Goal: Task Accomplishment & Management: Complete application form

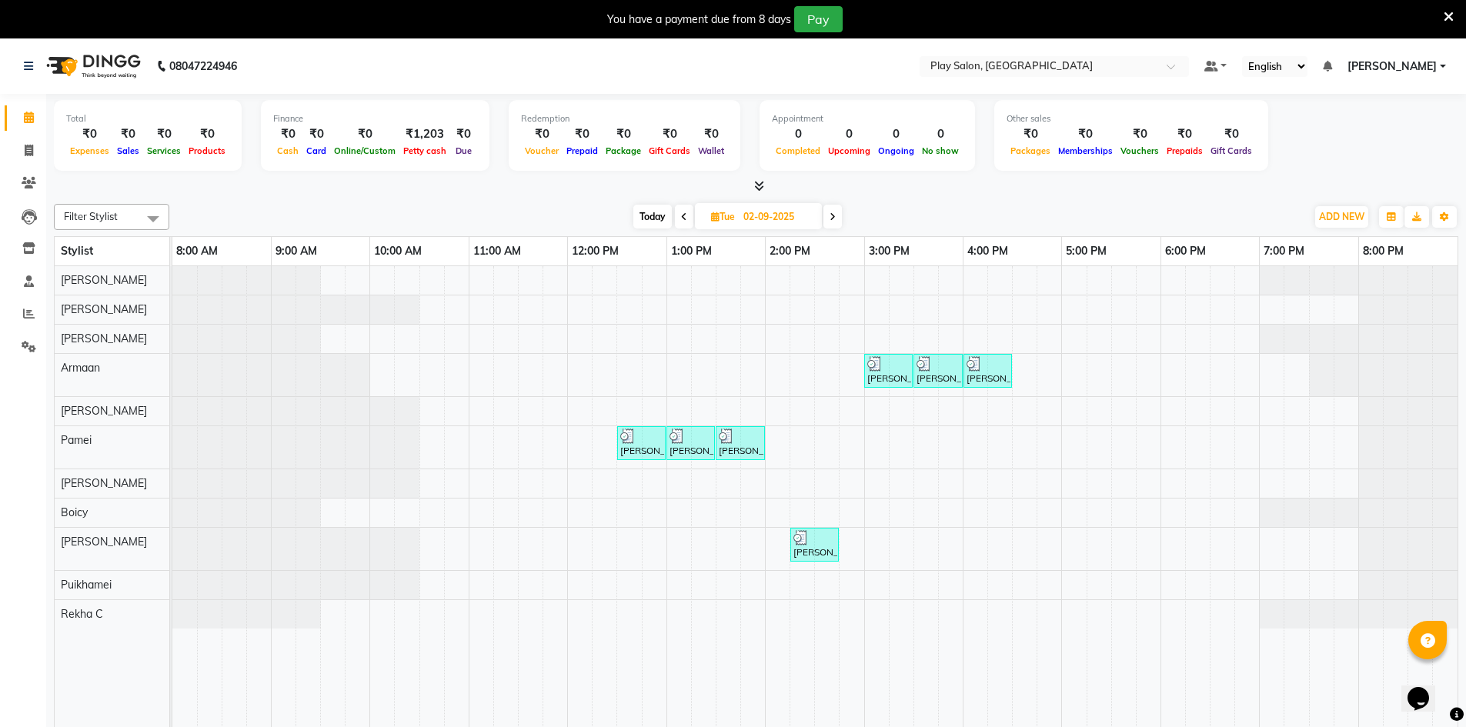
click at [703, 204] on span "[DATE]" at bounding box center [758, 216] width 127 height 26
click at [707, 206] on span "[DATE]" at bounding box center [758, 216] width 127 height 26
click at [737, 217] on span "Tue" at bounding box center [723, 217] width 32 height 12
select select "9"
select select "2025"
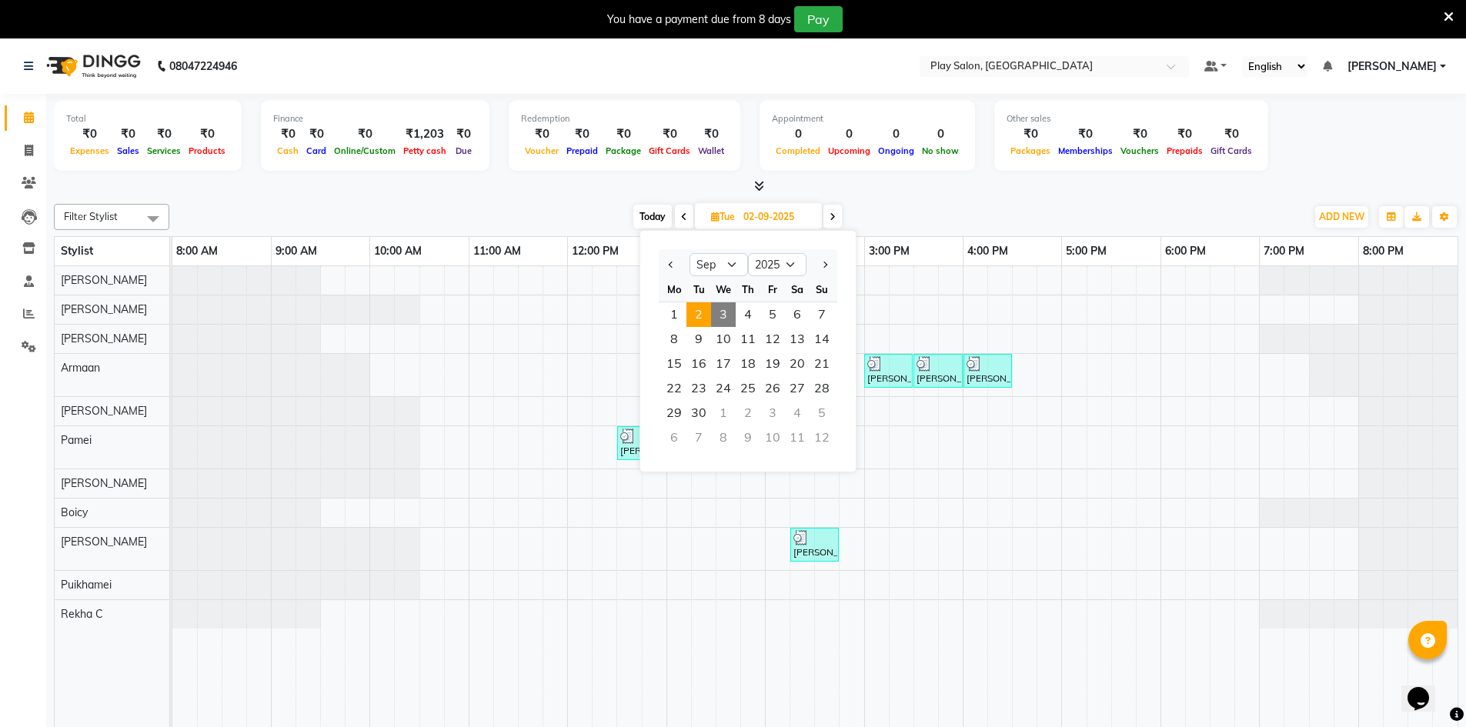
click at [712, 316] on span "3" at bounding box center [723, 314] width 25 height 25
type input "[DATE]"
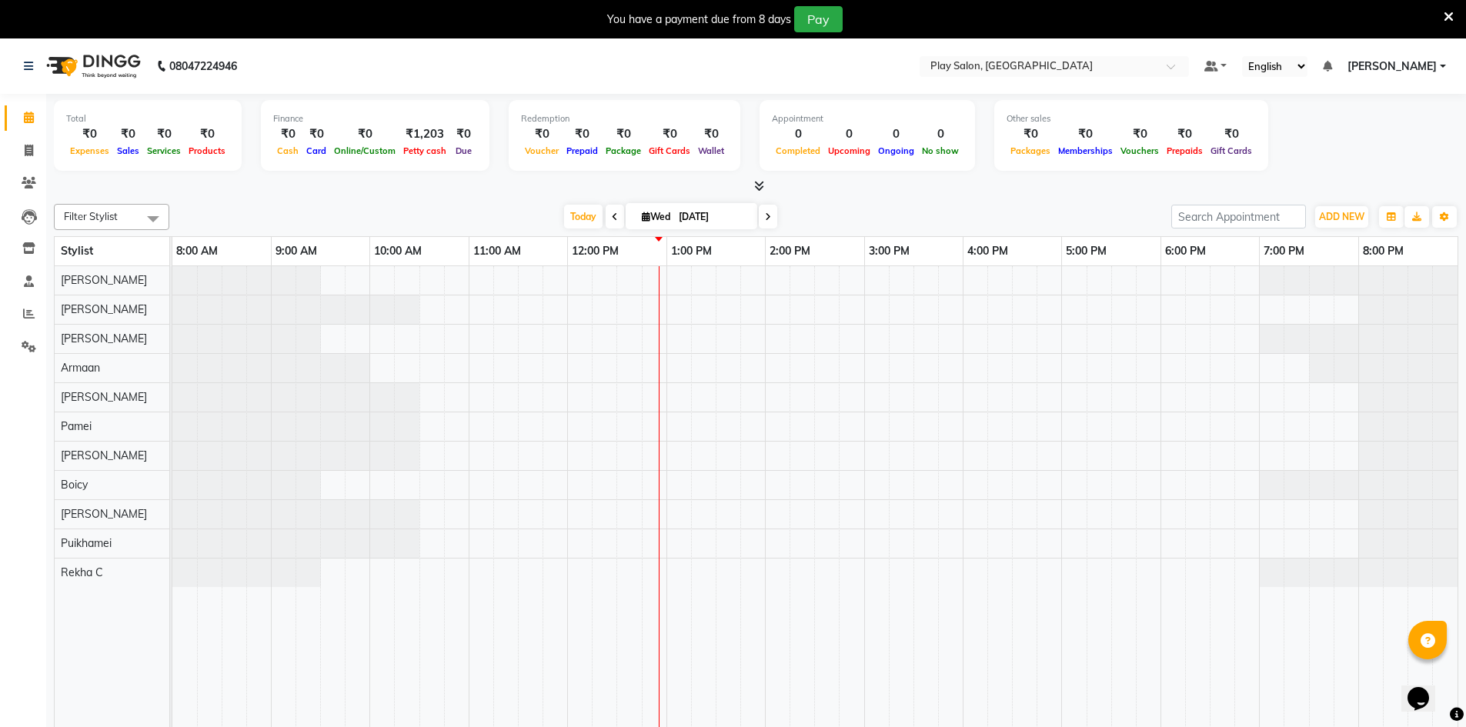
drag, startPoint x: 751, startPoint y: 230, endPoint x: 716, endPoint y: 273, distance: 55.8
click at [1121, 279] on div at bounding box center [814, 507] width 1285 height 483
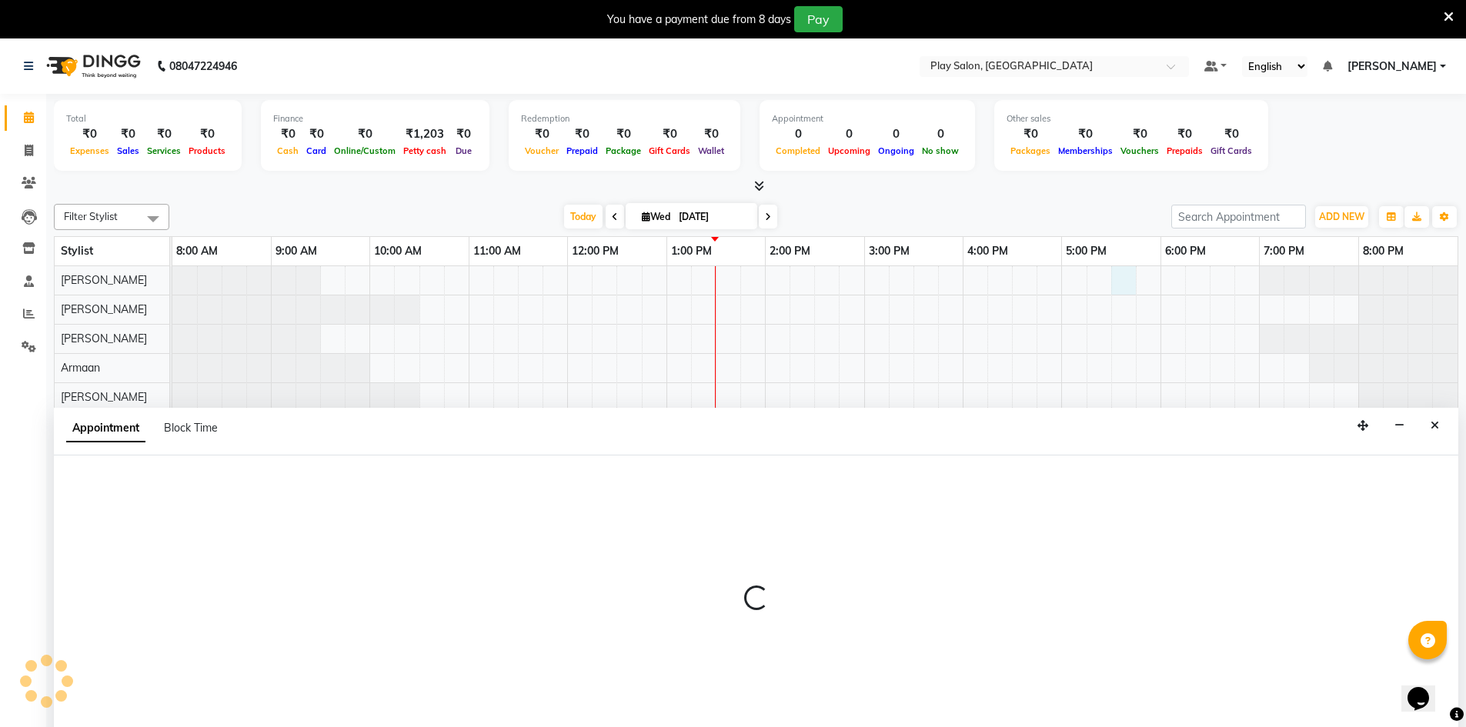
scroll to position [38, 0]
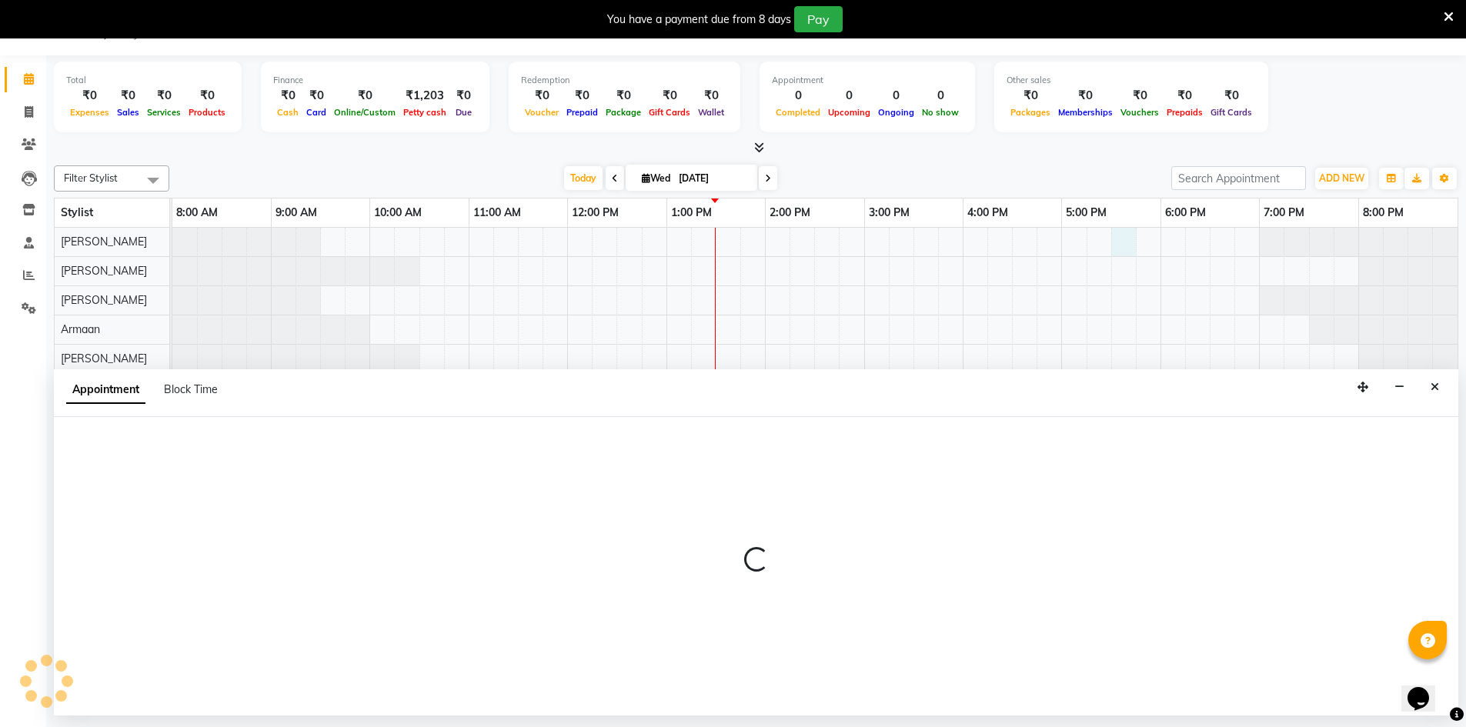
select select "88831"
select select "1050"
select select "tentative"
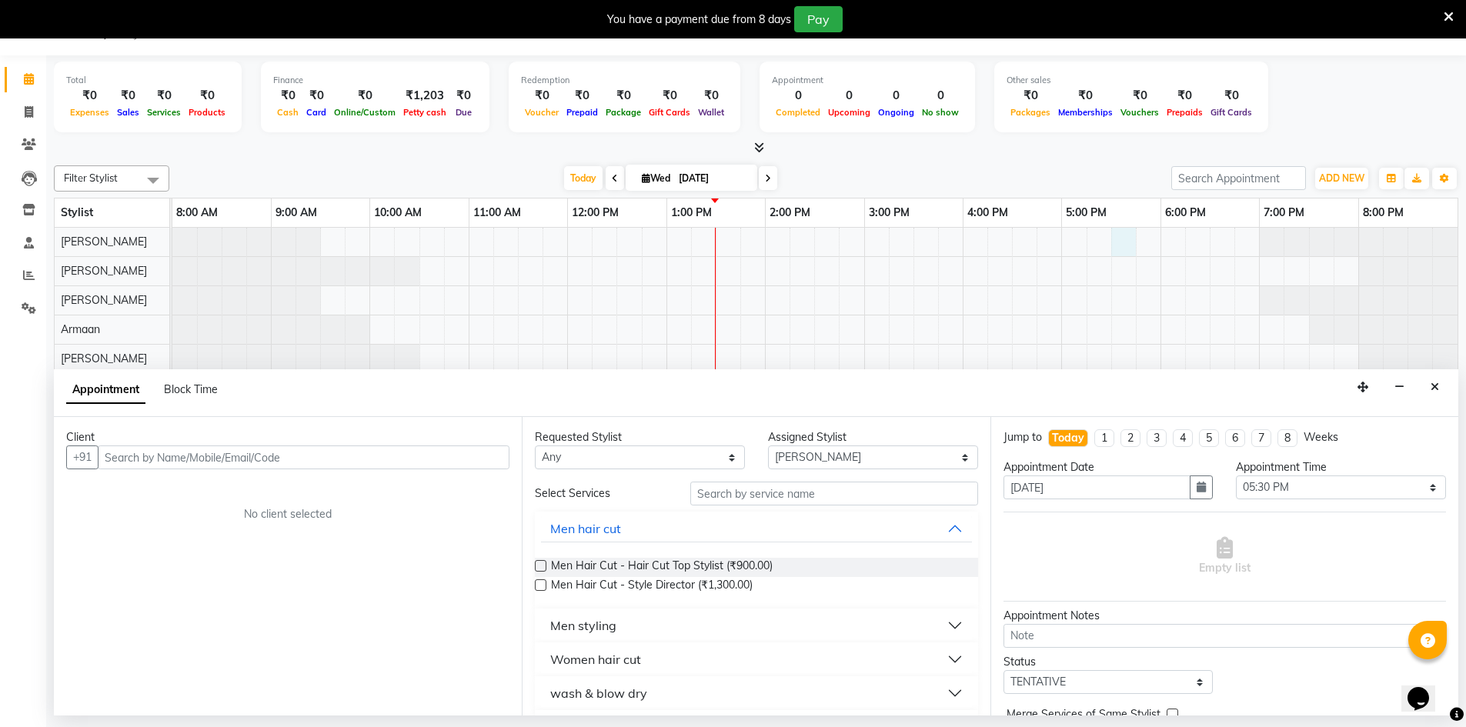
click at [206, 463] on input "text" at bounding box center [304, 458] width 412 height 24
type input "9776136345"
click at [495, 459] on span "Add Client" at bounding box center [478, 457] width 52 height 14
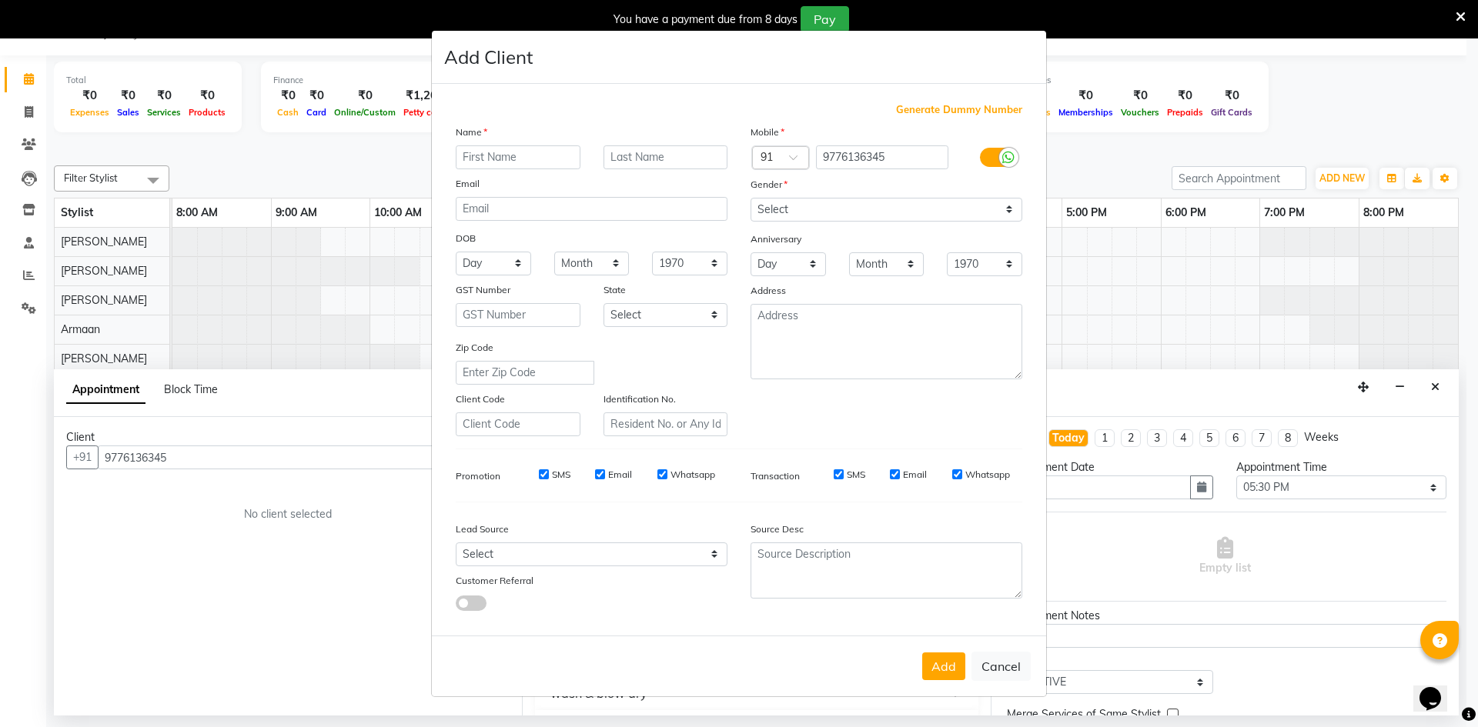
click at [536, 160] on input "text" at bounding box center [518, 157] width 125 height 24
click at [545, 159] on input "[PERSON_NAME]" at bounding box center [518, 157] width 125 height 24
type input "Ashubhananda"
click at [620, 154] on input "text" at bounding box center [665, 157] width 125 height 24
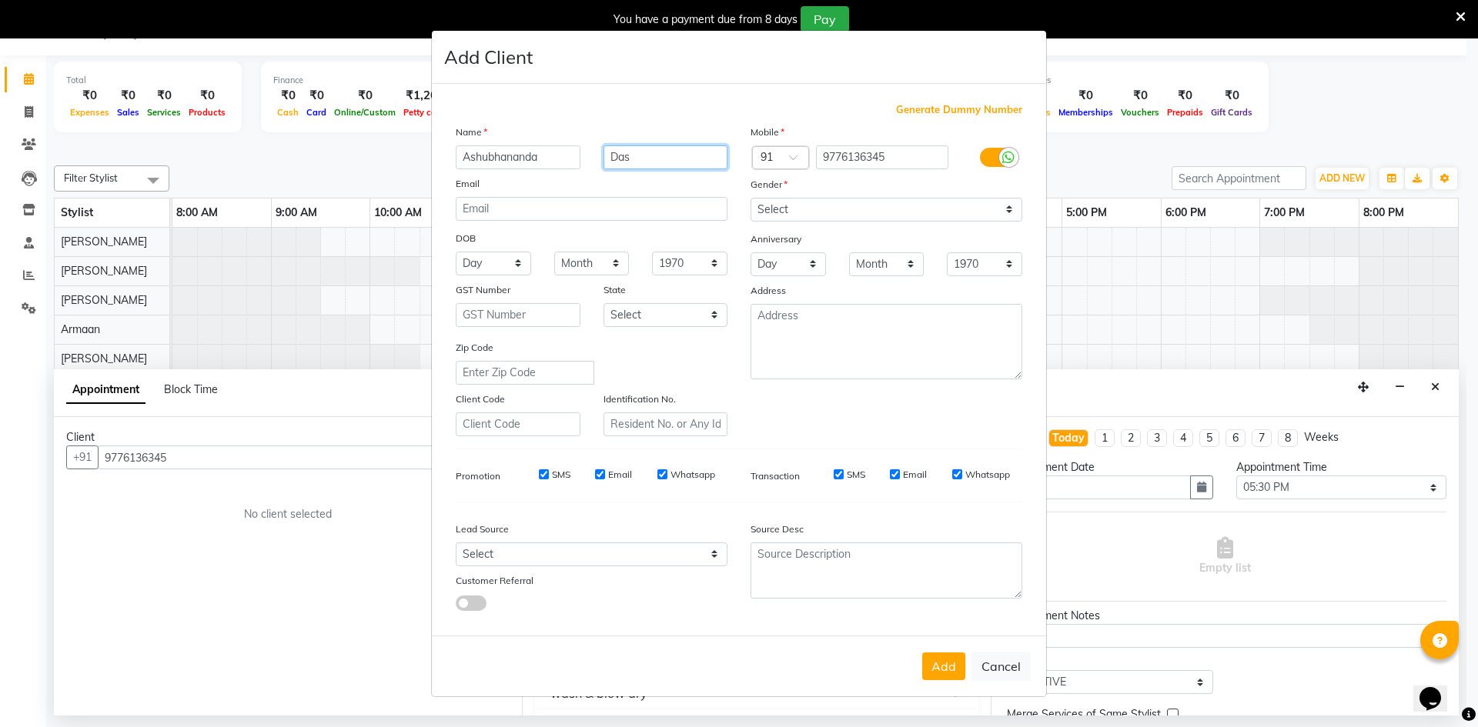
type input "Das"
click at [831, 207] on select "Select [DEMOGRAPHIC_DATA] [DEMOGRAPHIC_DATA] Other Prefer Not To Say" at bounding box center [886, 210] width 272 height 24
select select "[DEMOGRAPHIC_DATA]"
click at [750, 198] on select "Select [DEMOGRAPHIC_DATA] [DEMOGRAPHIC_DATA] Other Prefer Not To Say" at bounding box center [886, 210] width 272 height 24
click at [617, 568] on div "Lead Source Select Walk-in Internet Friend Word of Mouth Advertisement Facebook…" at bounding box center [591, 563] width 295 height 96
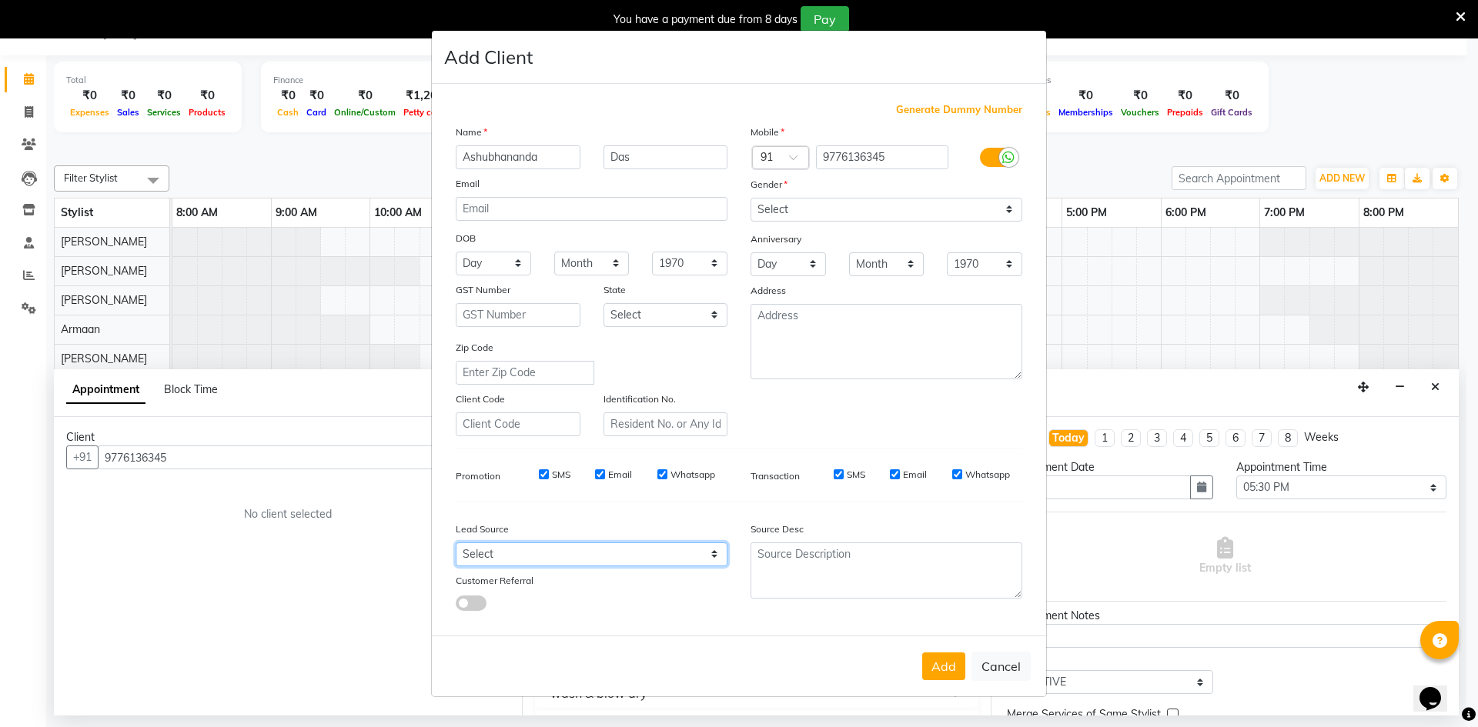
select select "56178"
click at [456, 543] on select "Select Walk-in Internet Friend Word of Mouth Advertisement Facebook JustDial Go…" at bounding box center [592, 555] width 272 height 24
click at [939, 660] on button "Add" at bounding box center [943, 667] width 43 height 28
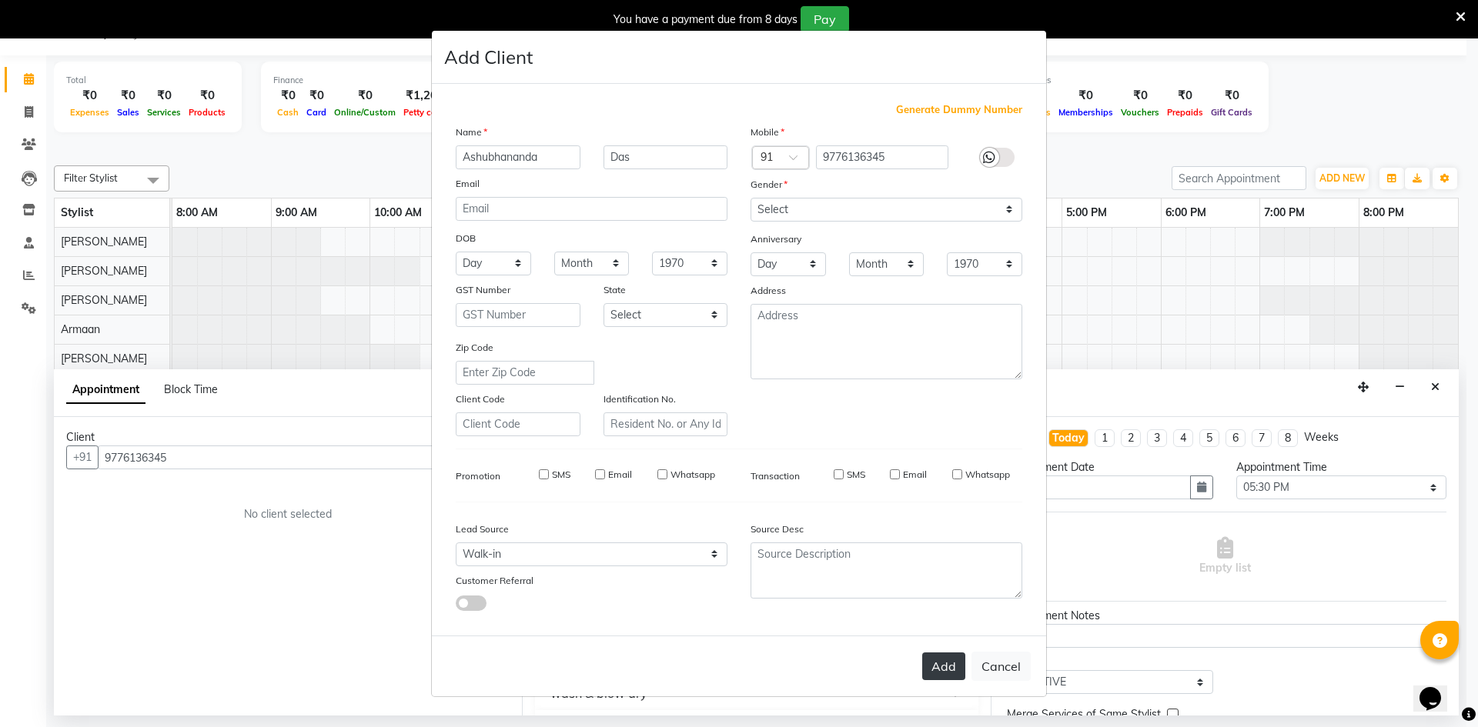
select select
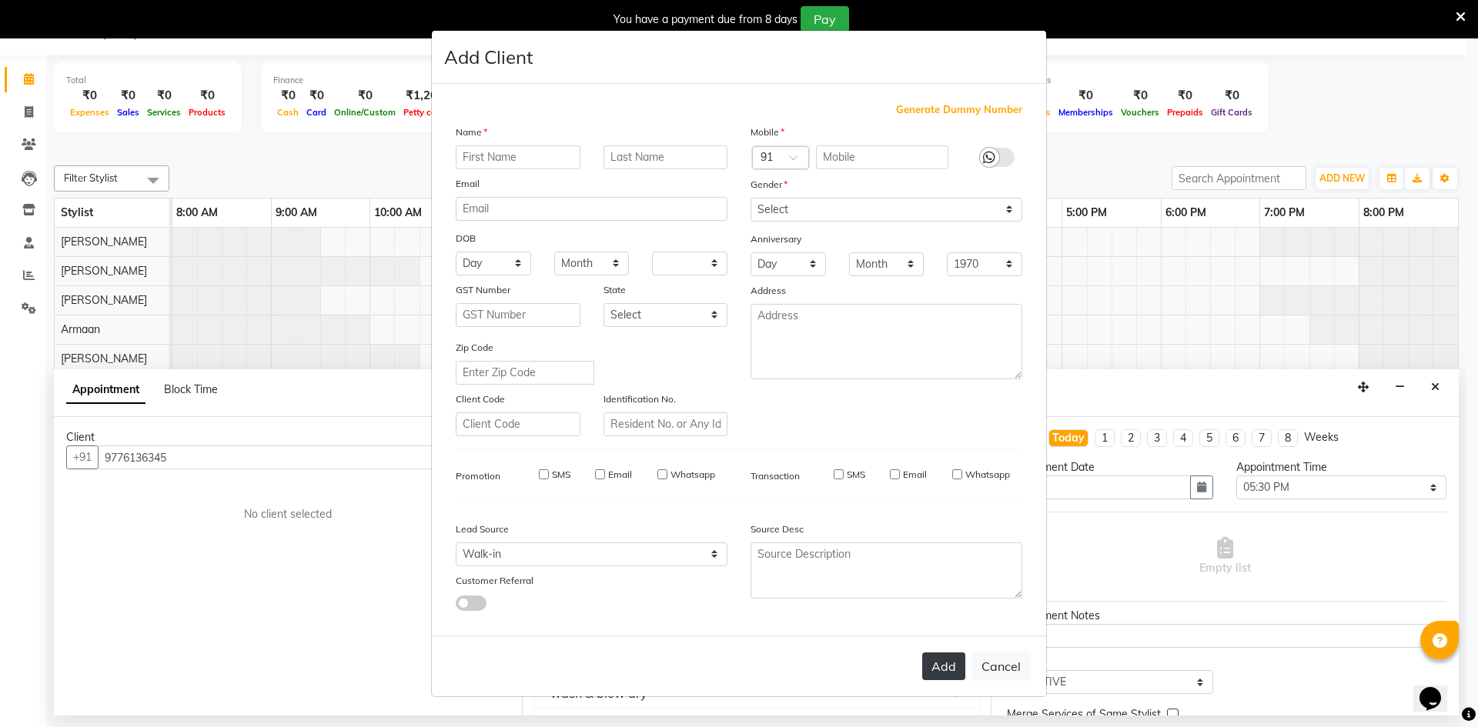
select select
checkbox input "false"
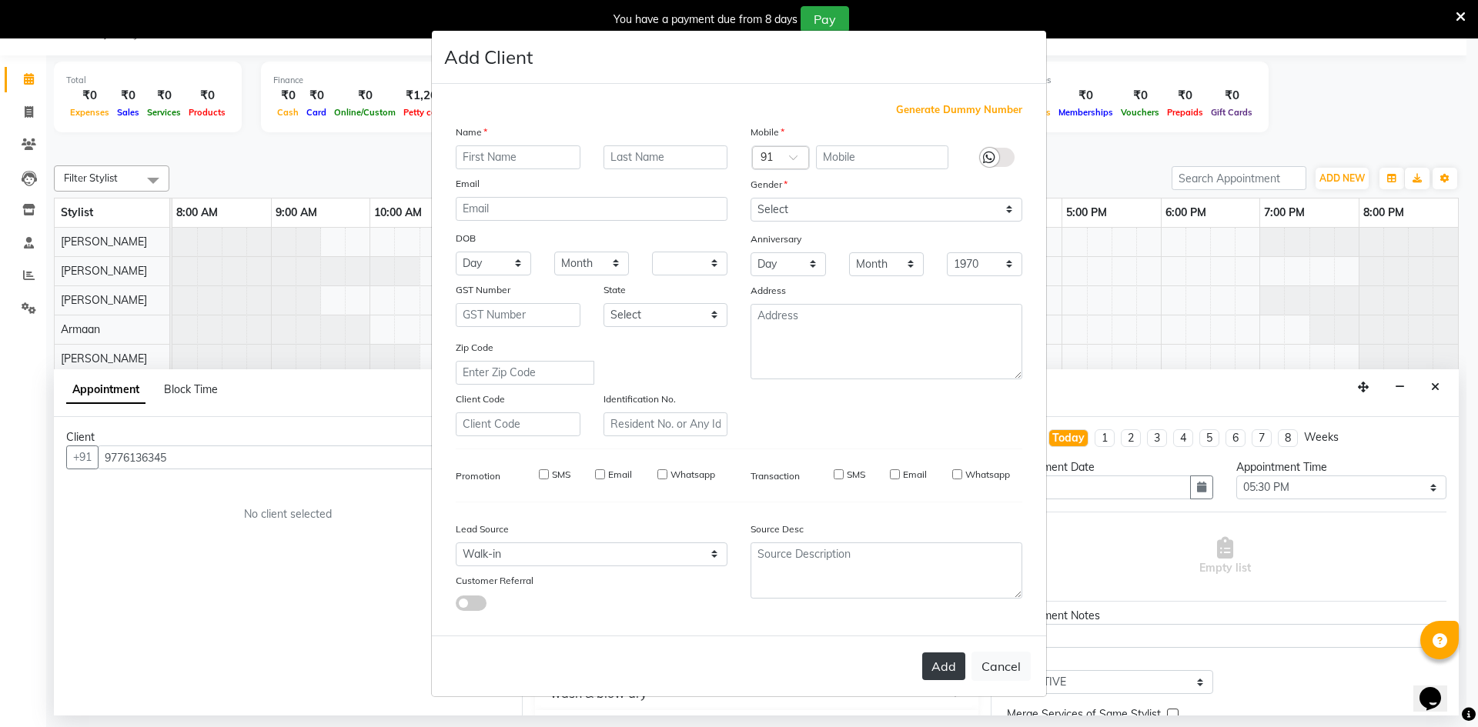
checkbox input "false"
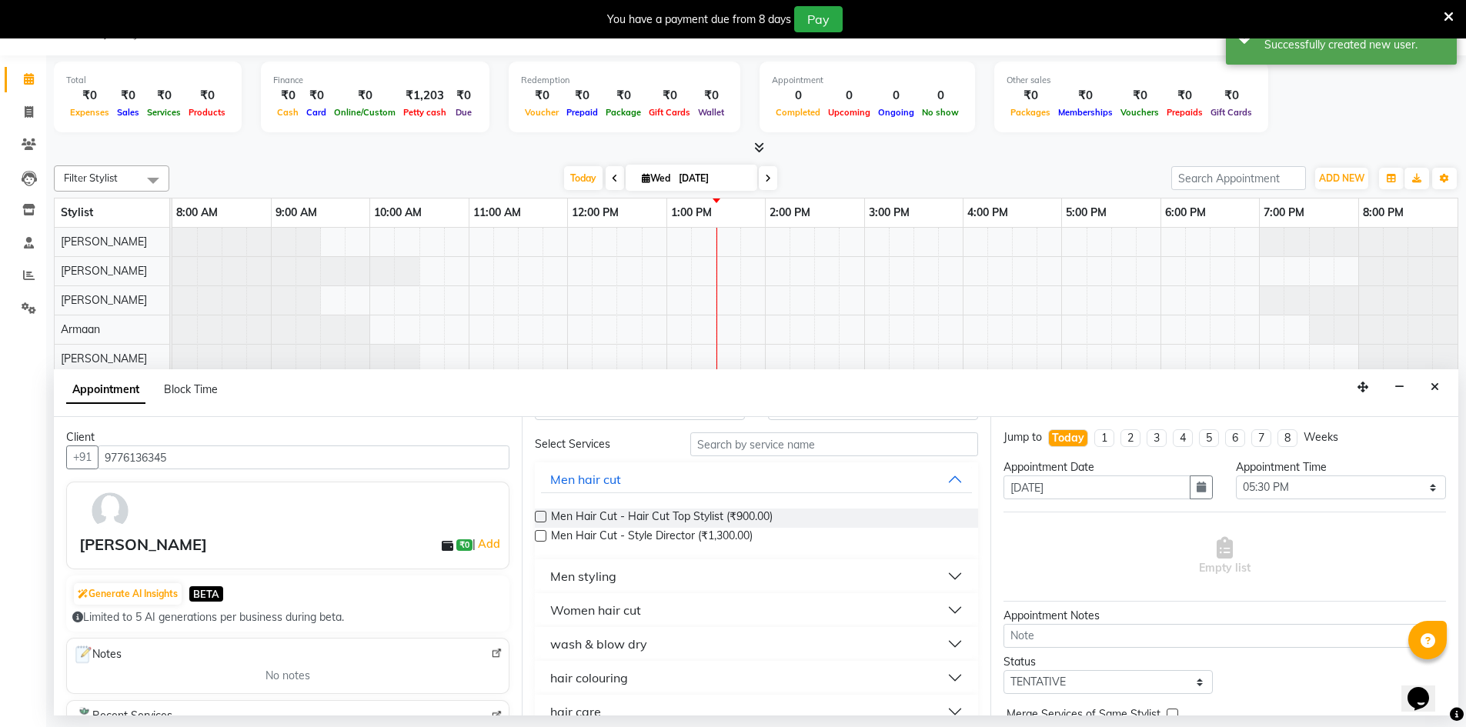
scroll to position [0, 0]
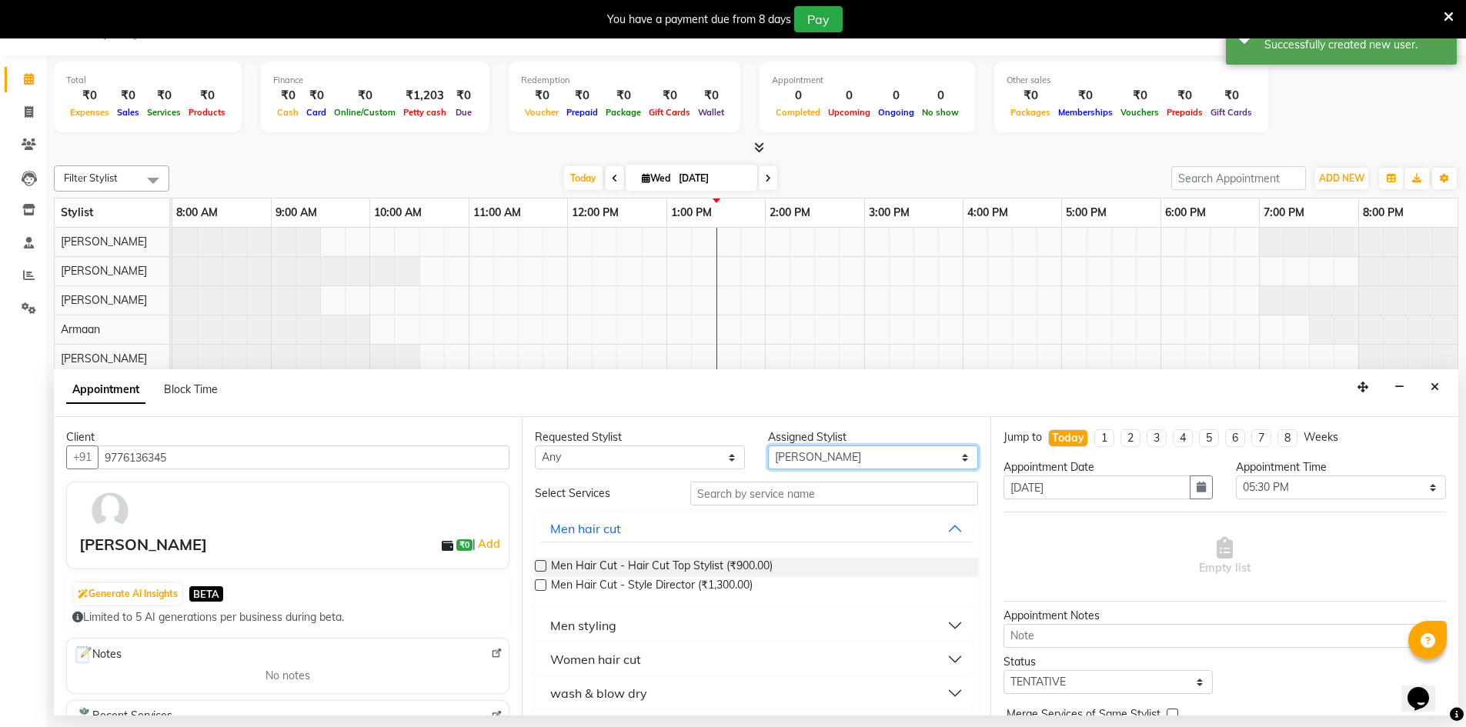
click at [780, 457] on select "Select Armaan [PERSON_NAME] Boicy Gaiphunliu Kamei Hauzel [PERSON_NAME] Puikham…" at bounding box center [873, 458] width 210 height 24
click at [768, 446] on select "Select Armaan [PERSON_NAME] Boicy Gaiphunliu Kamei Hauzel [PERSON_NAME] Puikham…" at bounding box center [873, 458] width 210 height 24
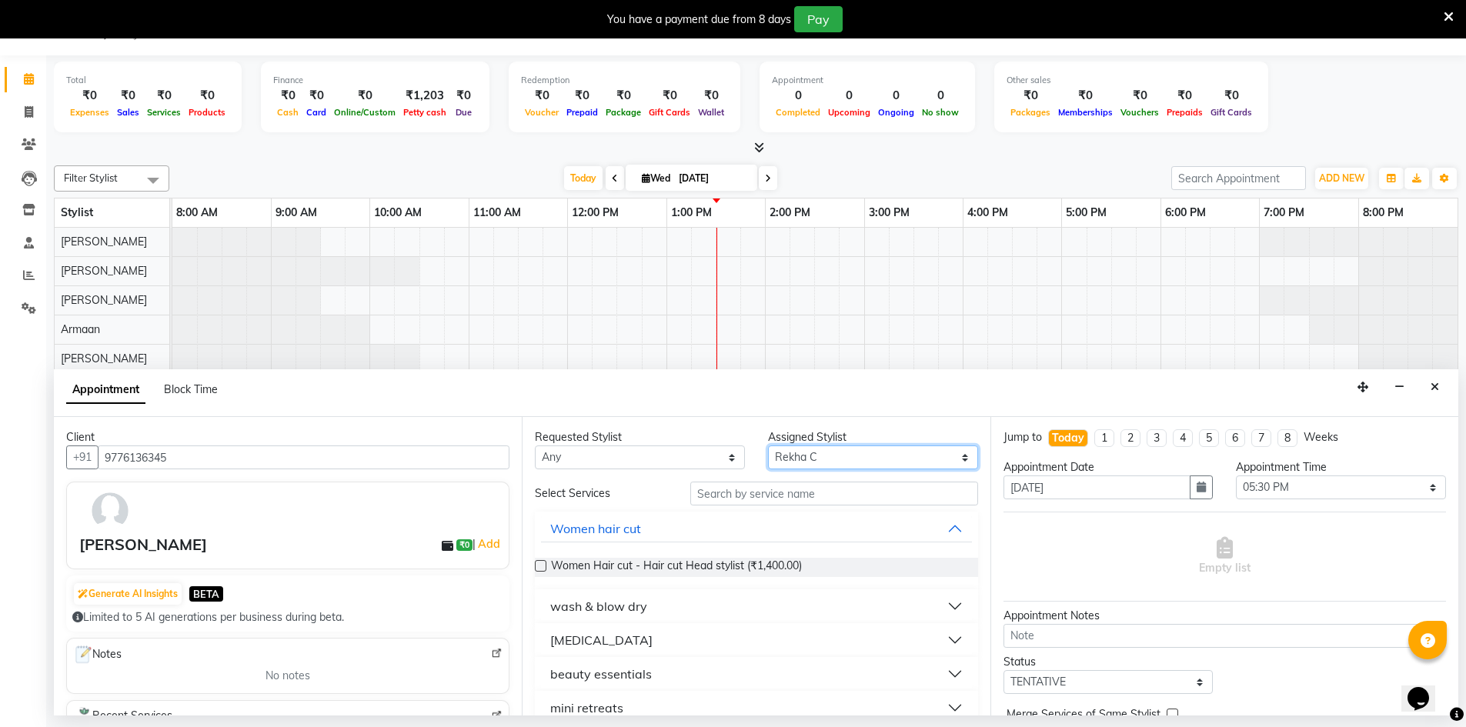
click at [787, 452] on select "Select Armaan [PERSON_NAME] Boicy Gaiphunliu Kamei Hauzel [PERSON_NAME] Puikham…" at bounding box center [873, 458] width 210 height 24
select select "88659"
click at [768, 446] on select "Select Armaan [PERSON_NAME] Boicy Gaiphunliu Kamei Hauzel [PERSON_NAME] Puikham…" at bounding box center [873, 458] width 210 height 24
click at [736, 473] on div "Requested Stylist Any Armaan [PERSON_NAME] Boicy Gaiphunliu Kamei Hauzel [PERSO…" at bounding box center [756, 566] width 468 height 299
click at [729, 488] on input "text" at bounding box center [834, 494] width 288 height 24
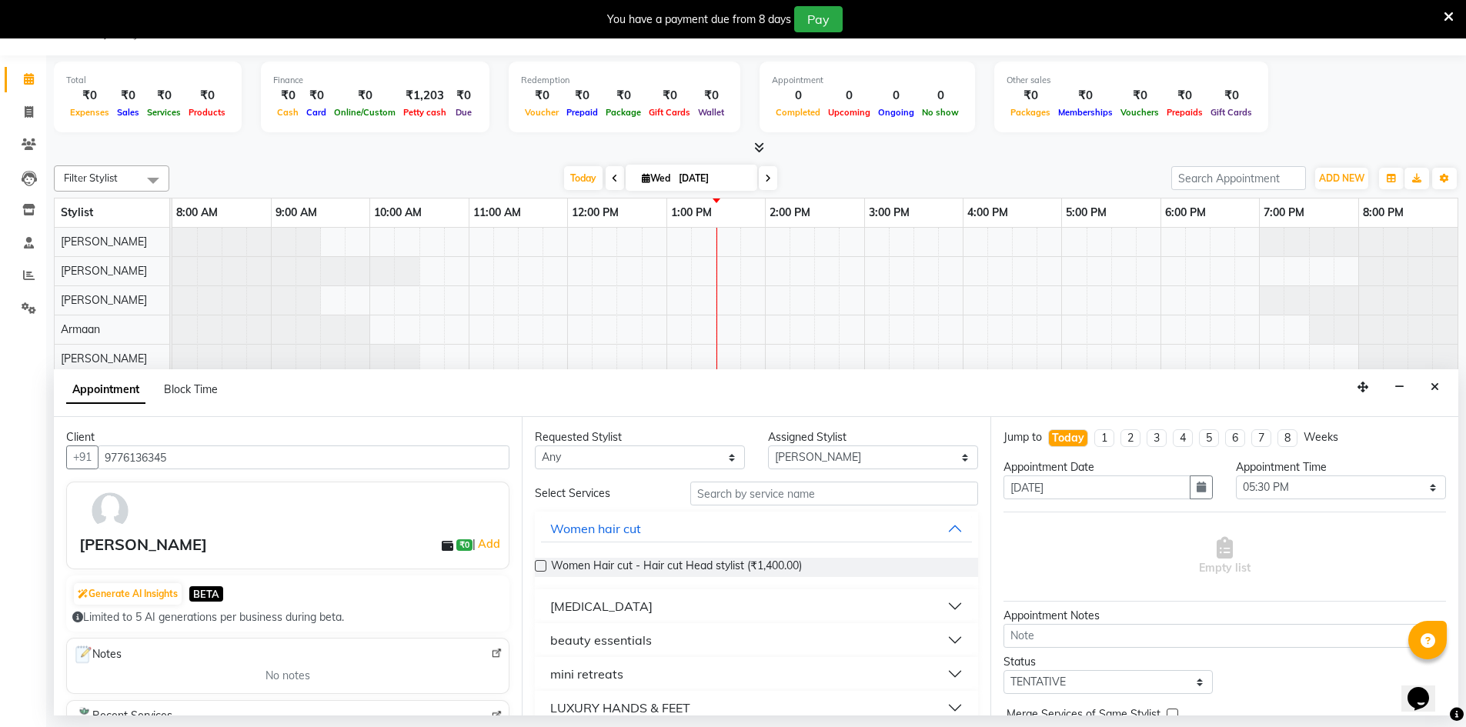
click at [663, 649] on button "beauty essentials" at bounding box center [756, 641] width 430 height 28
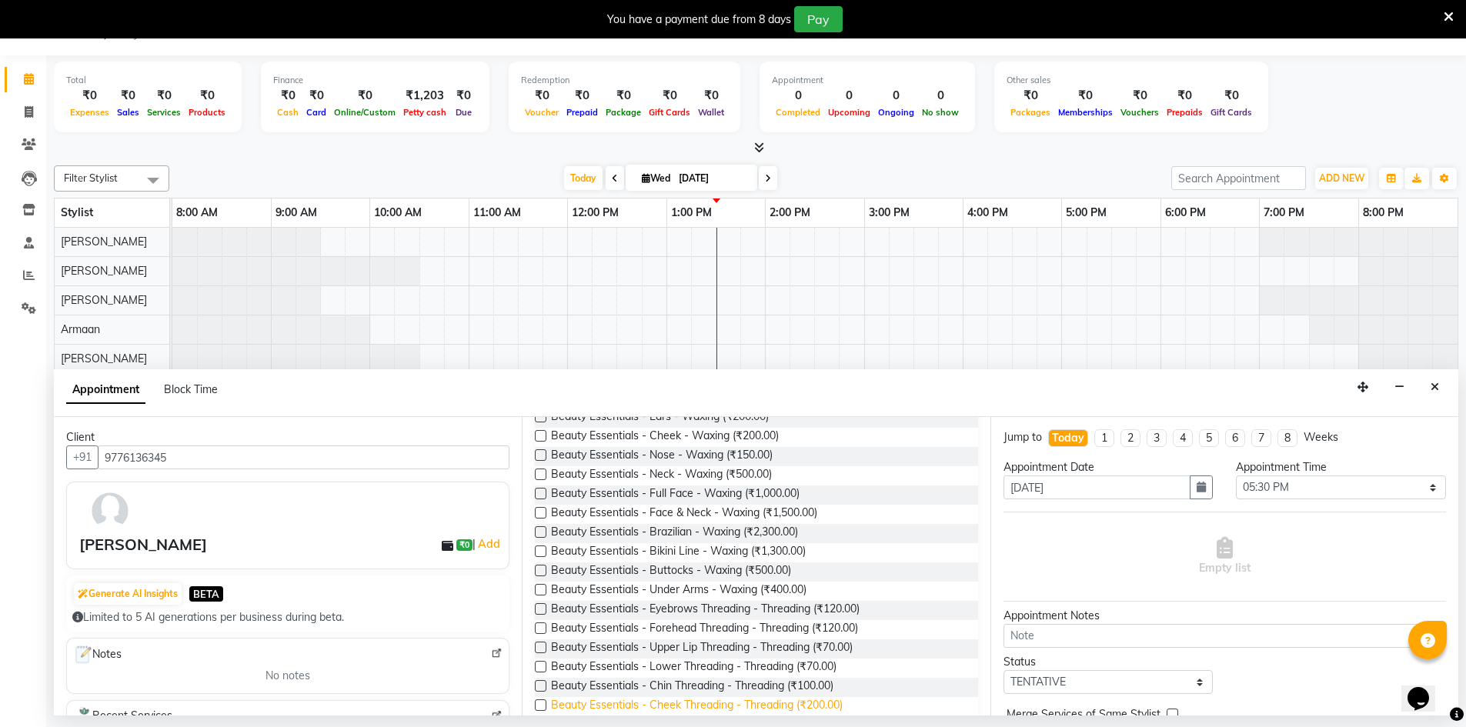
scroll to position [924, 0]
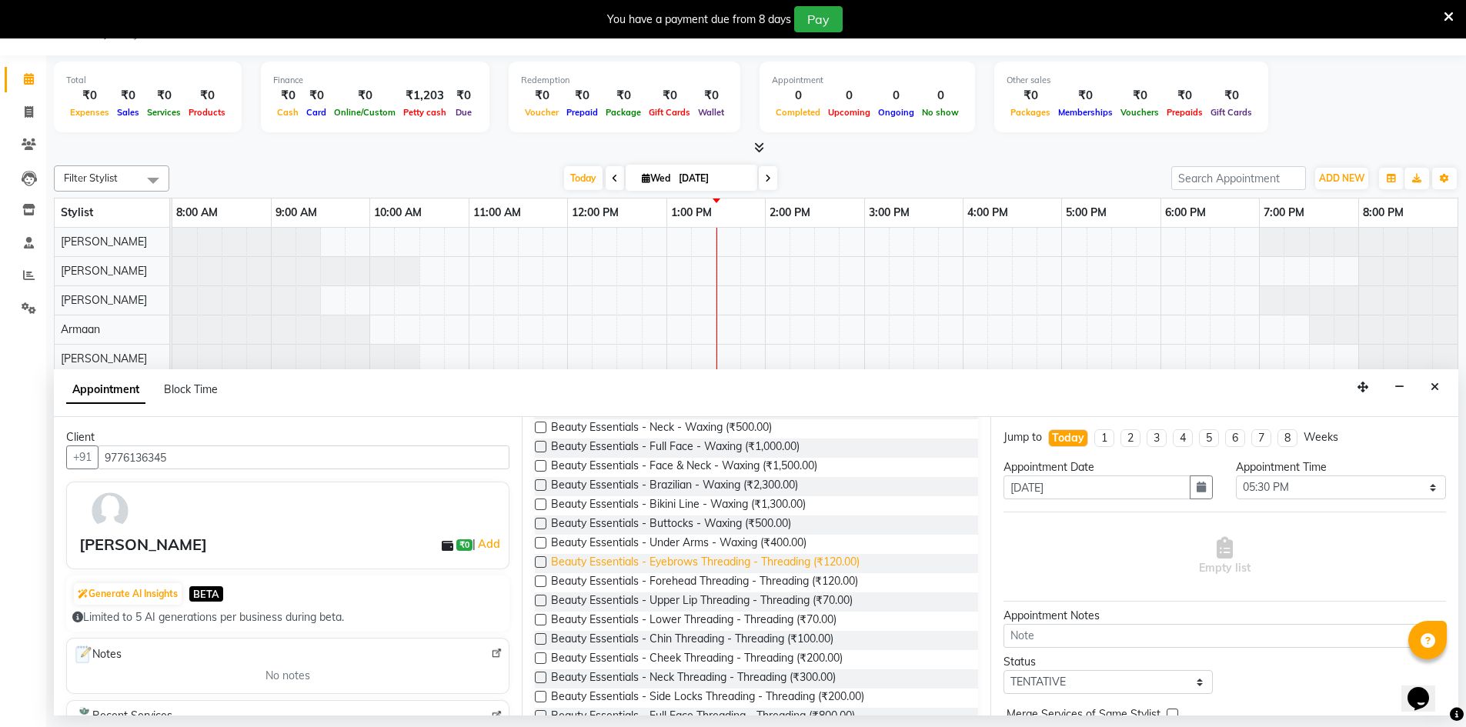
click at [710, 565] on span "Beauty Essentials - Eyebrows Threading - Threading (₹120.00)" at bounding box center [705, 563] width 309 height 19
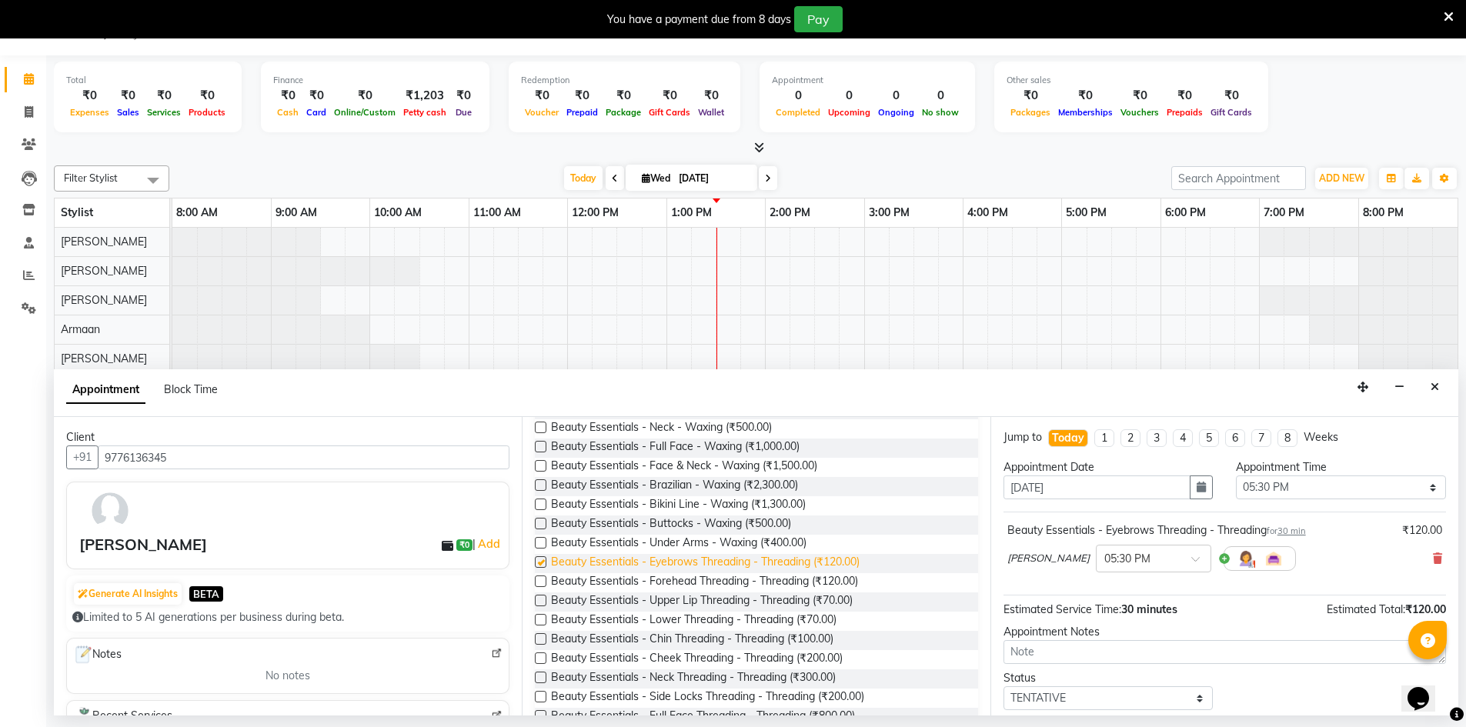
checkbox input "false"
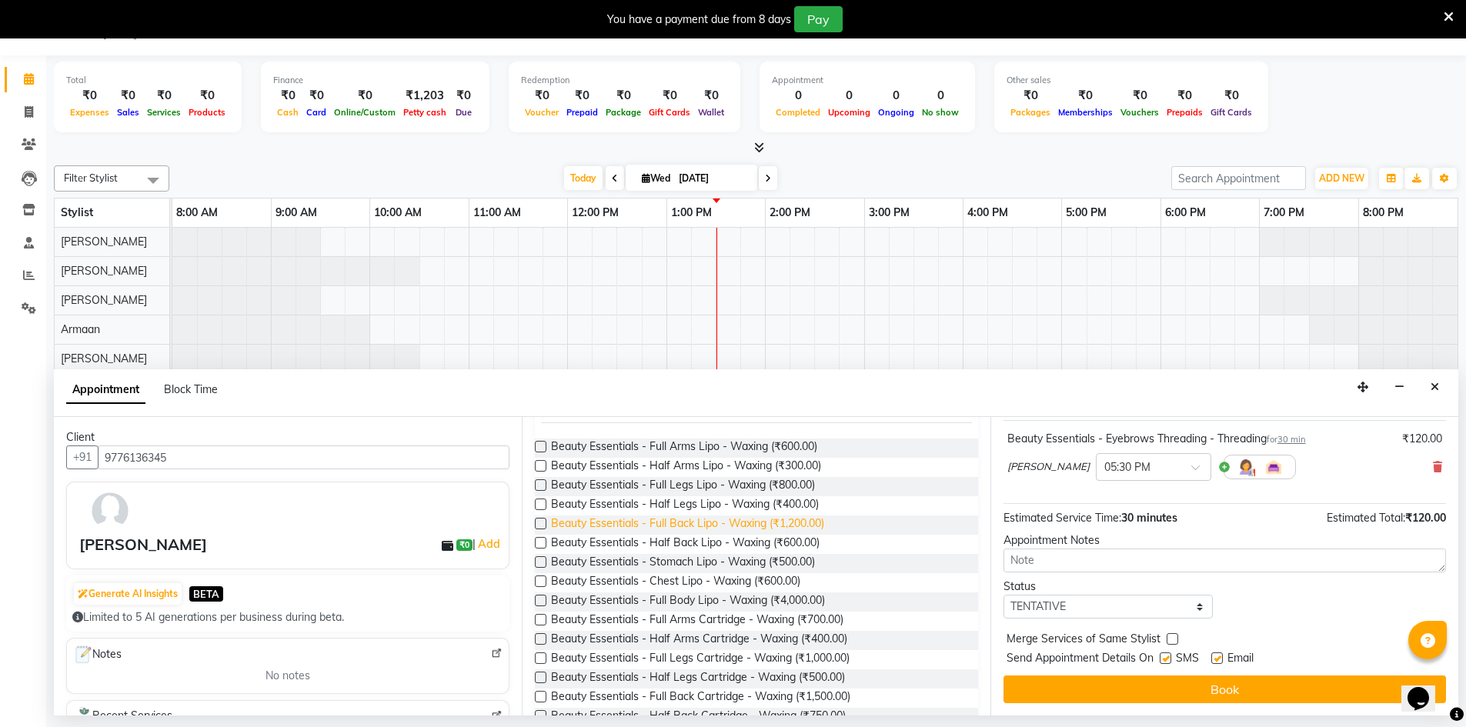
scroll to position [0, 0]
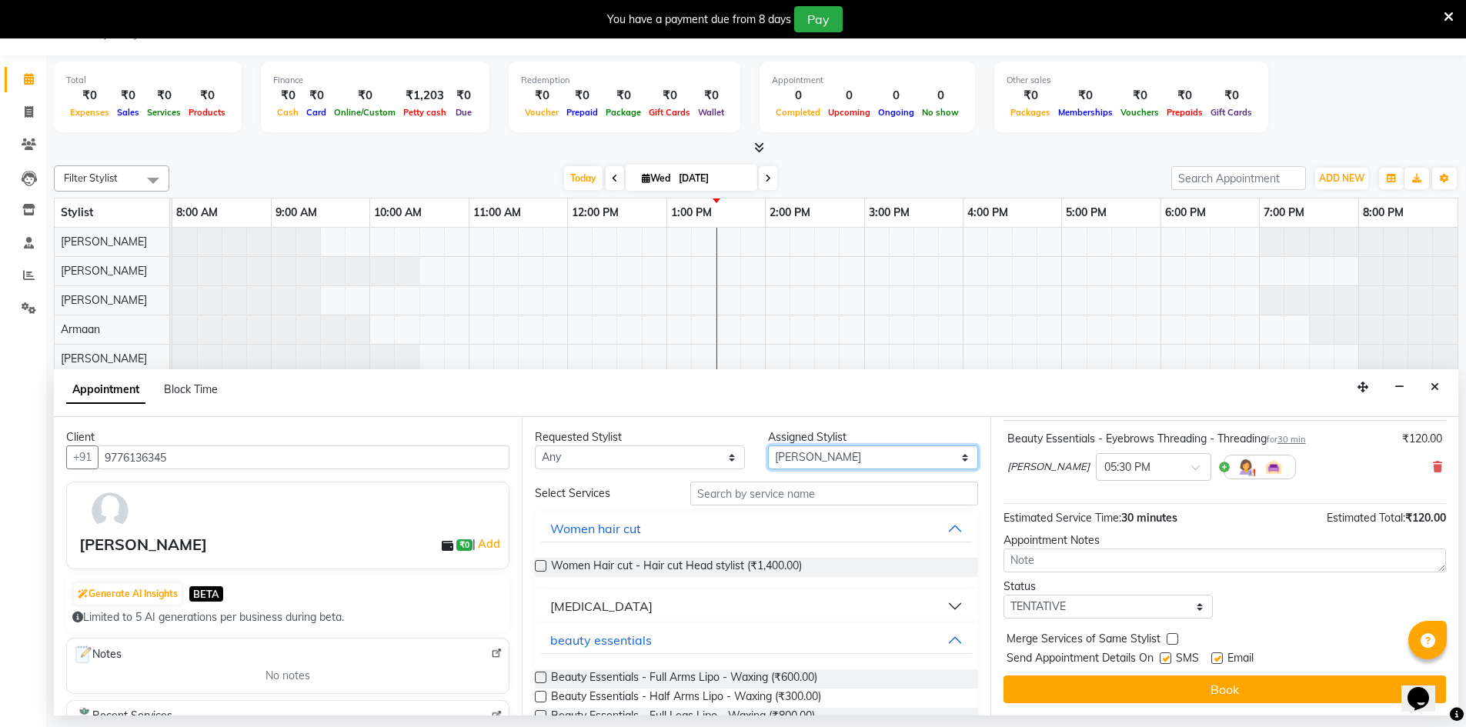
click at [849, 459] on select "Select Armaan [PERSON_NAME] Boicy Gaiphunliu Kamei Hauzel [PERSON_NAME] Puikham…" at bounding box center [873, 458] width 210 height 24
click at [872, 466] on select "Select Armaan [PERSON_NAME] Boicy Gaiphunliu Kamei Hauzel [PERSON_NAME] Puikham…" at bounding box center [873, 458] width 210 height 24
select select "88831"
click at [768, 446] on select "Select Armaan [PERSON_NAME] Boicy Gaiphunliu Kamei Hauzel [PERSON_NAME] Puikham…" at bounding box center [873, 458] width 210 height 24
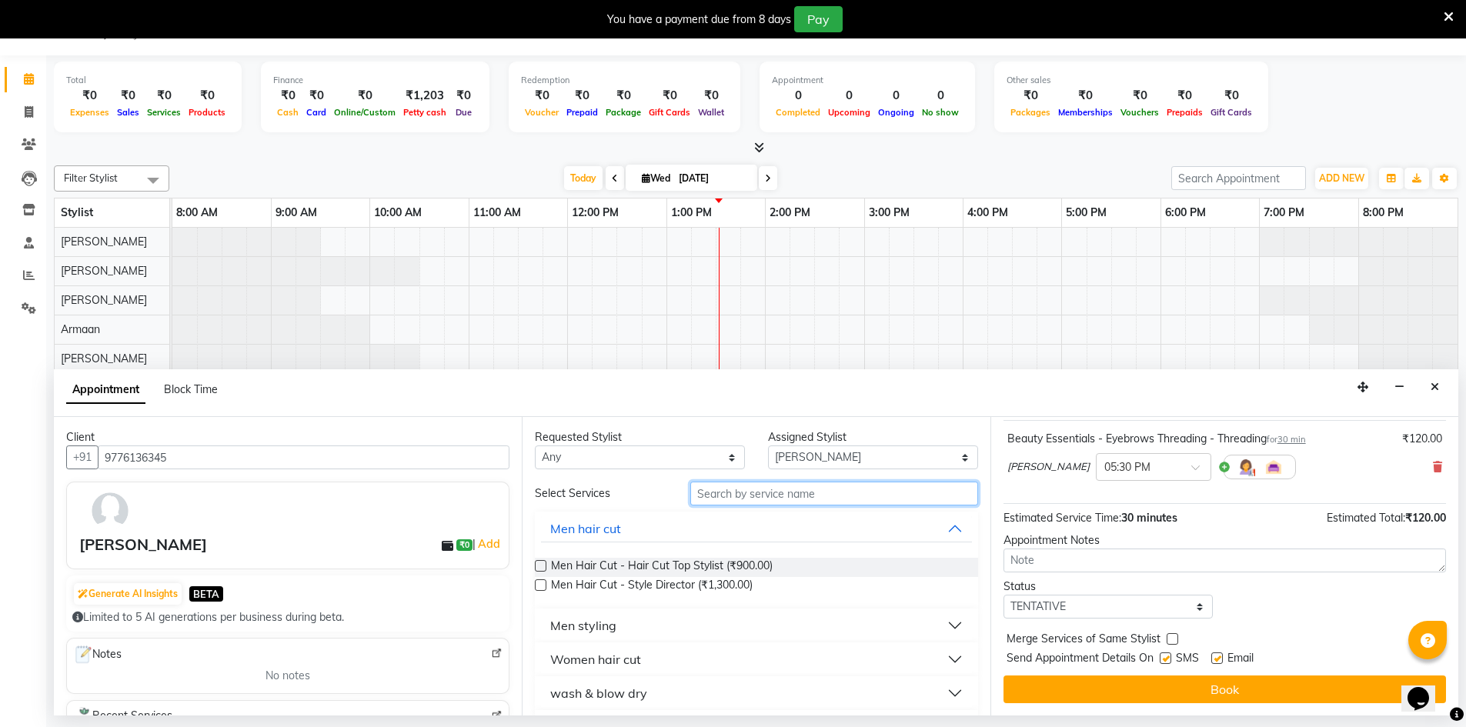
click at [770, 495] on input "text" at bounding box center [834, 494] width 288 height 24
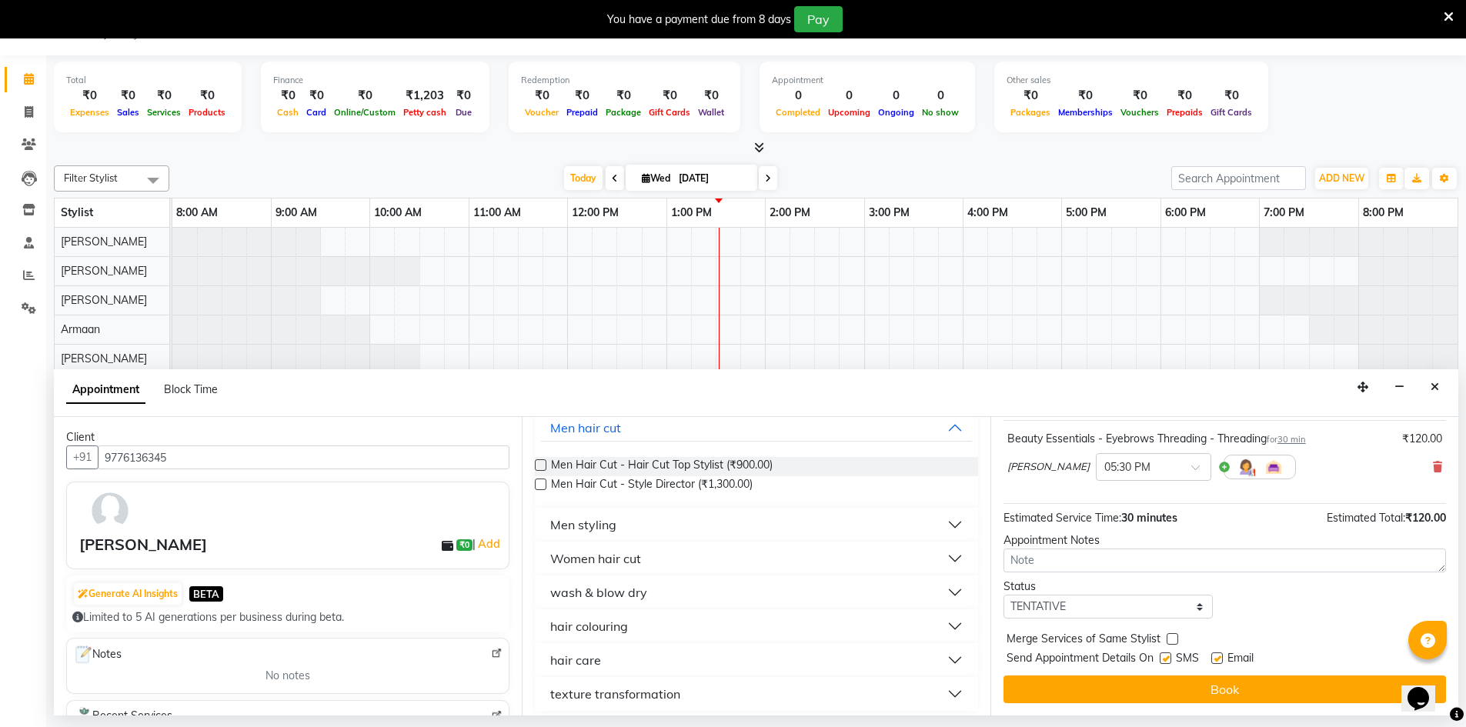
scroll to position [109, 0]
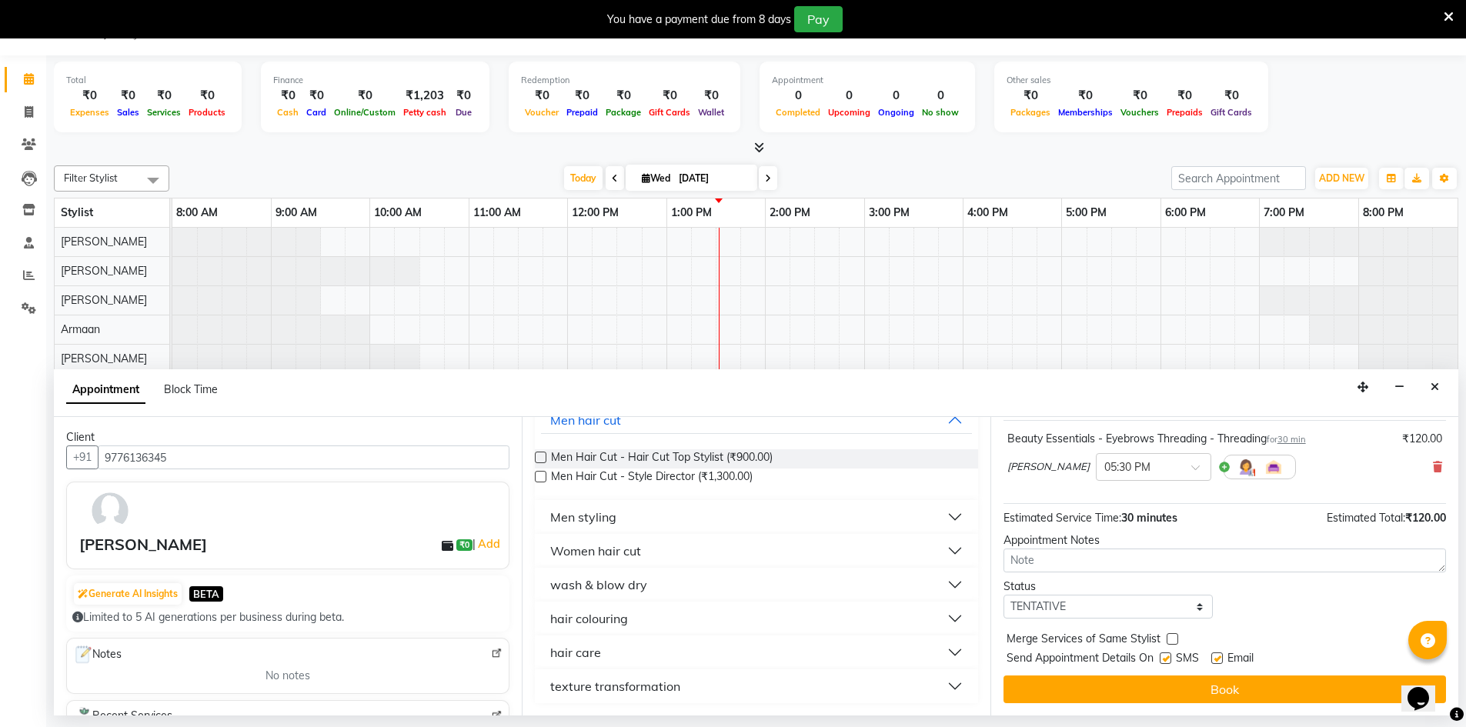
click at [653, 593] on button "wash & blow dry" at bounding box center [756, 585] width 430 height 28
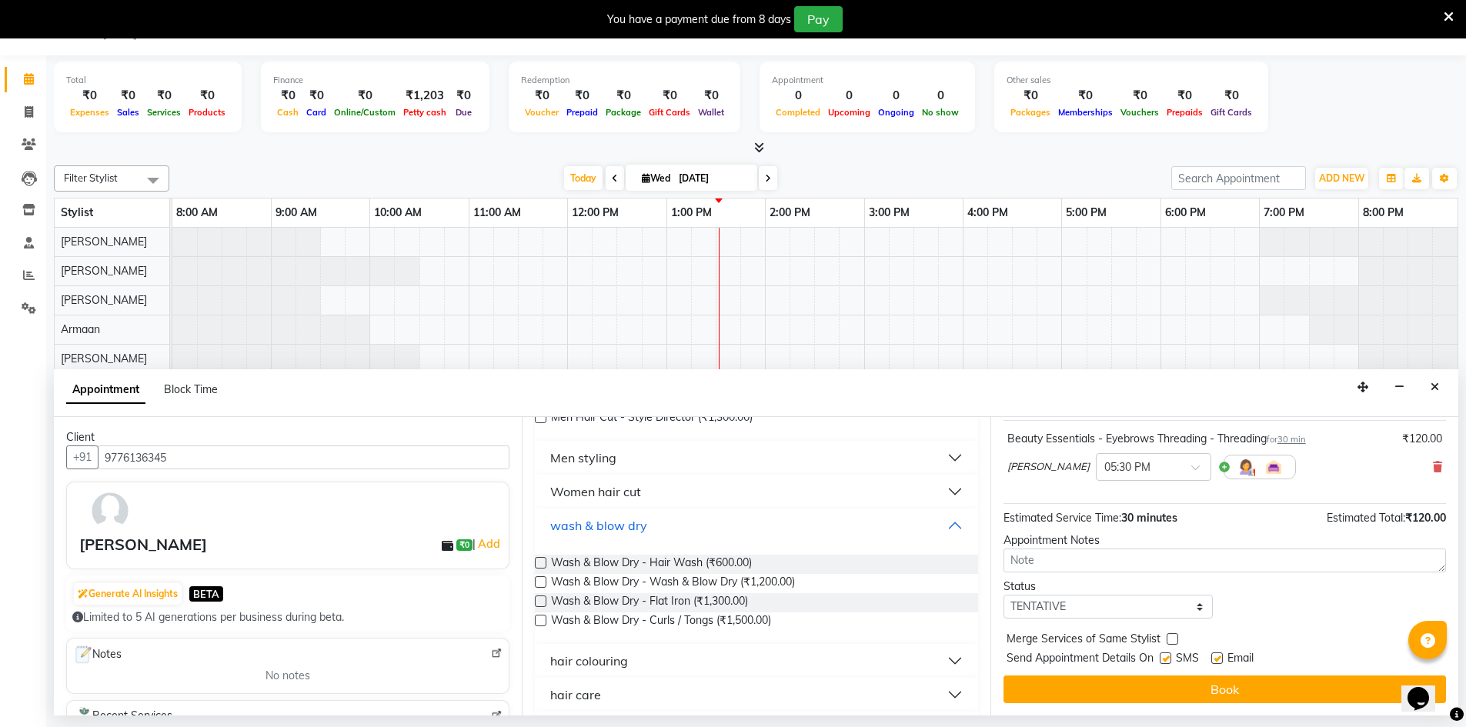
scroll to position [210, 0]
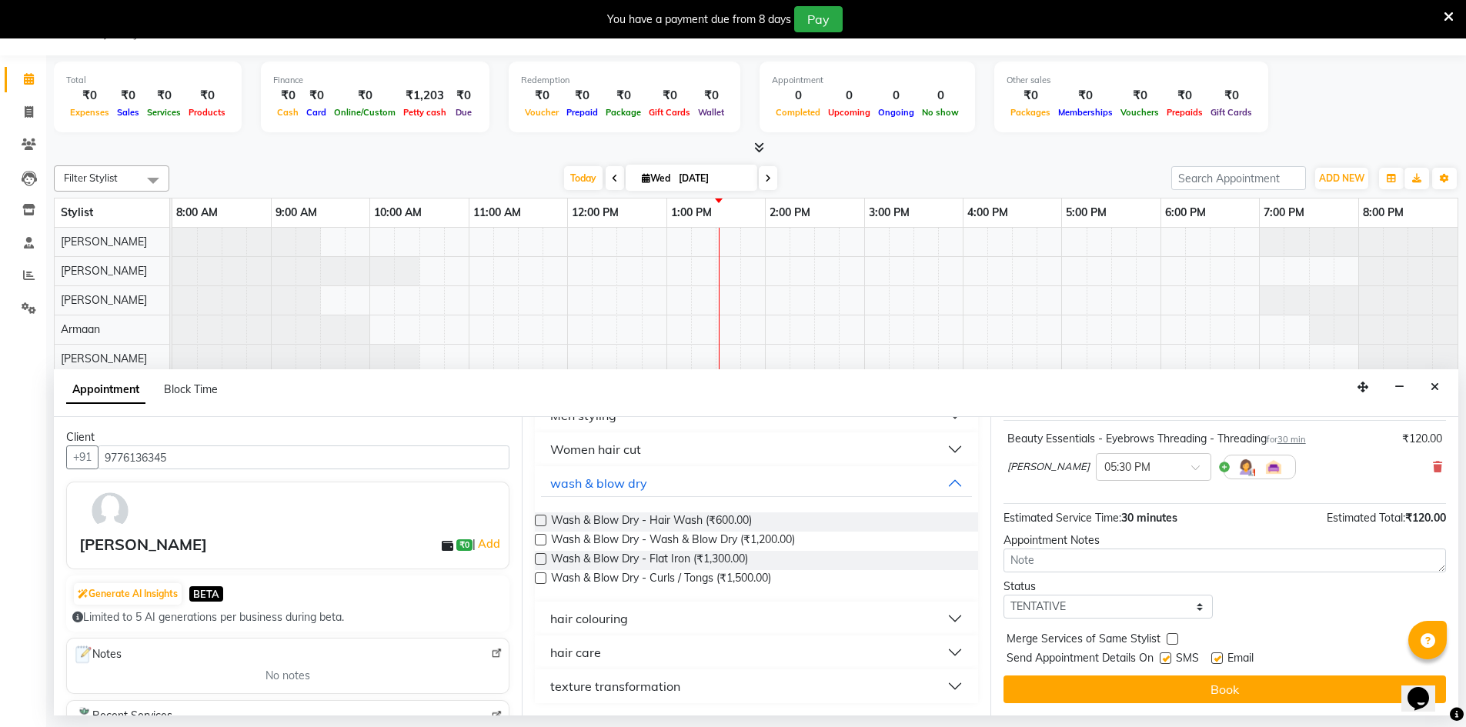
click at [627, 667] on div "hair care" at bounding box center [756, 653] width 443 height 34
click at [627, 661] on button "hair care" at bounding box center [756, 653] width 430 height 28
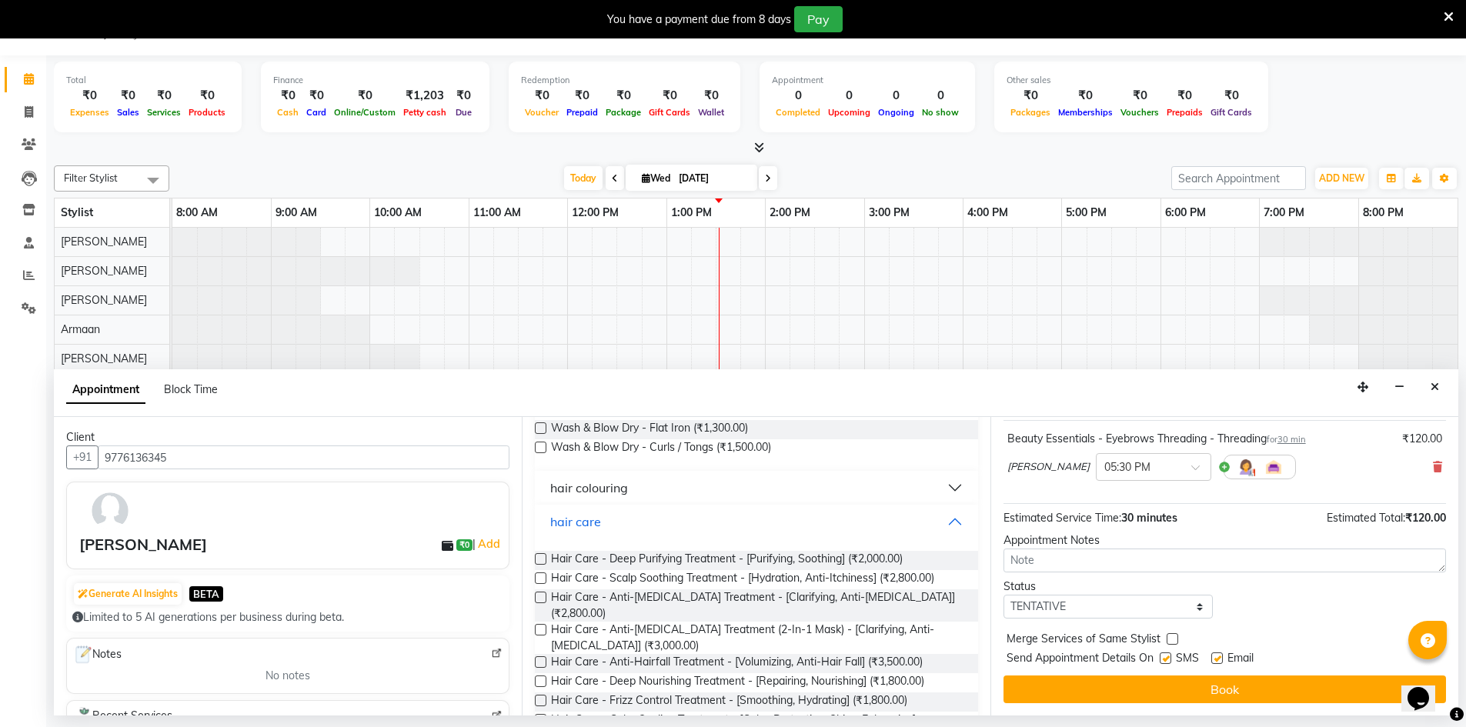
scroll to position [441, 0]
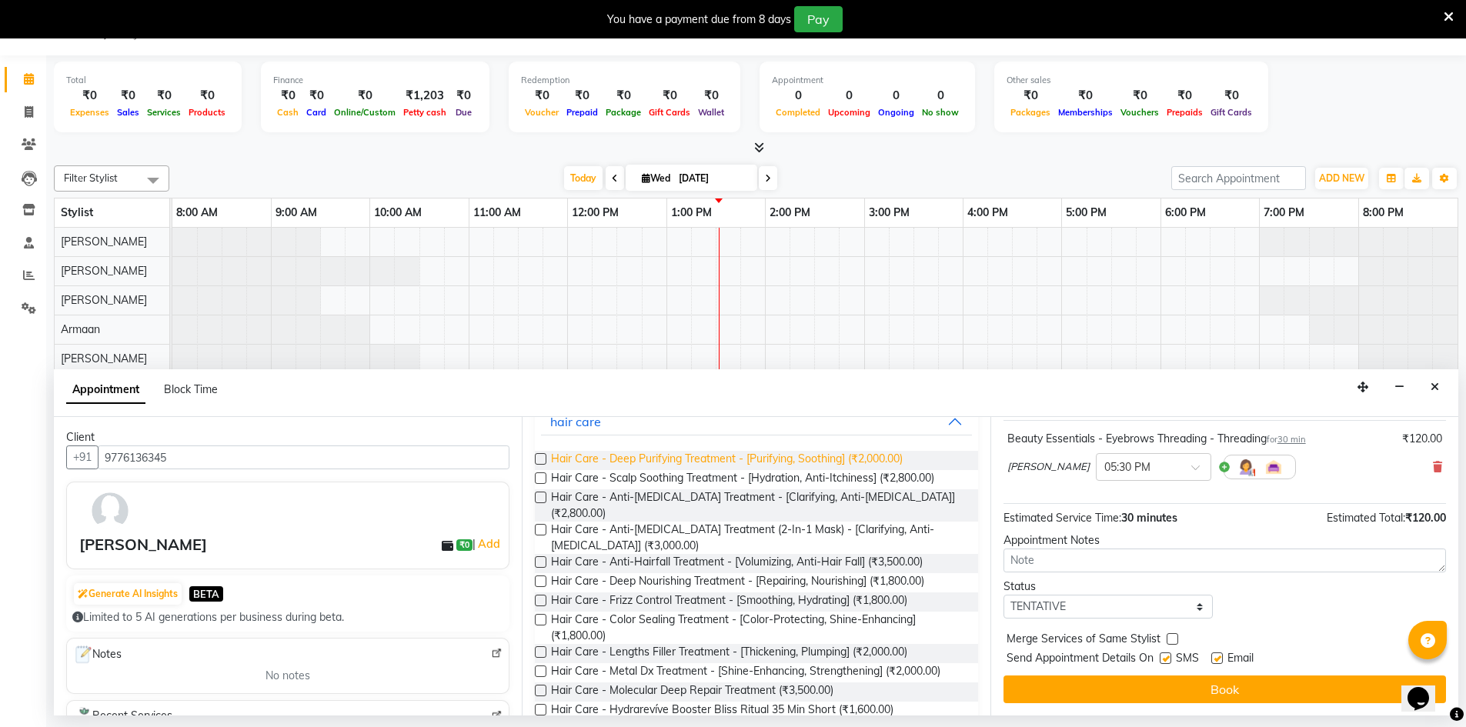
click at [646, 463] on span "Hair Care - Deep Purifying Treatment - [Purifying, Soothing] (₹2,000.00)" at bounding box center [727, 460] width 352 height 19
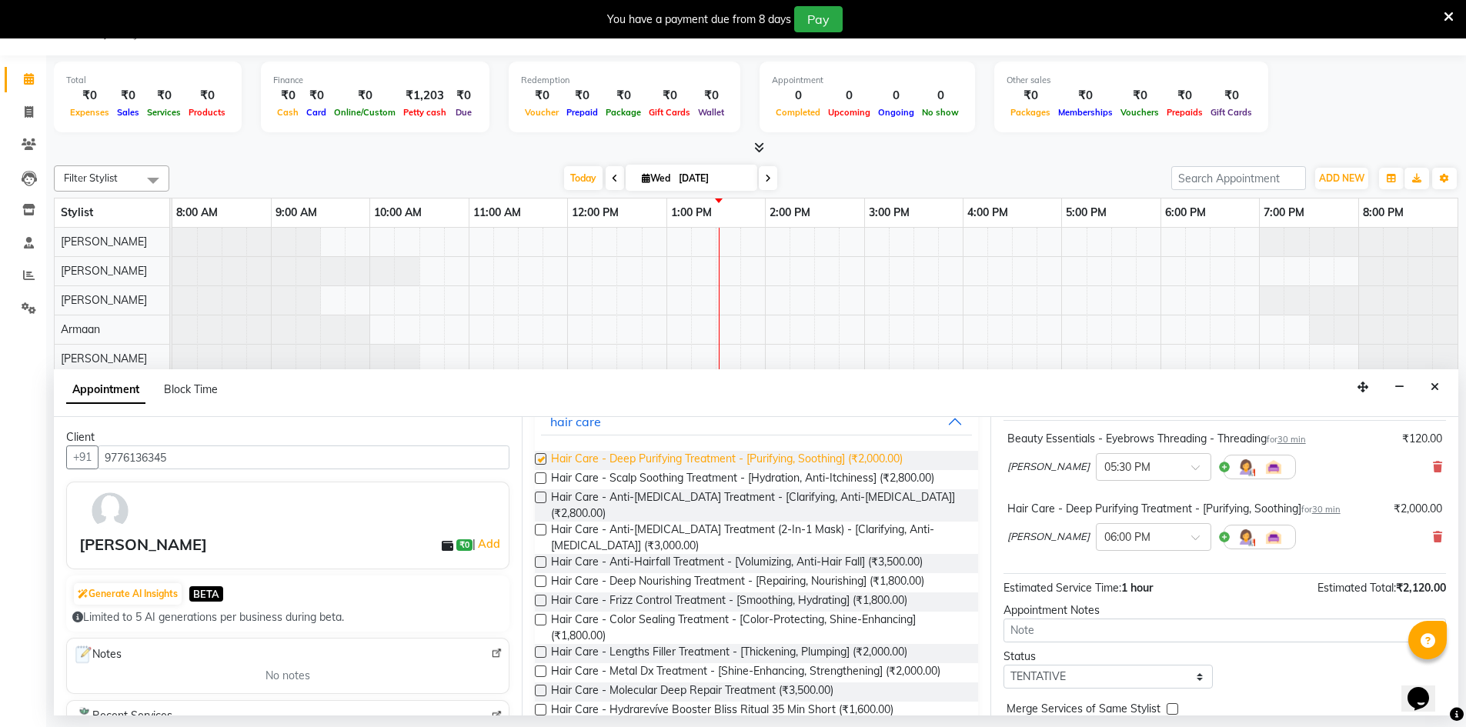
checkbox input "false"
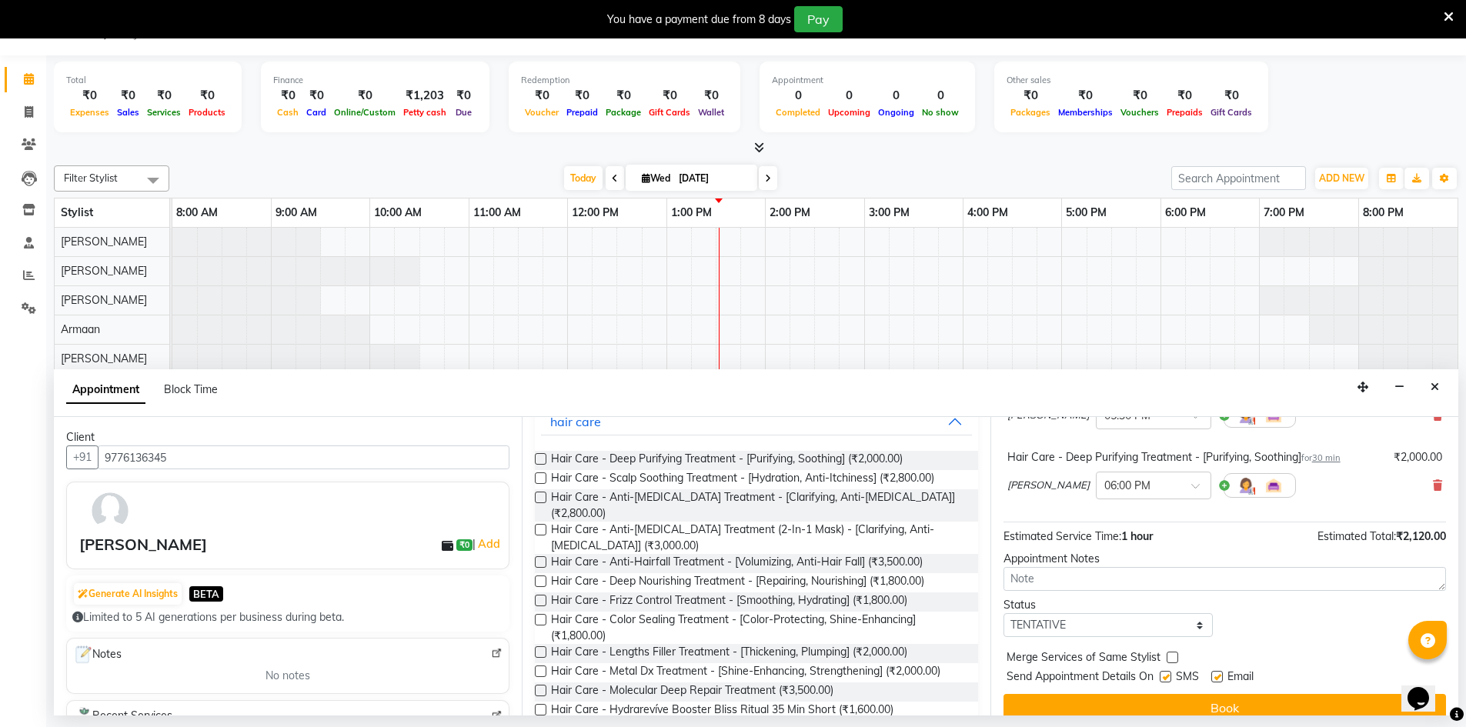
scroll to position [162, 0]
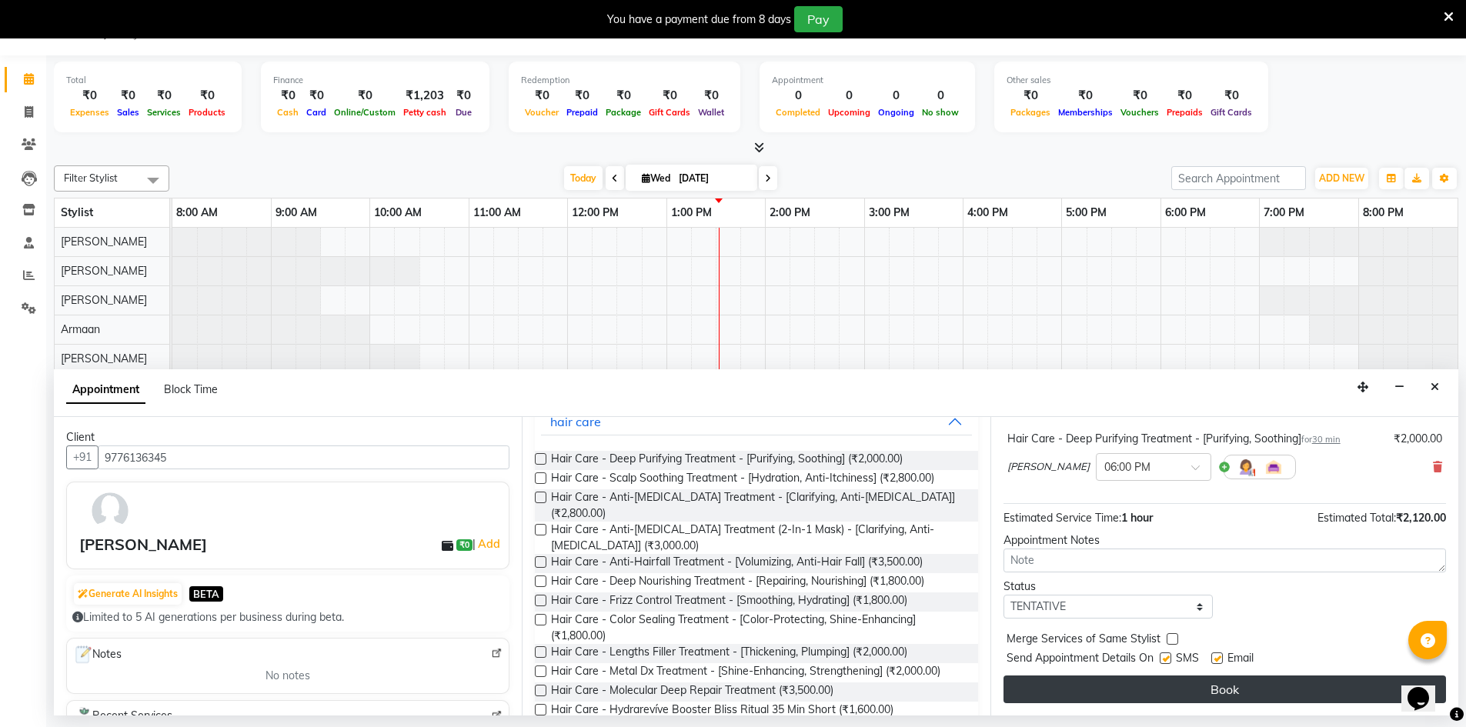
click at [1124, 687] on button "Book" at bounding box center [1225, 690] width 443 height 28
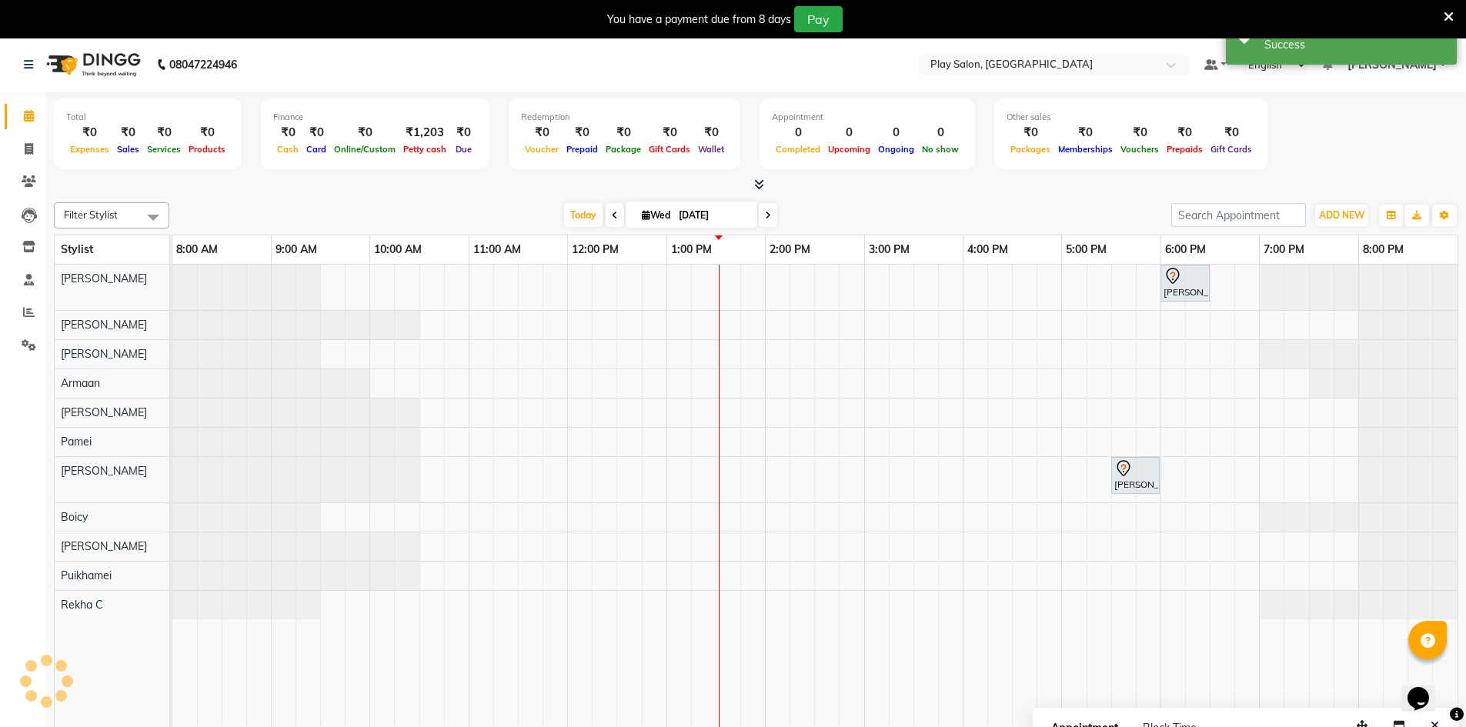
scroll to position [0, 0]
drag, startPoint x: 1208, startPoint y: 286, endPoint x: 1245, endPoint y: 281, distance: 36.6
click at [172, 281] on div "[PERSON_NAME], TK01, 06:00 PM-06:30 PM, Hair Care - Deep Purifying Treatment - …" at bounding box center [172, 288] width 0 height 45
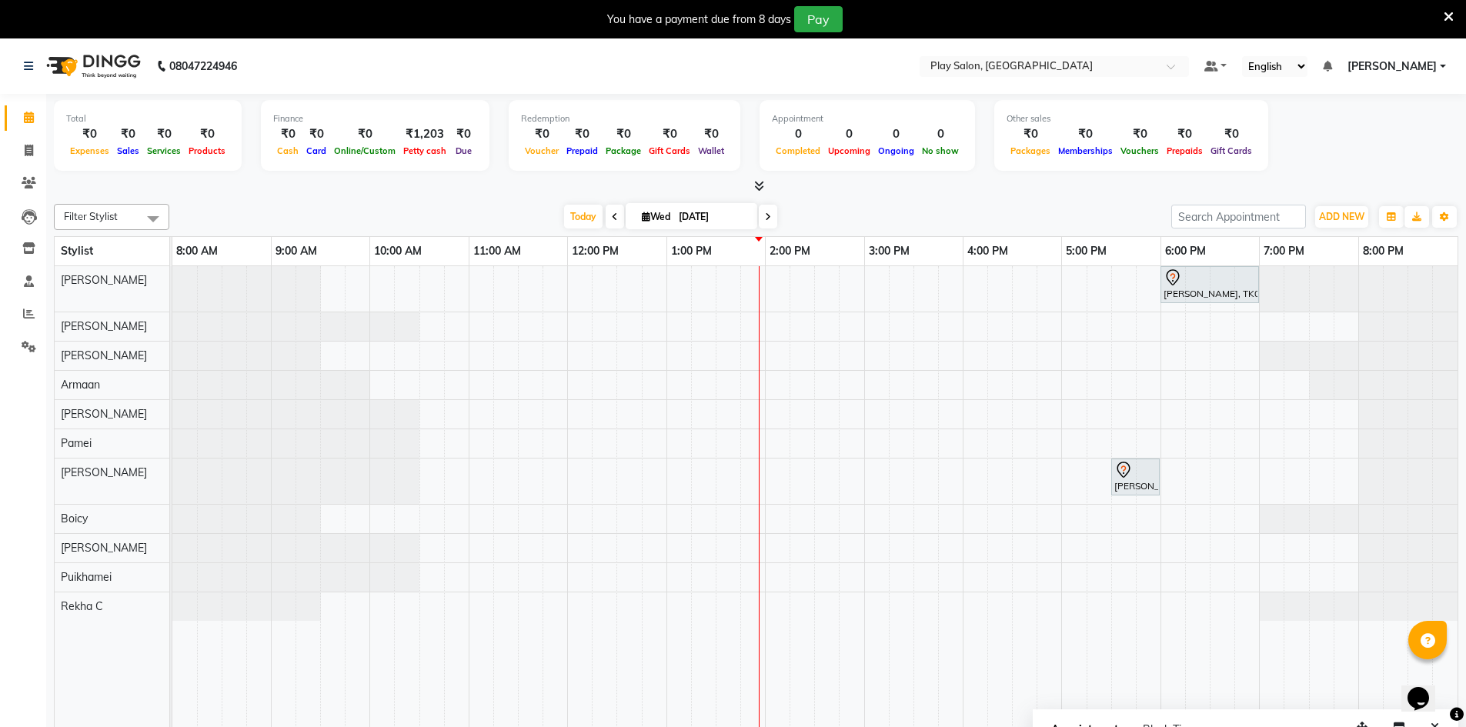
click at [1184, 324] on div "[PERSON_NAME], TK01, 06:00 PM-07:00 PM, Hair Care - Deep Purifying Treatment - …" at bounding box center [814, 507] width 1285 height 483
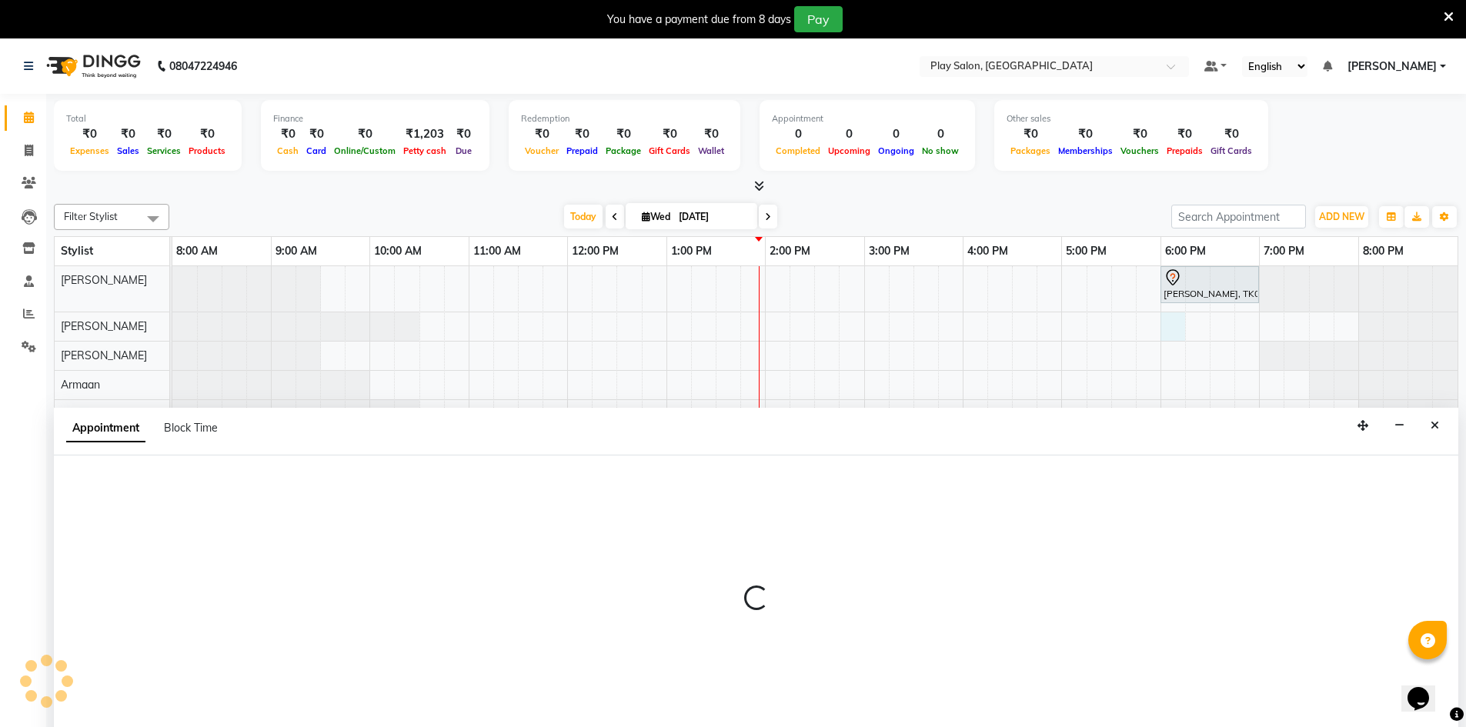
scroll to position [38, 0]
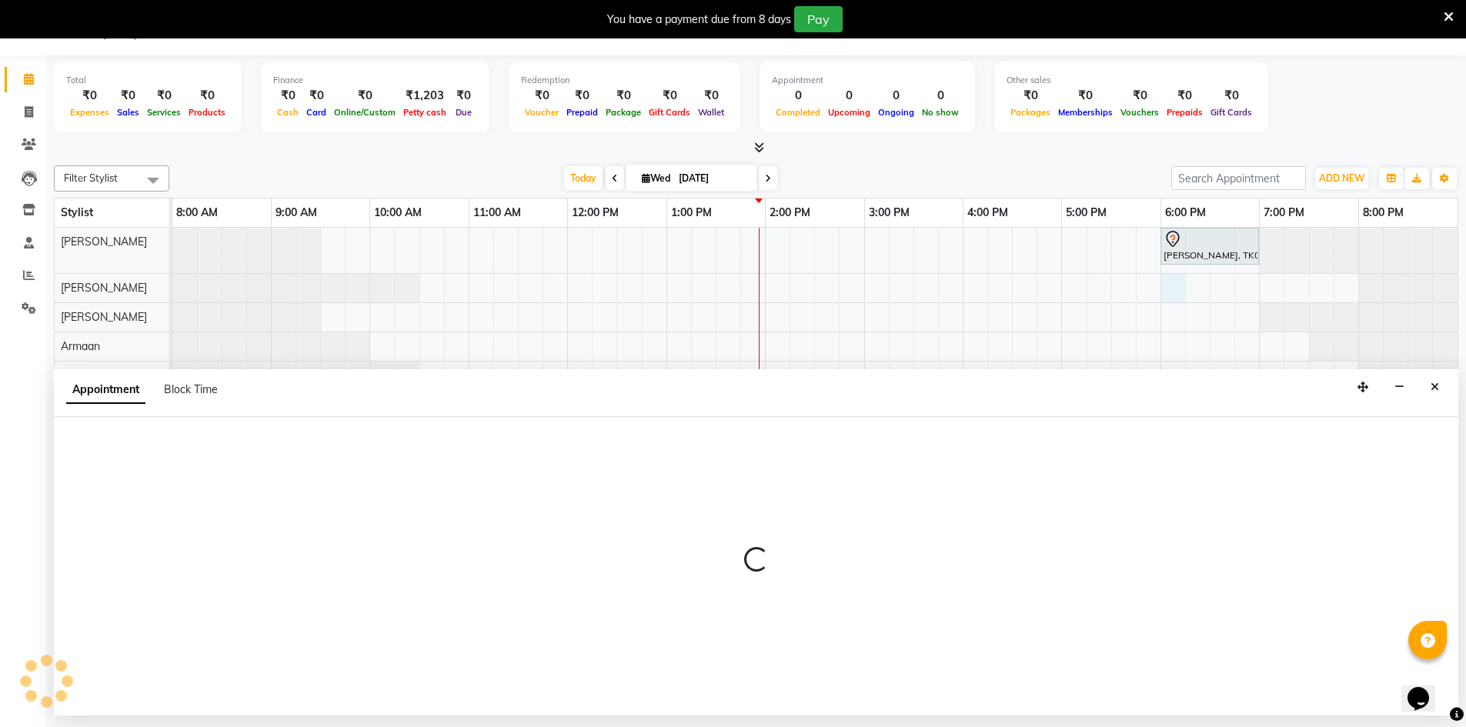
select select "88575"
select select "tentative"
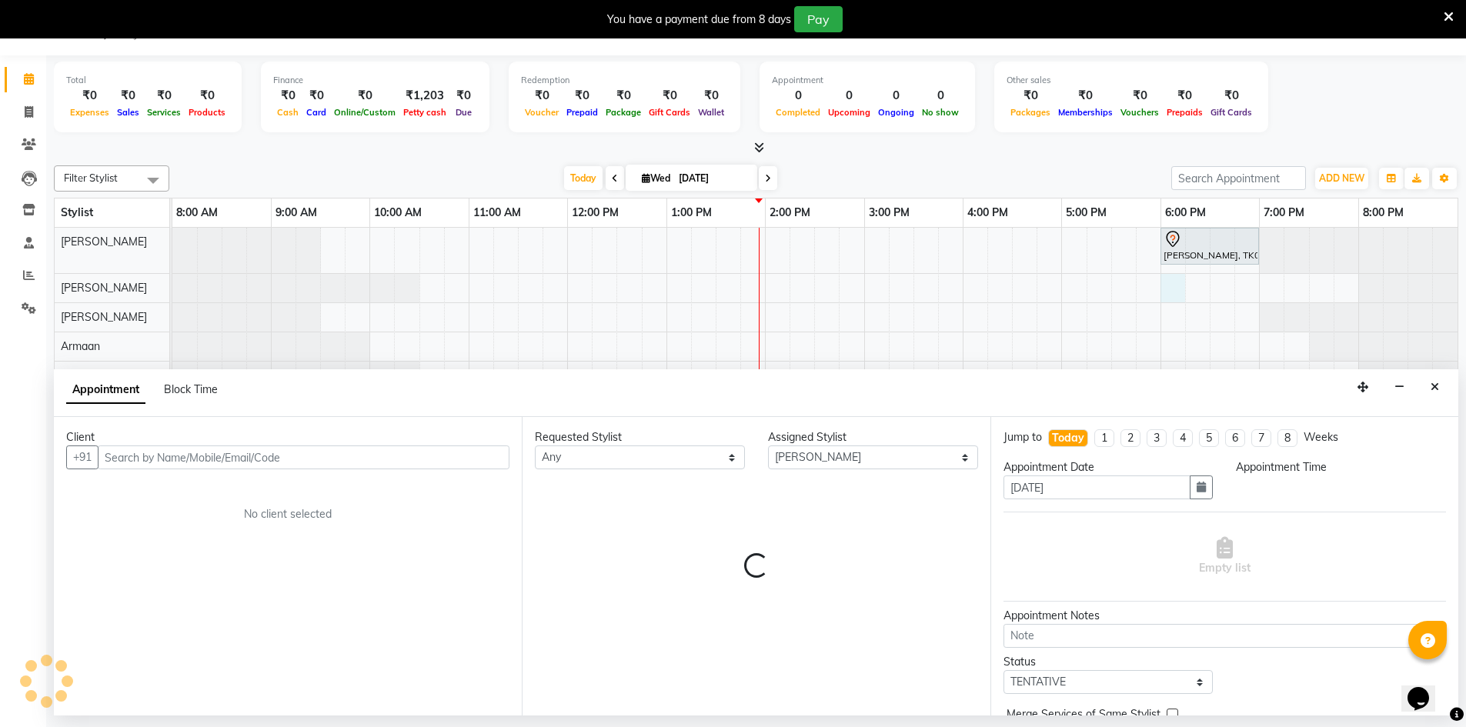
click at [1178, 321] on div "[PERSON_NAME], TK01, 06:00 PM-07:00 PM, Hair Care - Deep Purifying Treatment - …" at bounding box center [814, 469] width 1285 height 483
select select "1080"
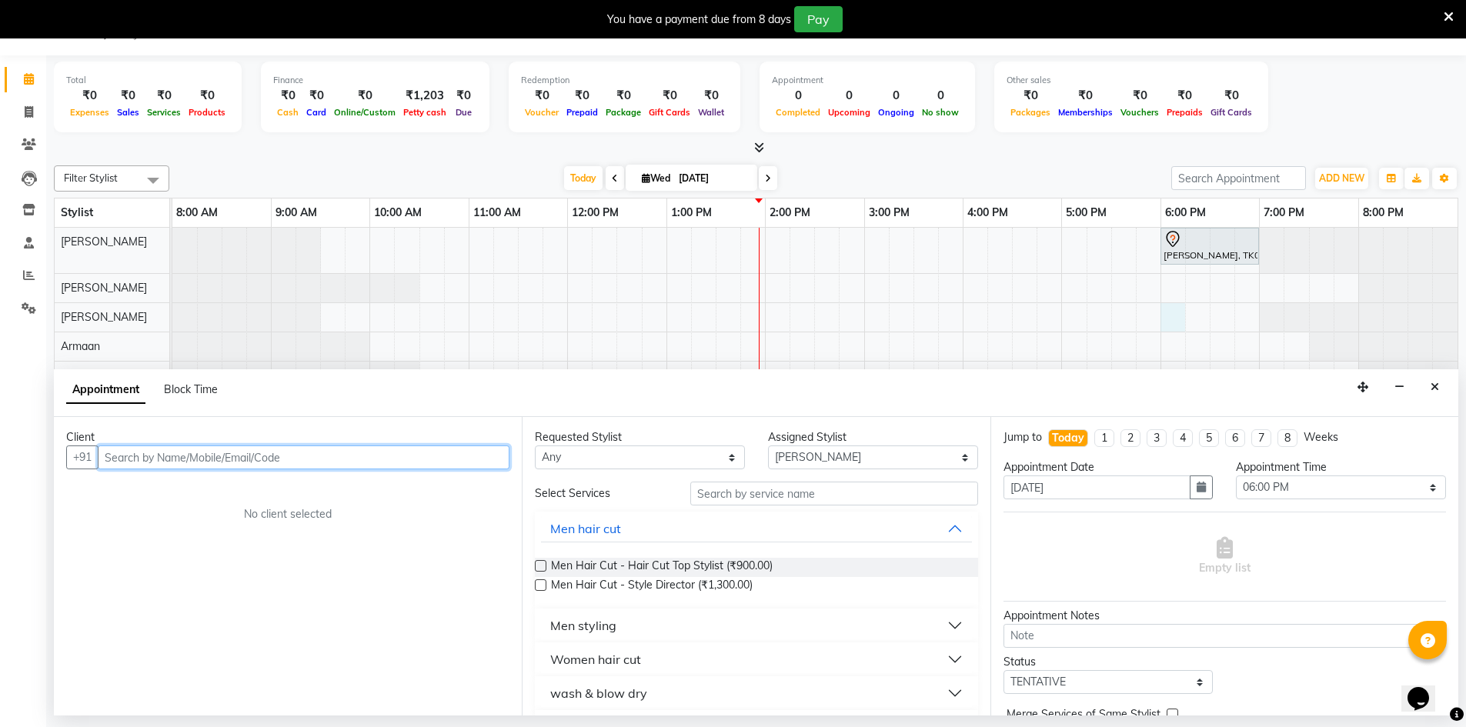
click at [380, 459] on input "text" at bounding box center [304, 458] width 412 height 24
type input "8619596879"
click at [504, 458] on button "Add Client" at bounding box center [478, 458] width 64 height 24
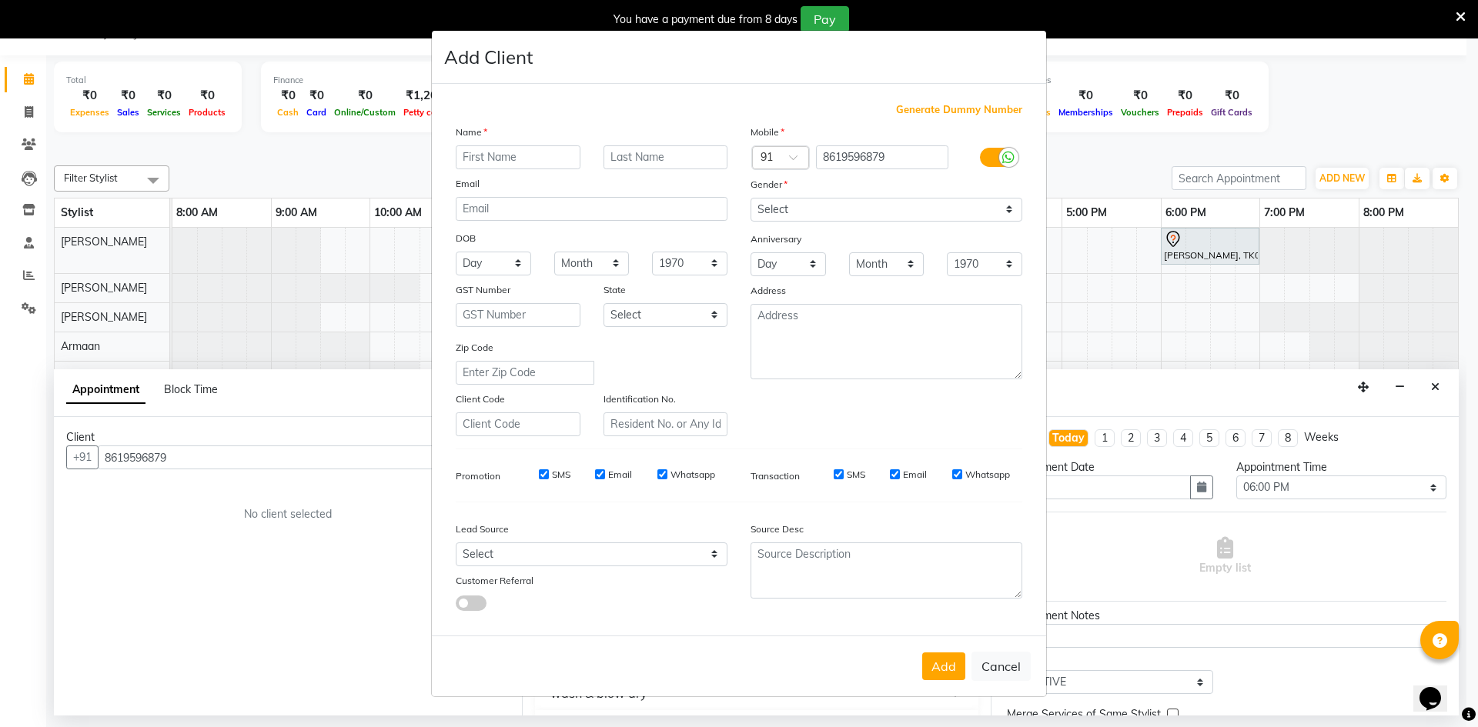
click at [506, 149] on input "text" at bounding box center [518, 157] width 125 height 24
click at [466, 155] on input "disha" at bounding box center [518, 157] width 125 height 24
click at [468, 159] on input "disha" at bounding box center [518, 157] width 125 height 24
type input "Disha"
click at [636, 162] on input "text" at bounding box center [665, 157] width 125 height 24
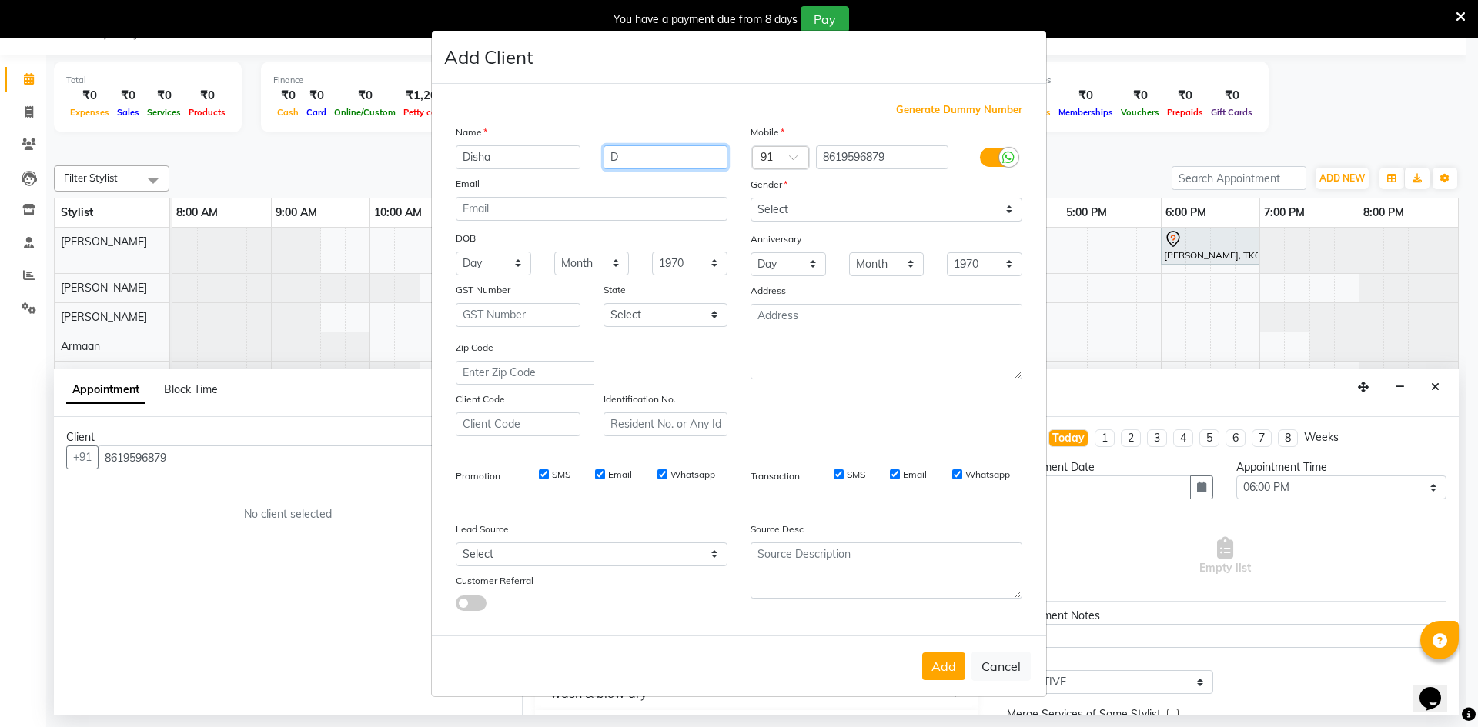
type input "D"
click at [1006, 207] on select "Select [DEMOGRAPHIC_DATA] [DEMOGRAPHIC_DATA] Other Prefer Not To Say" at bounding box center [886, 210] width 272 height 24
select select "[DEMOGRAPHIC_DATA]"
click at [750, 198] on select "Select [DEMOGRAPHIC_DATA] [DEMOGRAPHIC_DATA] Other Prefer Not To Say" at bounding box center [886, 210] width 272 height 24
click at [829, 566] on textarea at bounding box center [886, 571] width 272 height 56
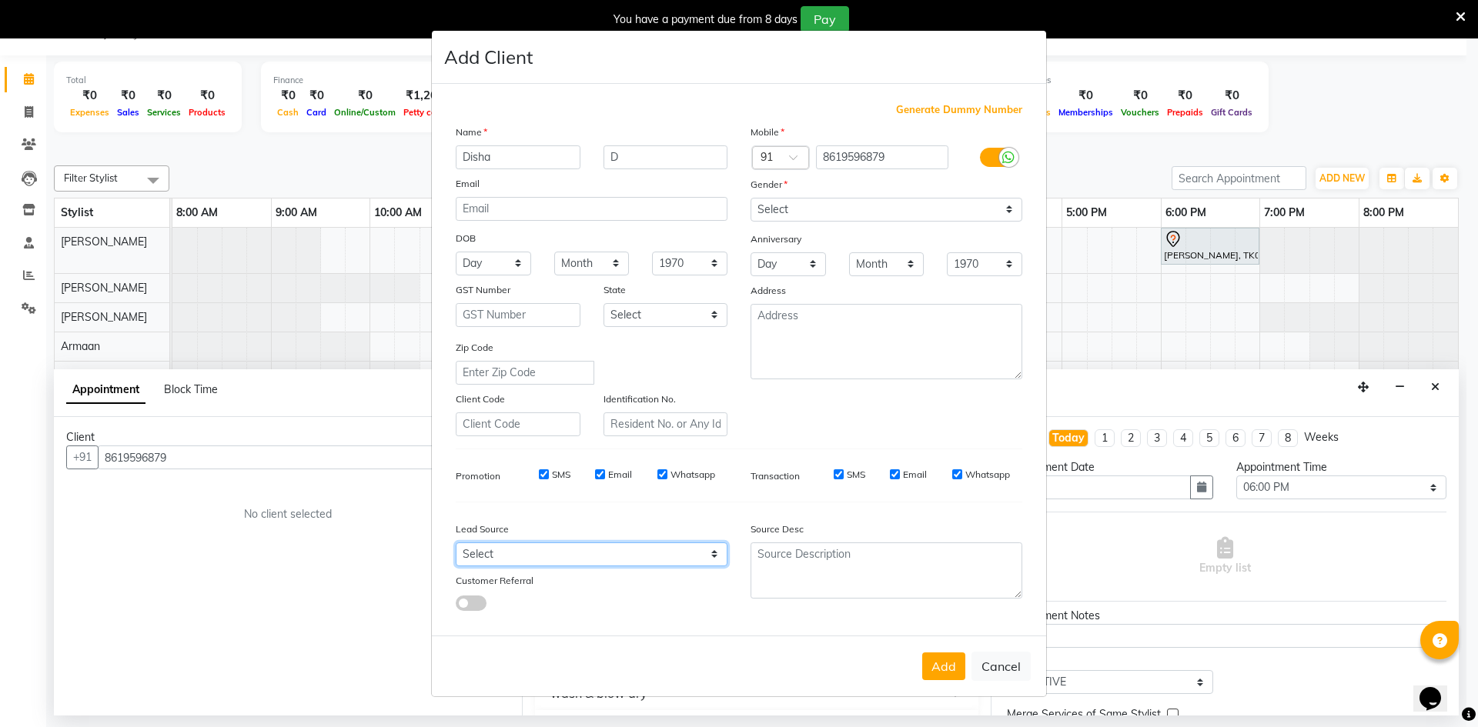
click at [717, 549] on select "Select Walk-in Internet Friend Word of Mouth Advertisement Facebook JustDial Go…" at bounding box center [592, 555] width 272 height 24
click at [712, 290] on div "State" at bounding box center [666, 293] width 148 height 22
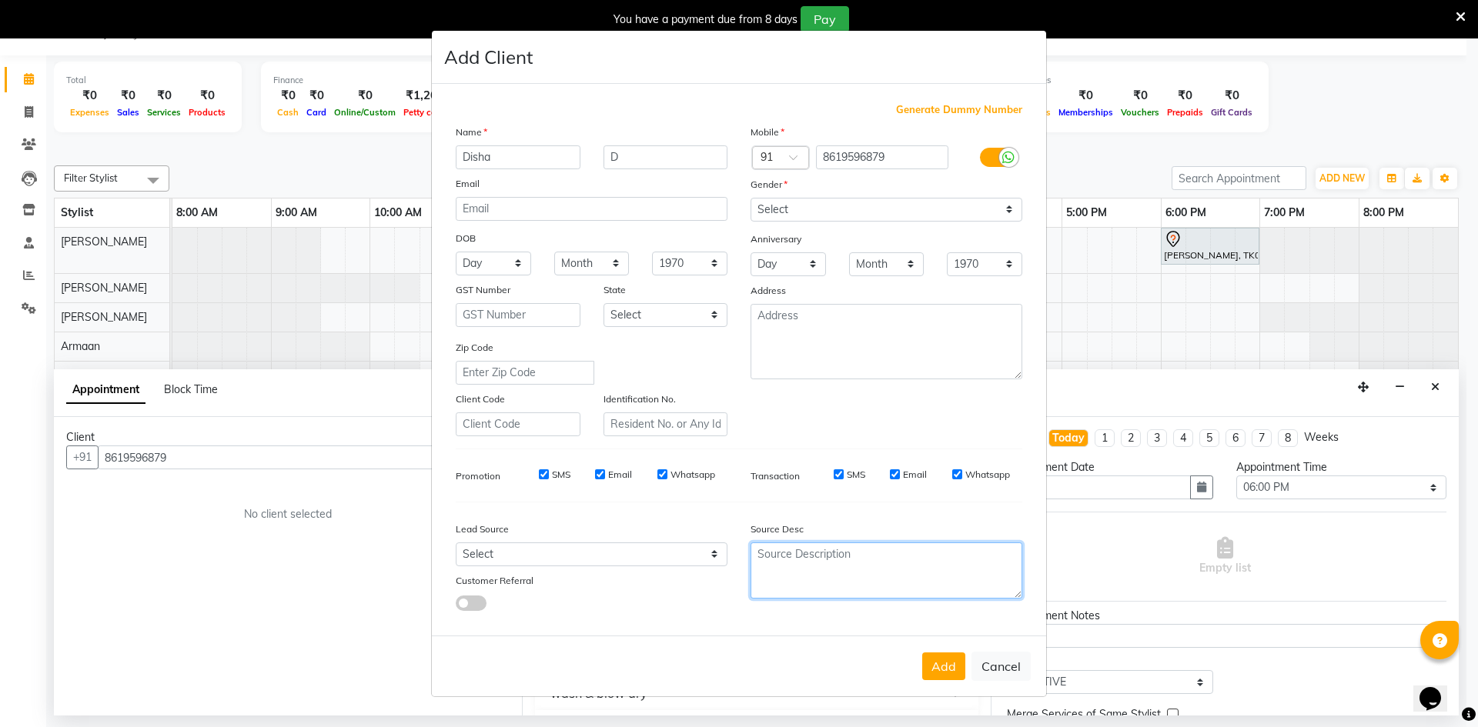
click at [830, 554] on textarea at bounding box center [886, 571] width 272 height 56
click at [937, 660] on button "Add" at bounding box center [943, 667] width 43 height 28
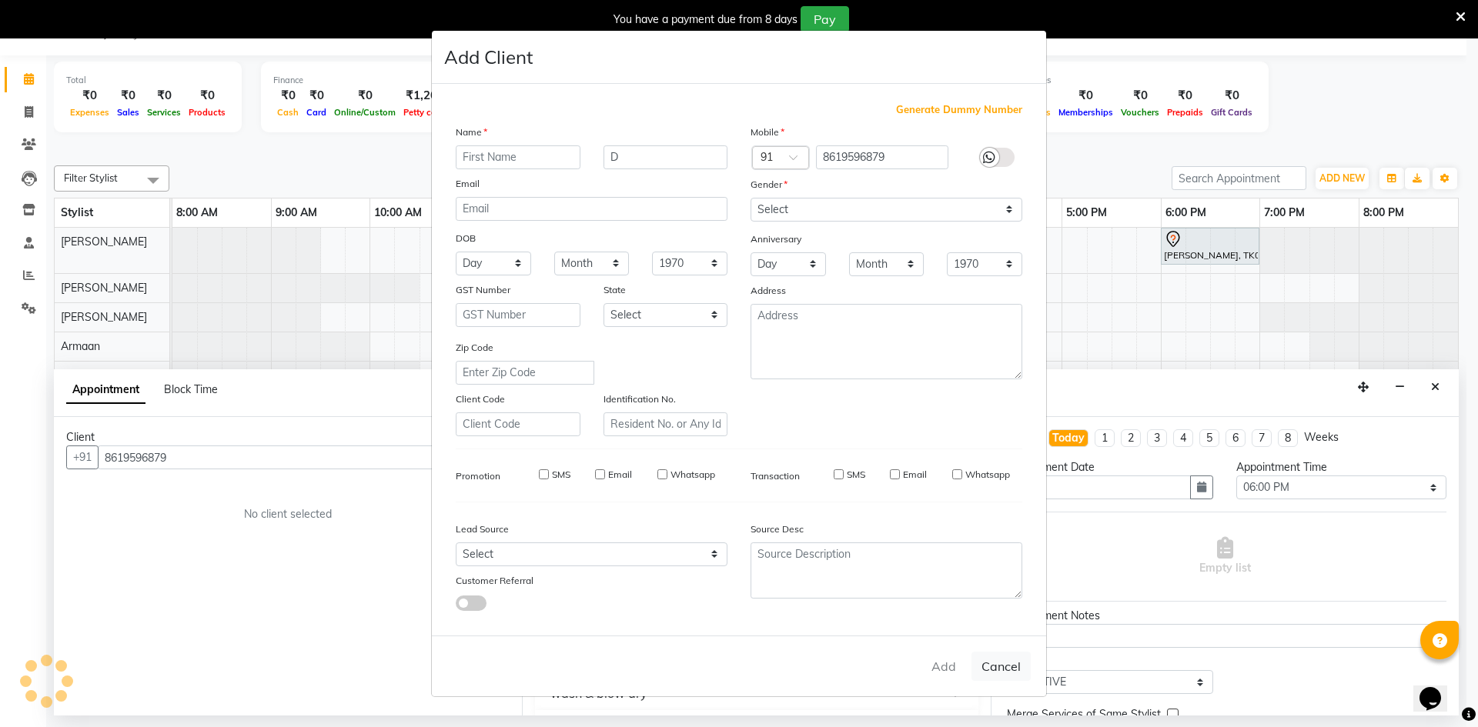
select select
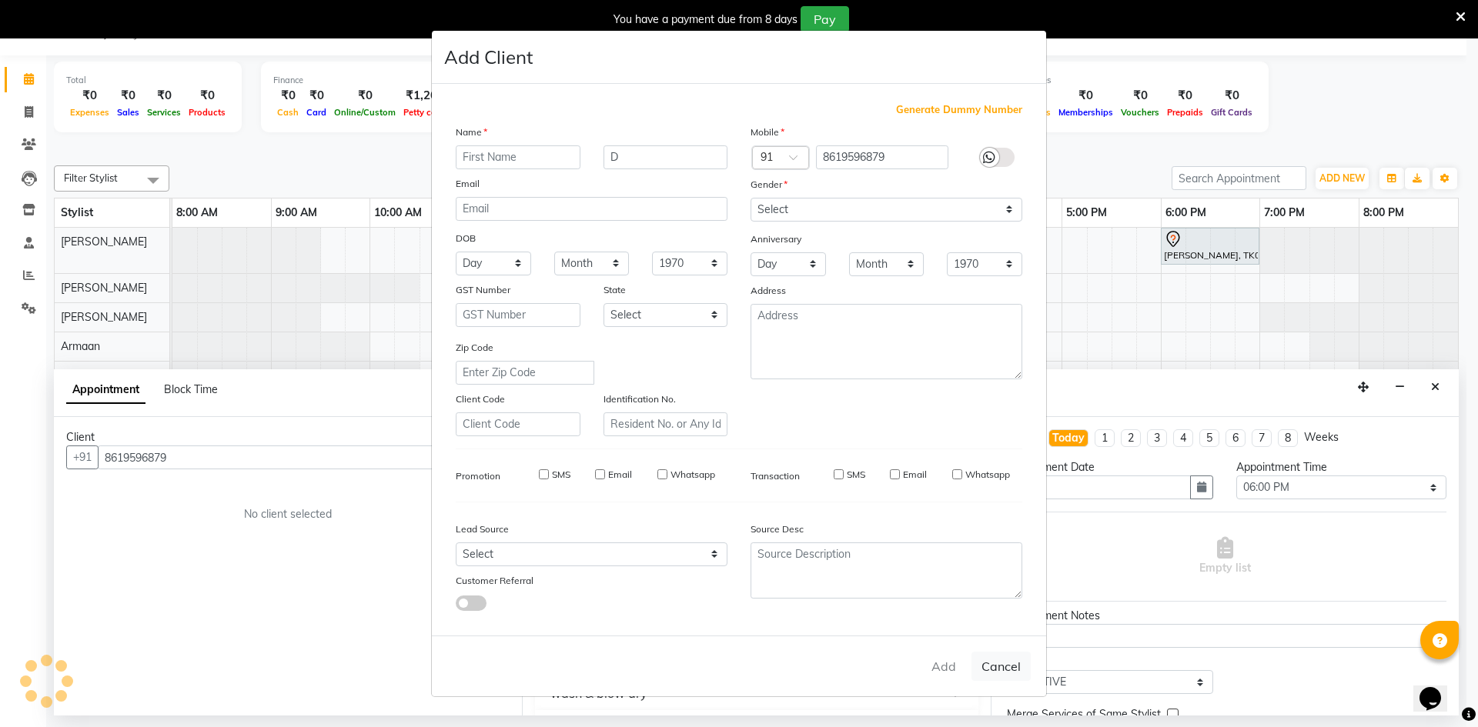
select select
checkbox input "false"
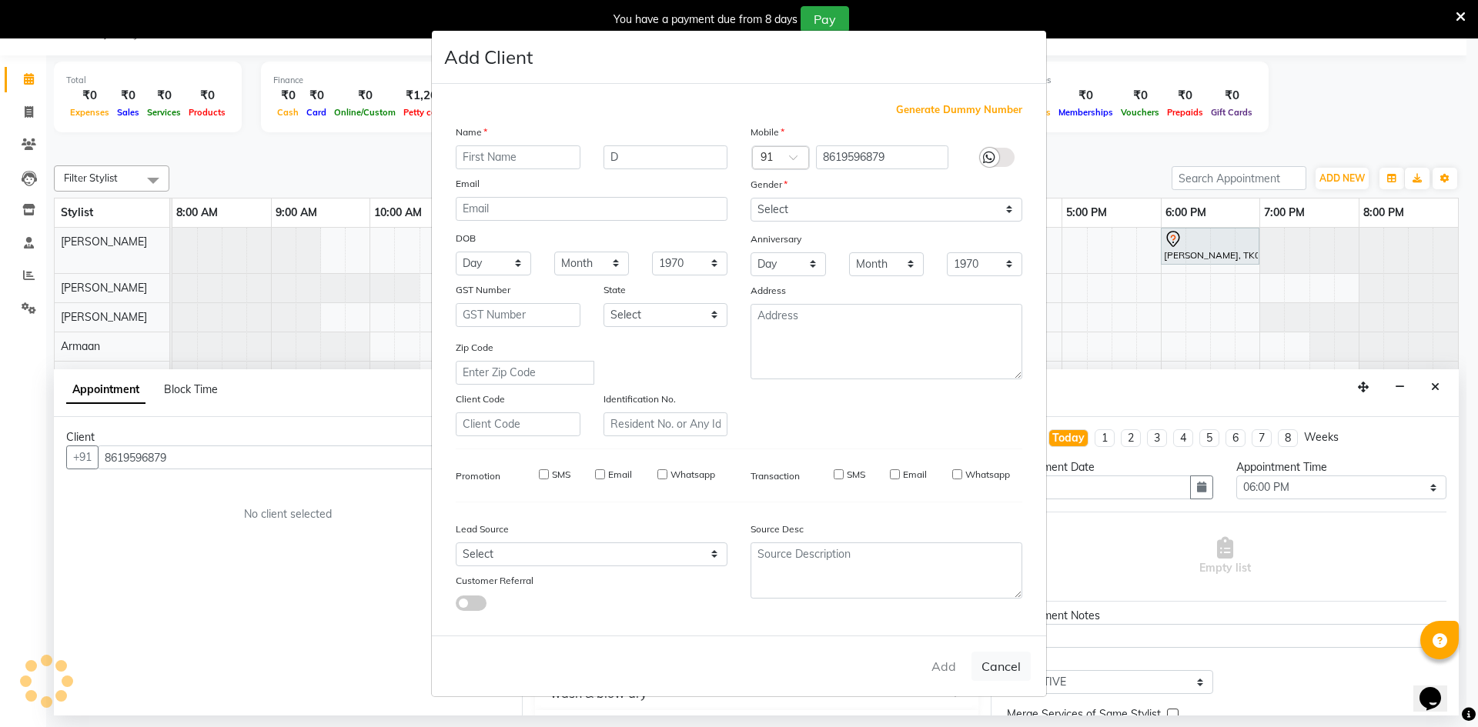
checkbox input "false"
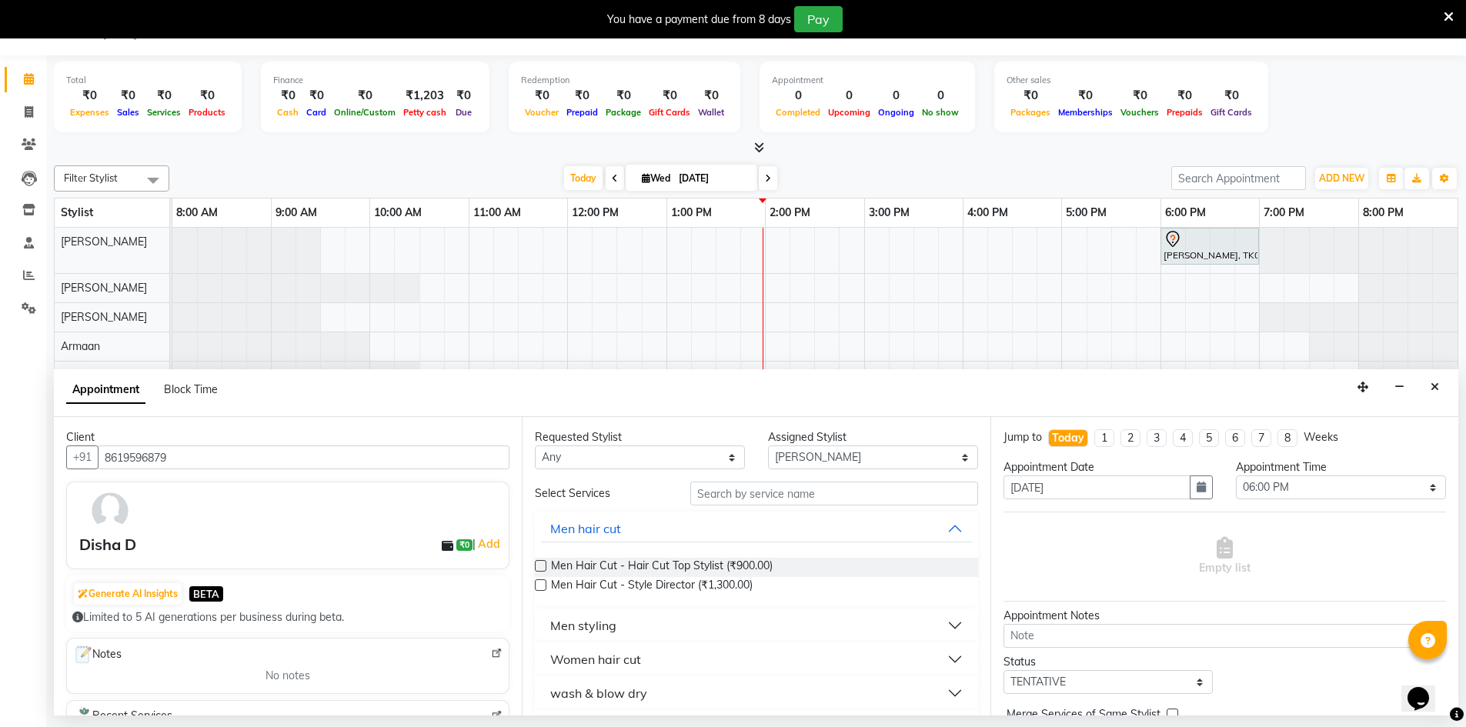
click at [622, 666] on div "Women hair cut" at bounding box center [595, 659] width 91 height 18
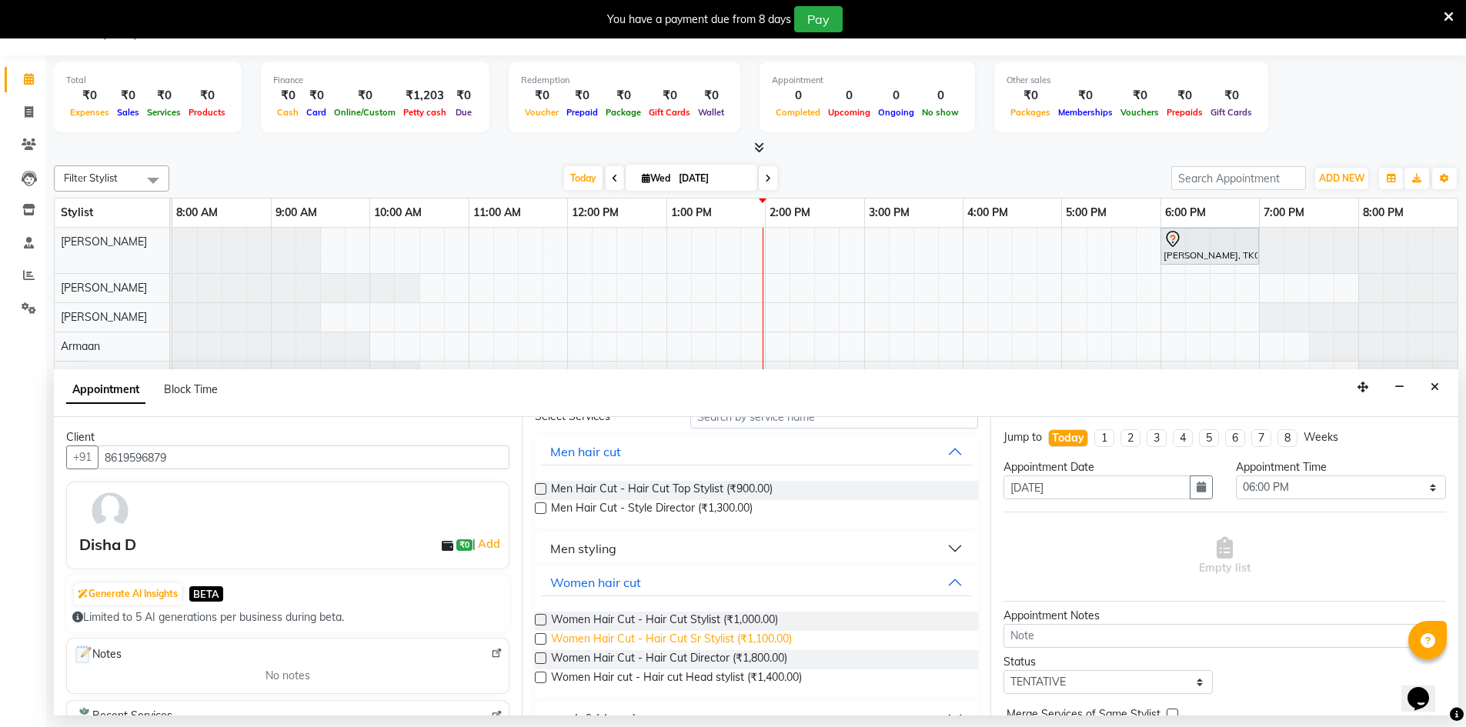
click at [717, 633] on span "Women Hair Cut - Hair Cut Sr Stylist (₹1,100.00)" at bounding box center [671, 640] width 241 height 19
checkbox input "false"
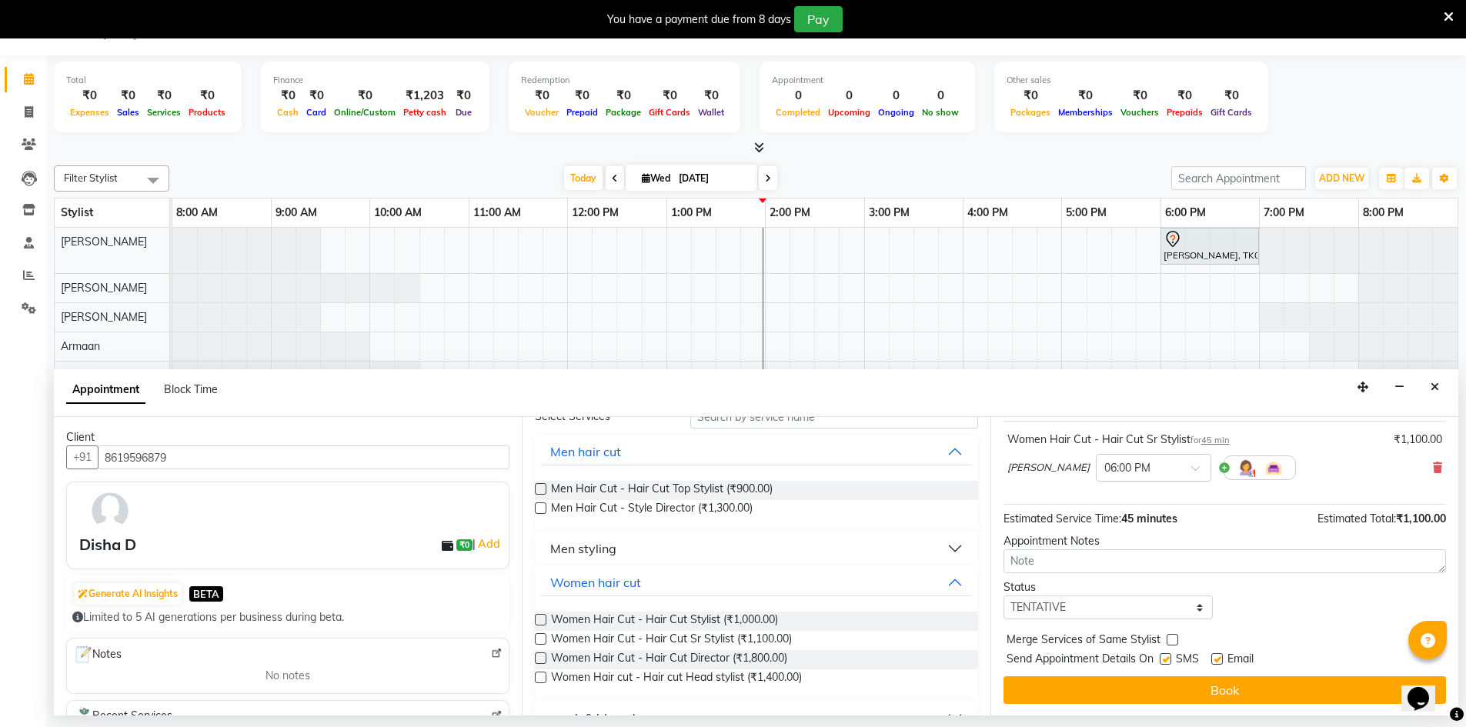
scroll to position [92, 0]
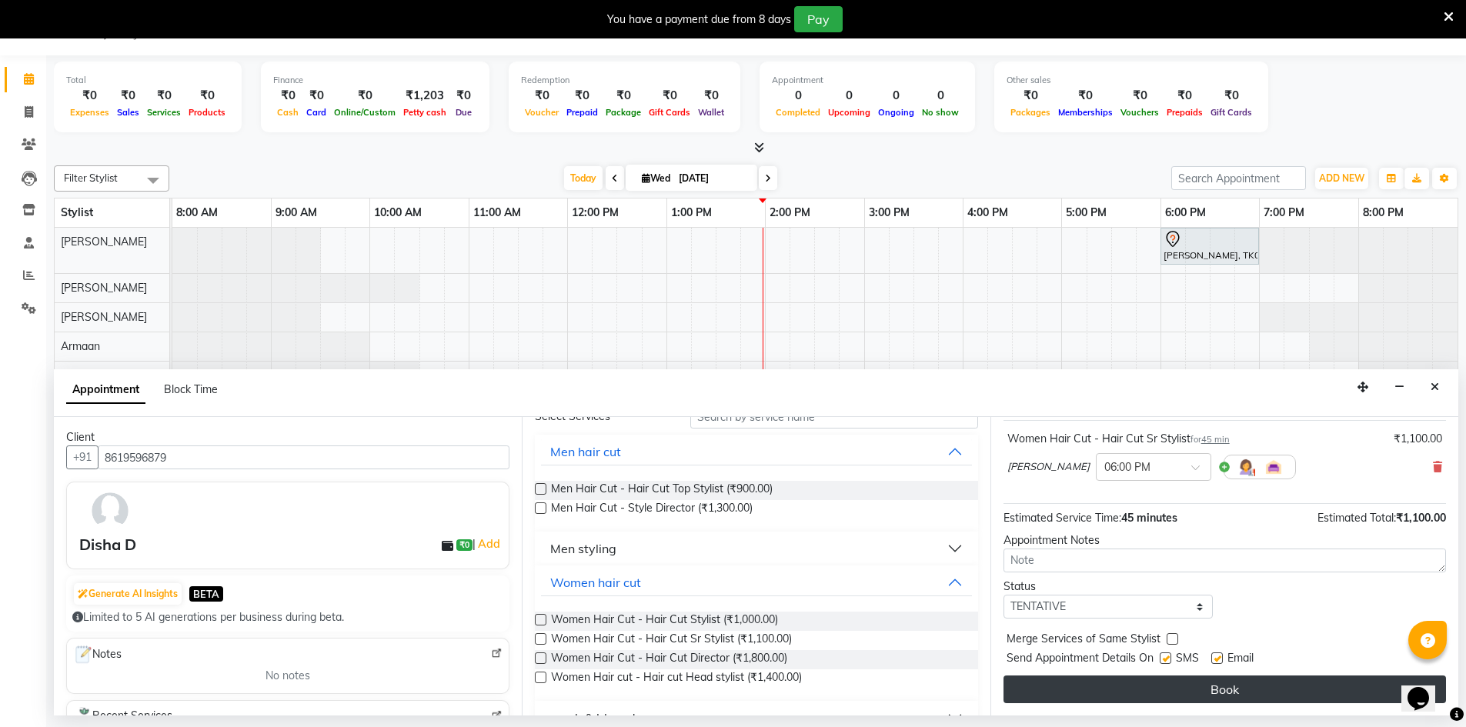
click at [1286, 686] on button "Book" at bounding box center [1225, 690] width 443 height 28
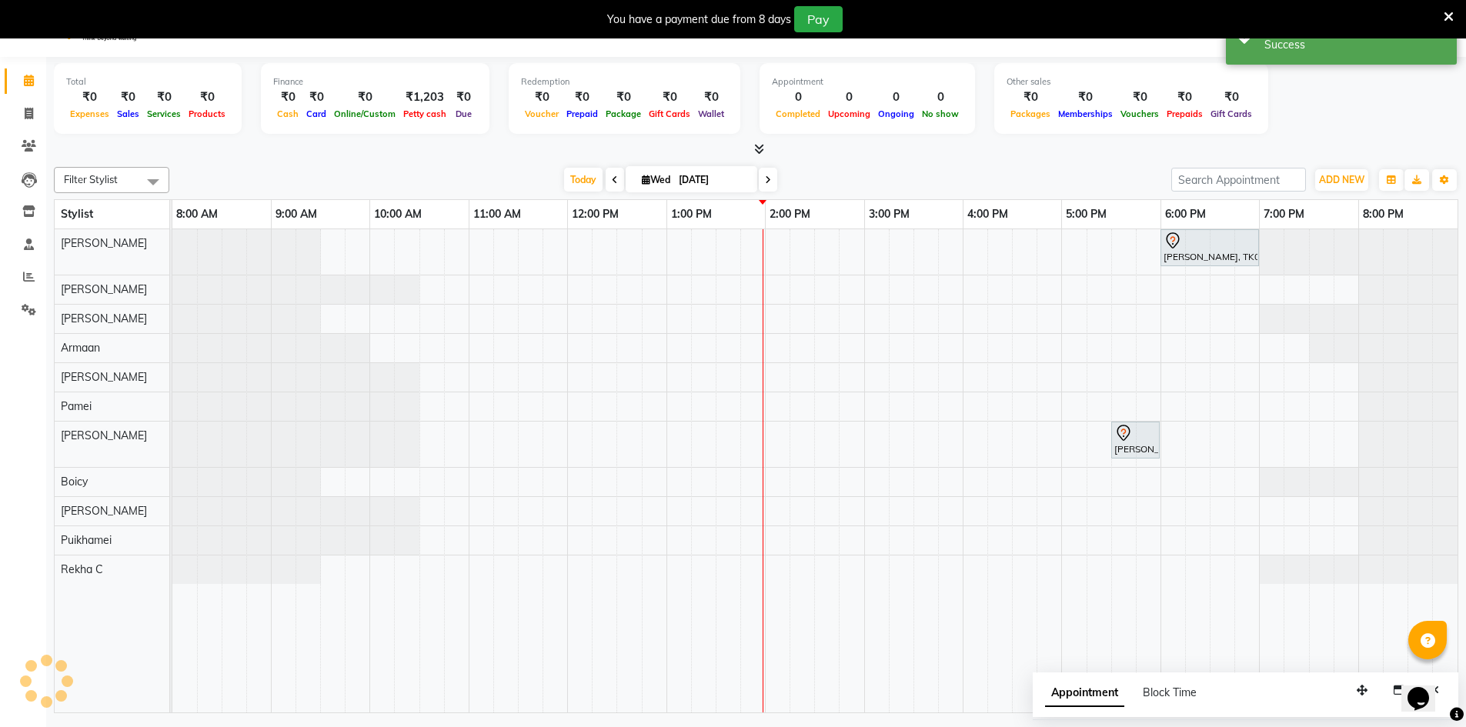
scroll to position [0, 0]
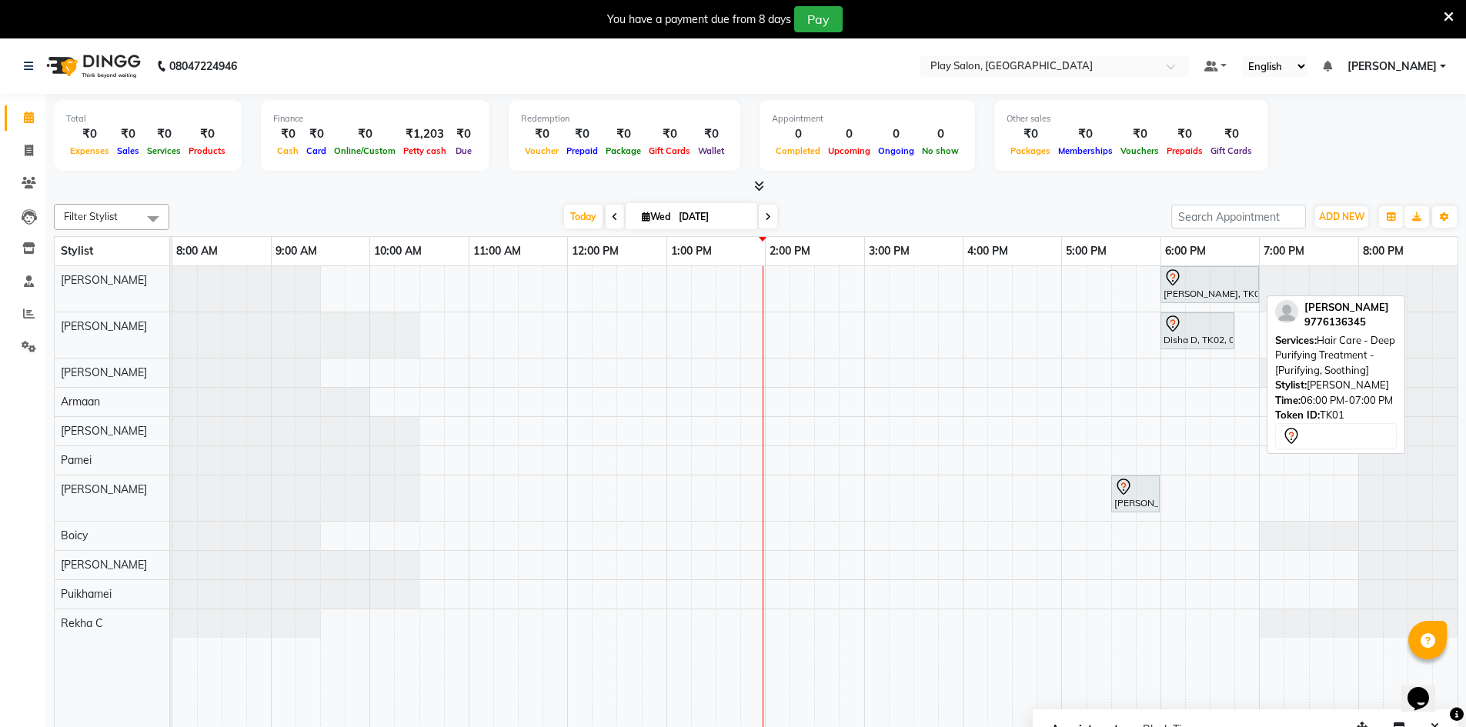
click at [1201, 295] on div "[PERSON_NAME], TK01, 06:00 PM-07:00 PM, Hair Care - Deep Purifying Treatment - …" at bounding box center [1209, 285] width 95 height 32
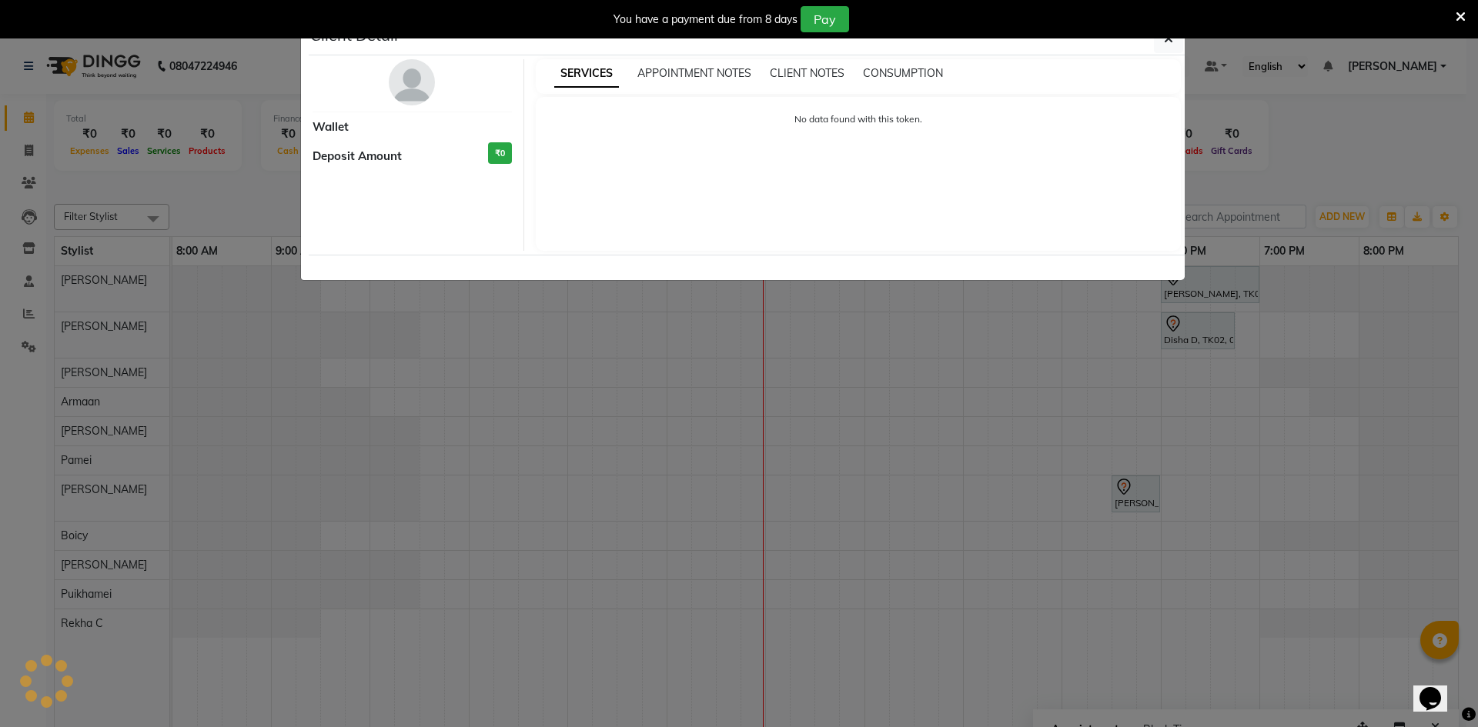
select select "7"
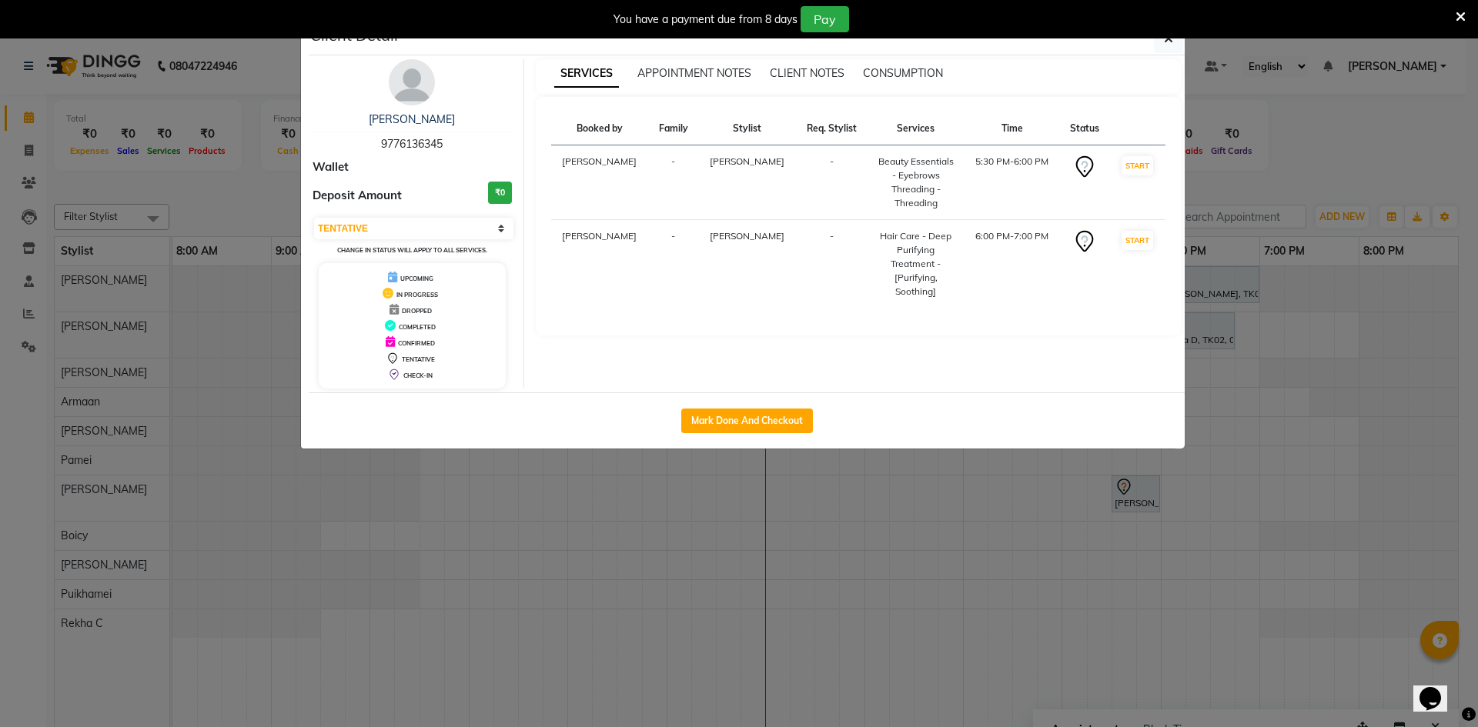
click at [1167, 44] on icon "button" at bounding box center [1168, 38] width 9 height 12
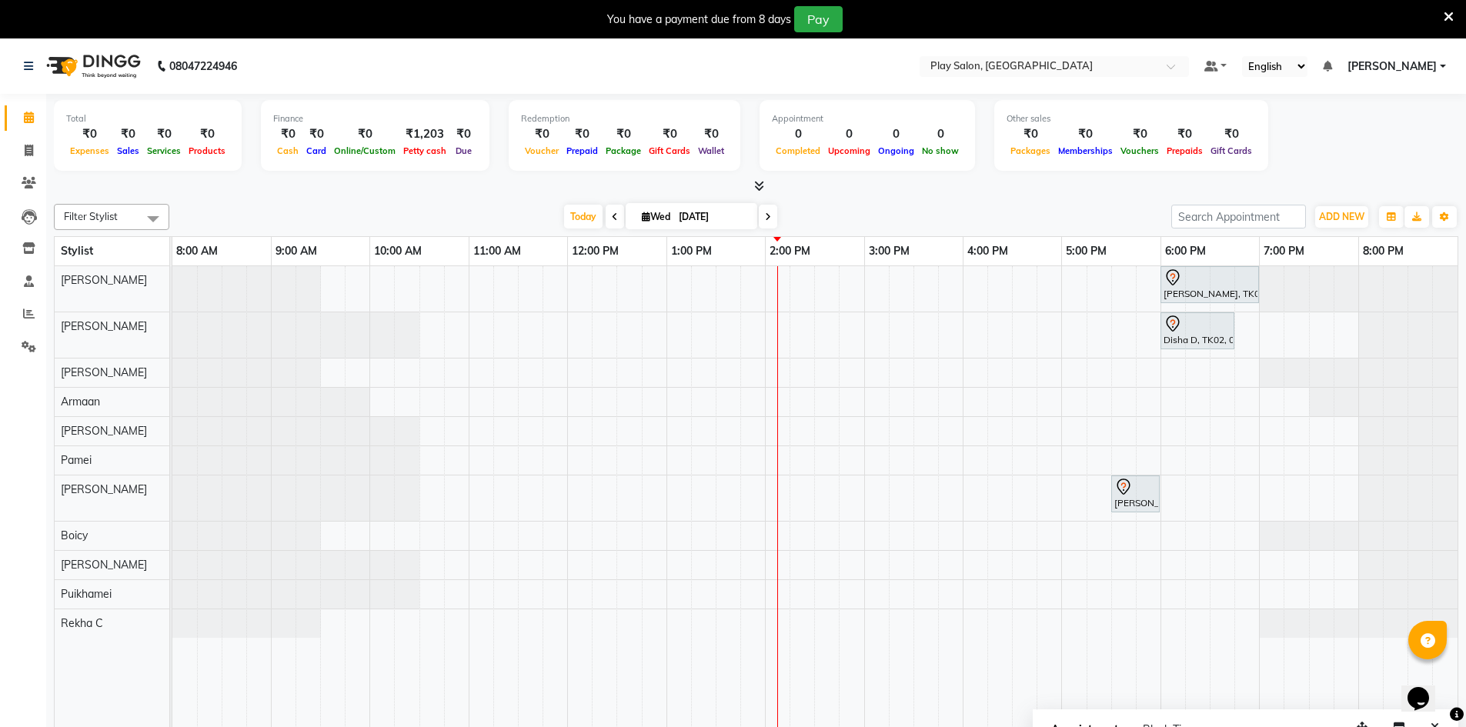
click at [1171, 591] on div "[PERSON_NAME], TK01, 06:00 PM-07:00 PM, Hair Care - Deep Purifying Treatment - …" at bounding box center [814, 507] width 1285 height 483
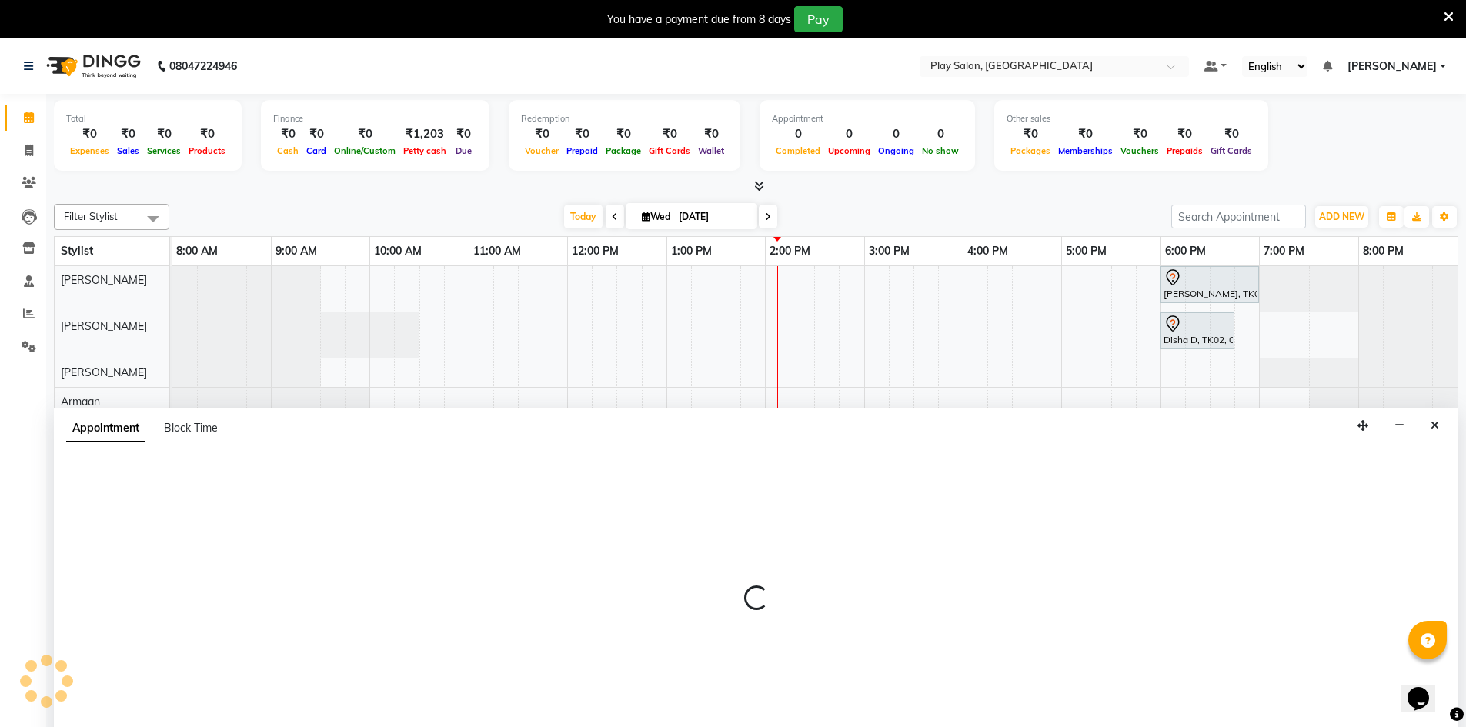
scroll to position [38, 0]
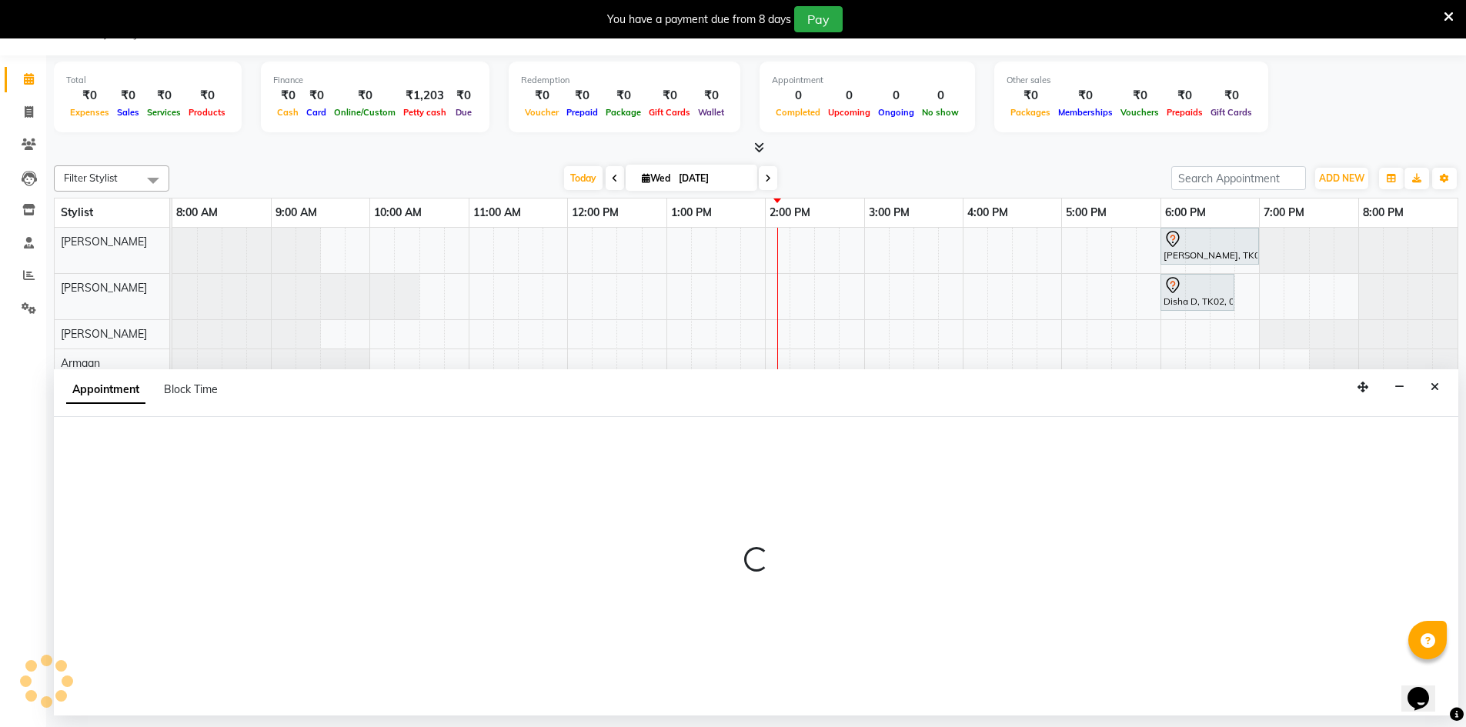
select select "88578"
select select "tentative"
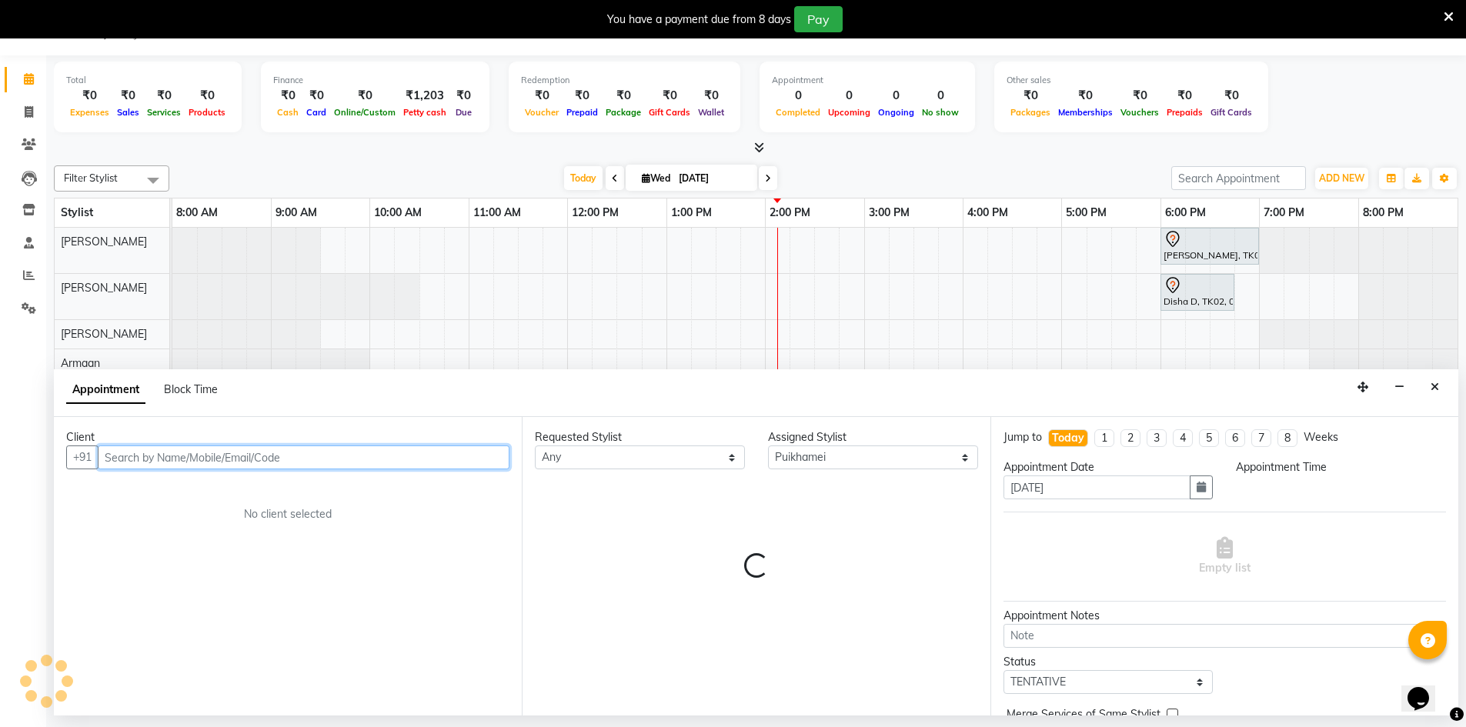
select select "1080"
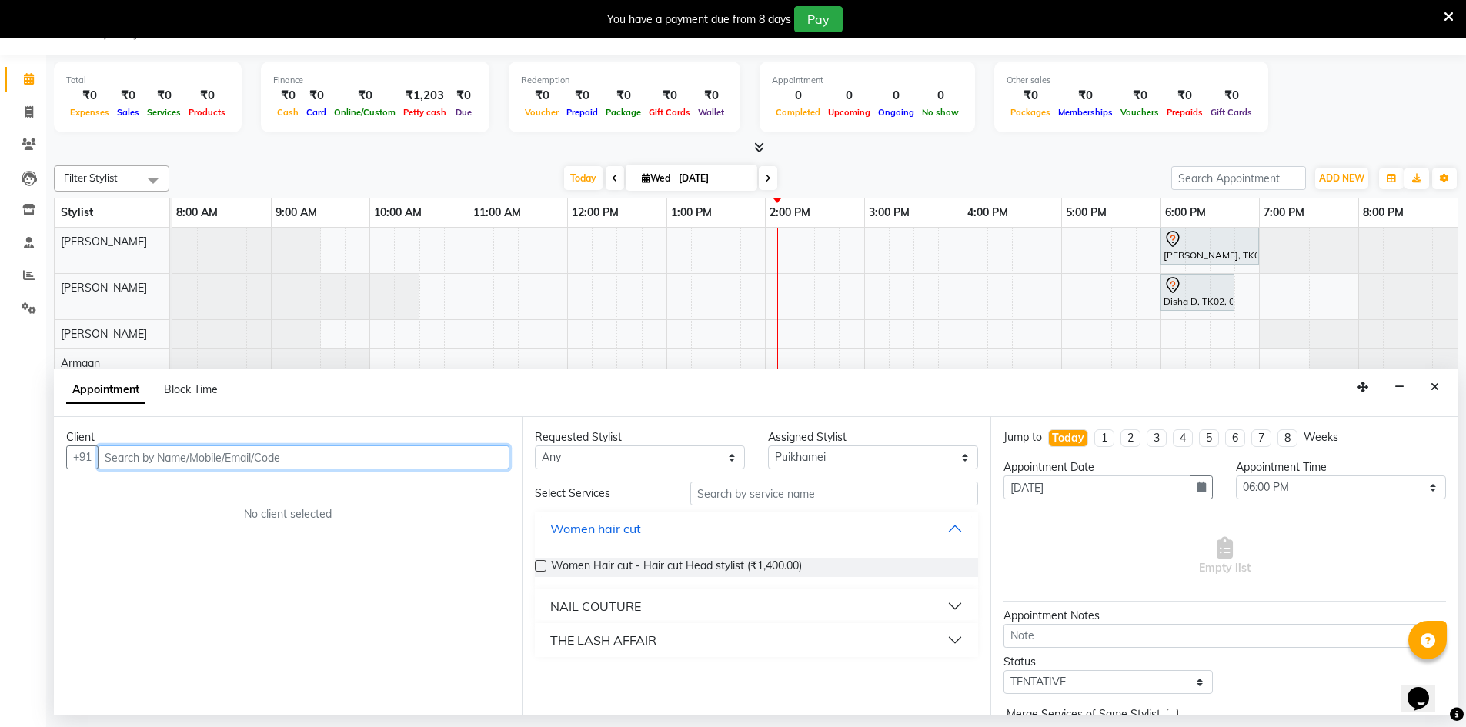
click at [347, 449] on input "text" at bounding box center [304, 458] width 412 height 24
type input "9461706636"
click at [490, 457] on span "Add Client" at bounding box center [478, 457] width 52 height 14
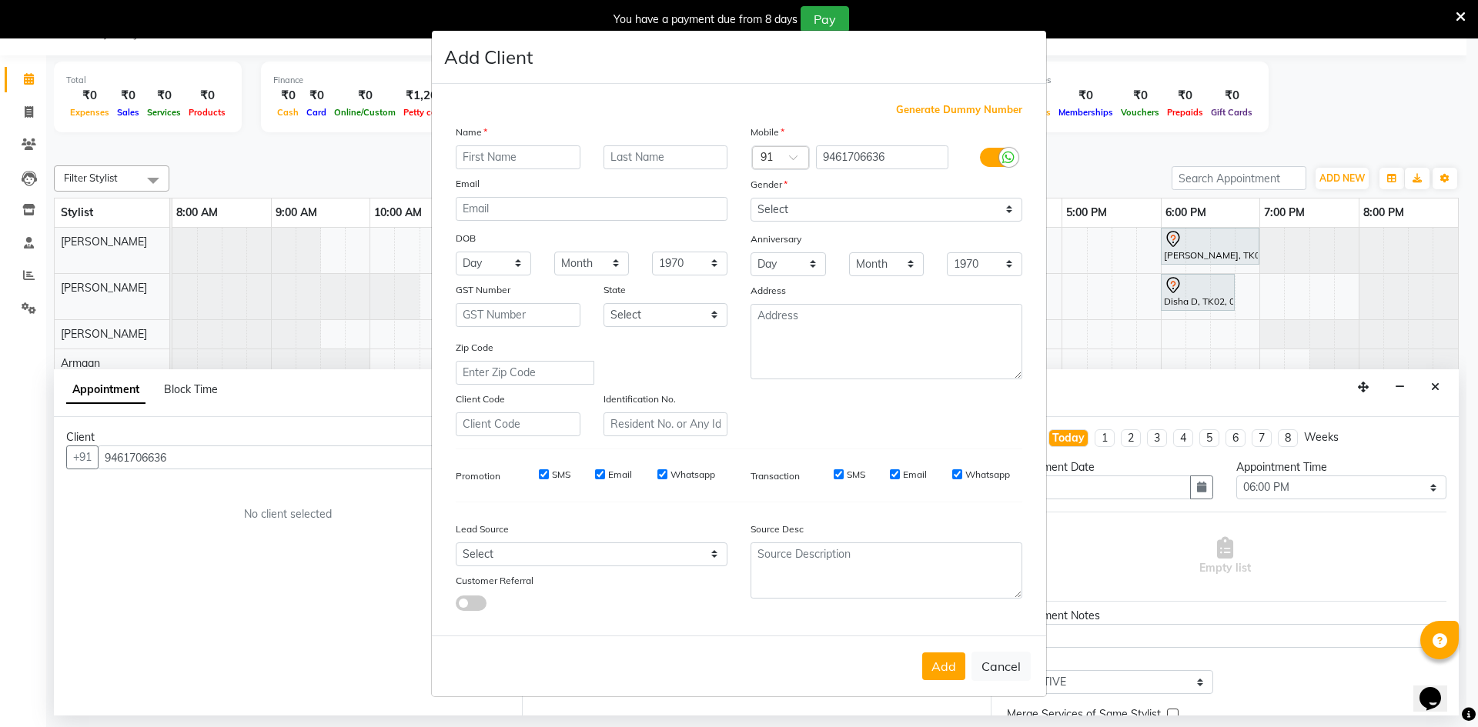
click at [493, 162] on input "text" at bounding box center [518, 157] width 125 height 24
type input "[PERSON_NAME]"
click at [654, 155] on input "text" at bounding box center [665, 157] width 125 height 24
type input "B"
click at [1018, 212] on select "Select [DEMOGRAPHIC_DATA] [DEMOGRAPHIC_DATA] Other Prefer Not To Say" at bounding box center [886, 210] width 272 height 24
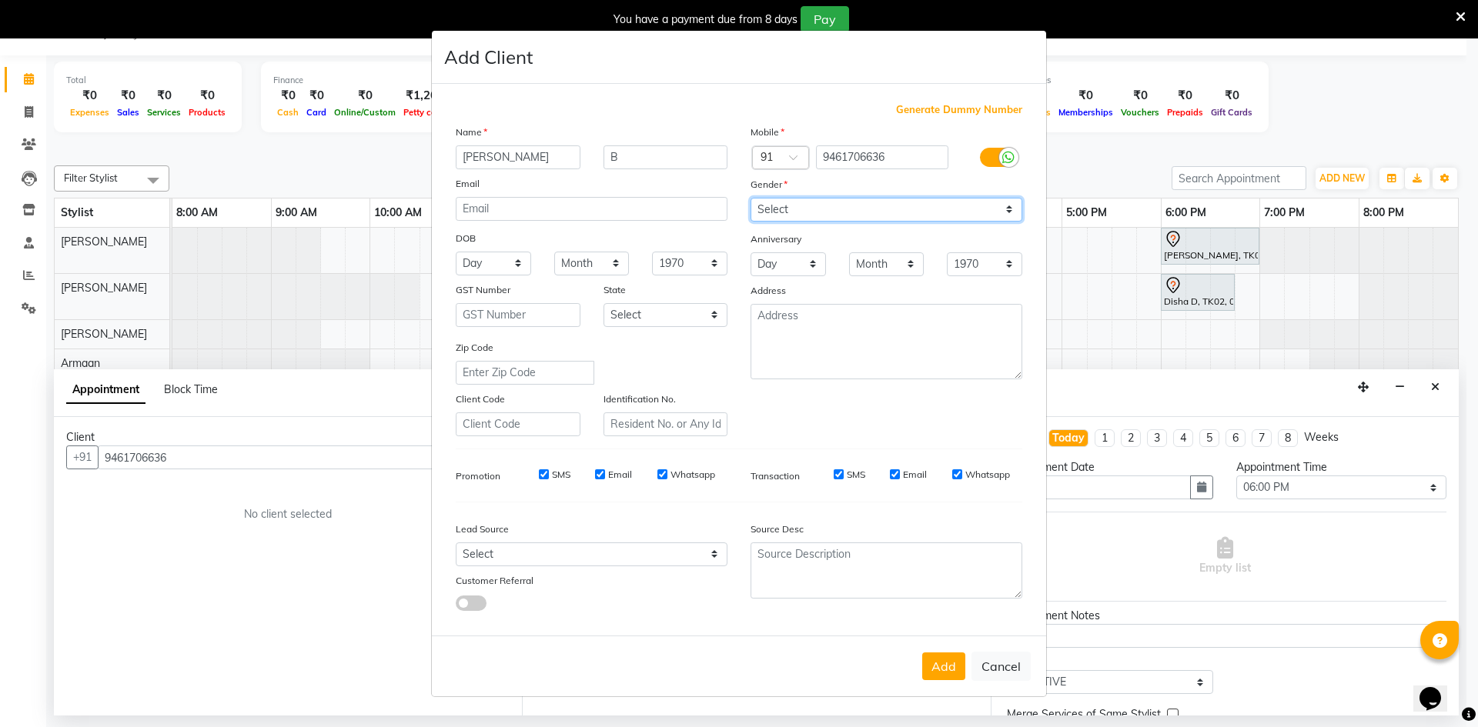
select select "[DEMOGRAPHIC_DATA]"
click at [750, 198] on select "Select [DEMOGRAPHIC_DATA] [DEMOGRAPHIC_DATA] Other Prefer Not To Say" at bounding box center [886, 210] width 272 height 24
click at [946, 672] on button "Add" at bounding box center [943, 667] width 43 height 28
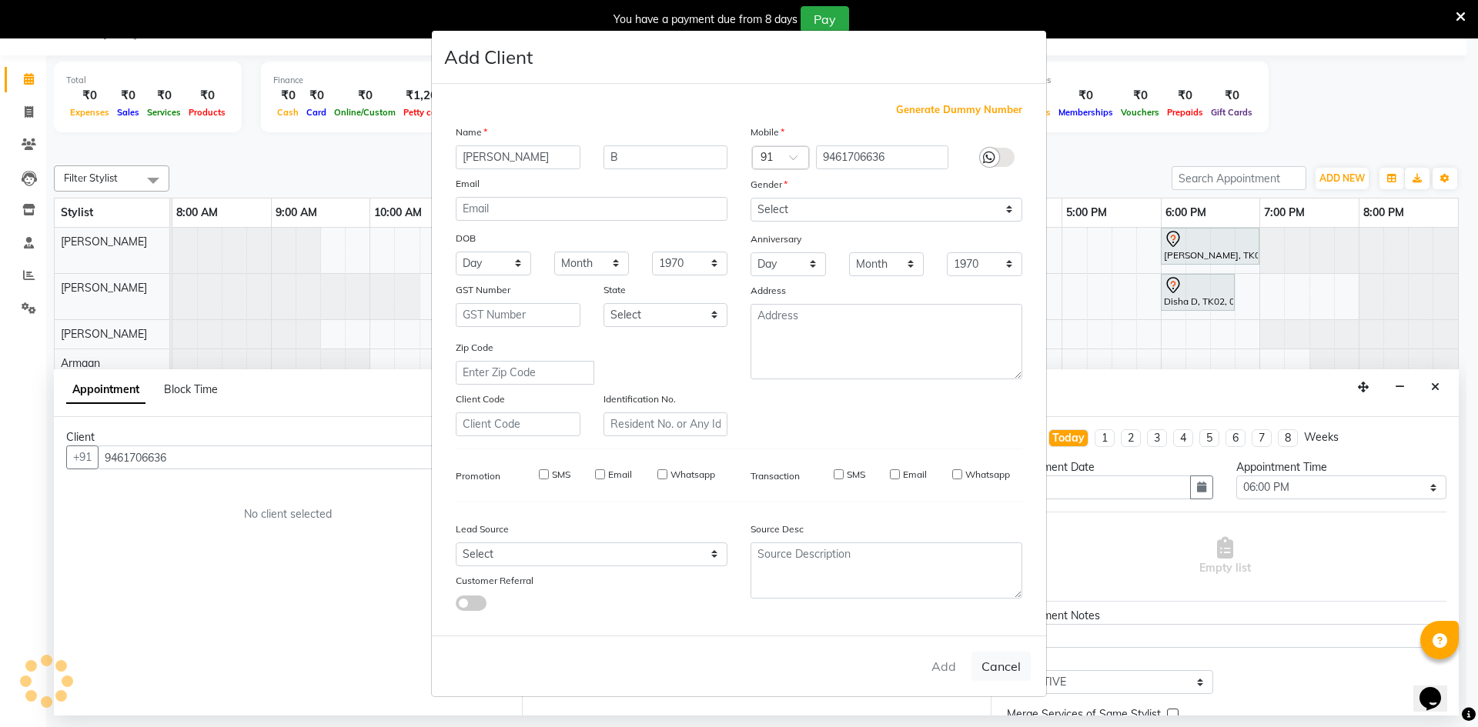
select select
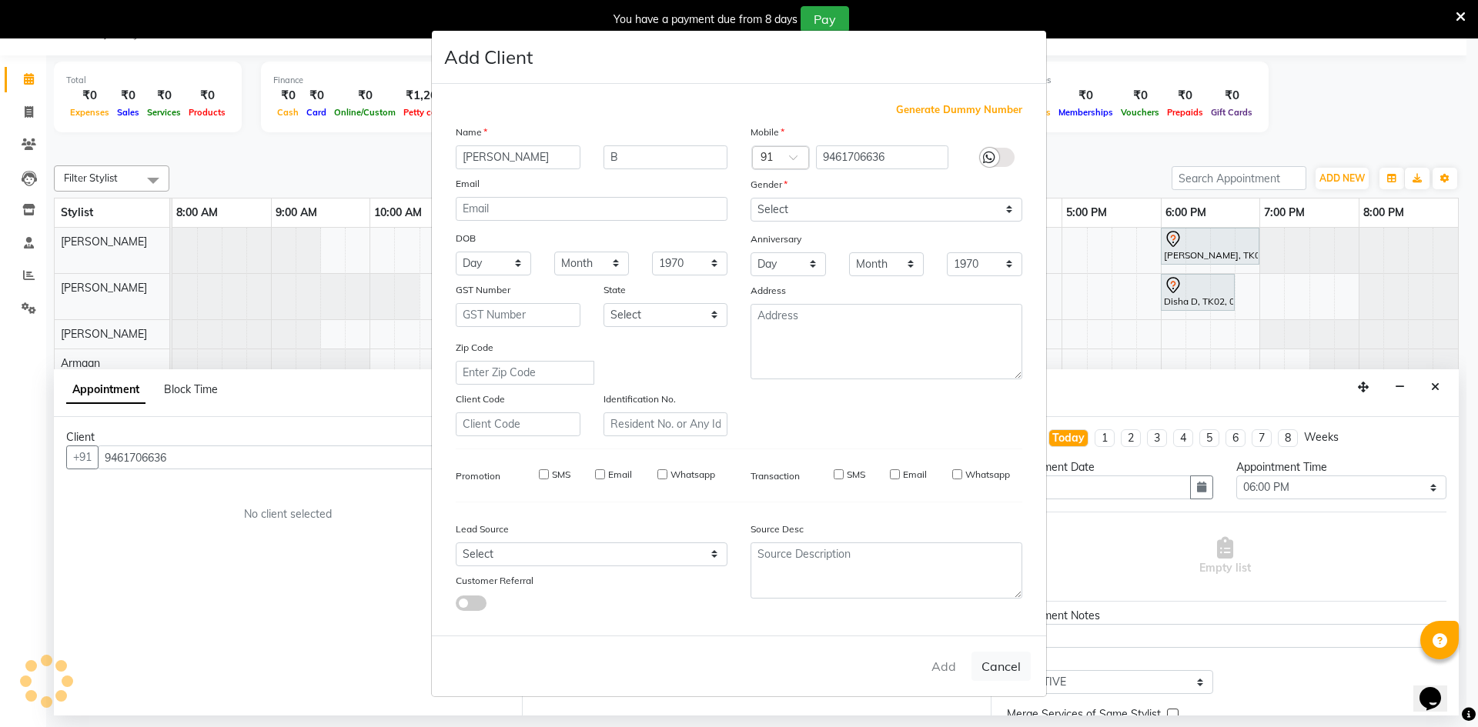
select select
checkbox input "false"
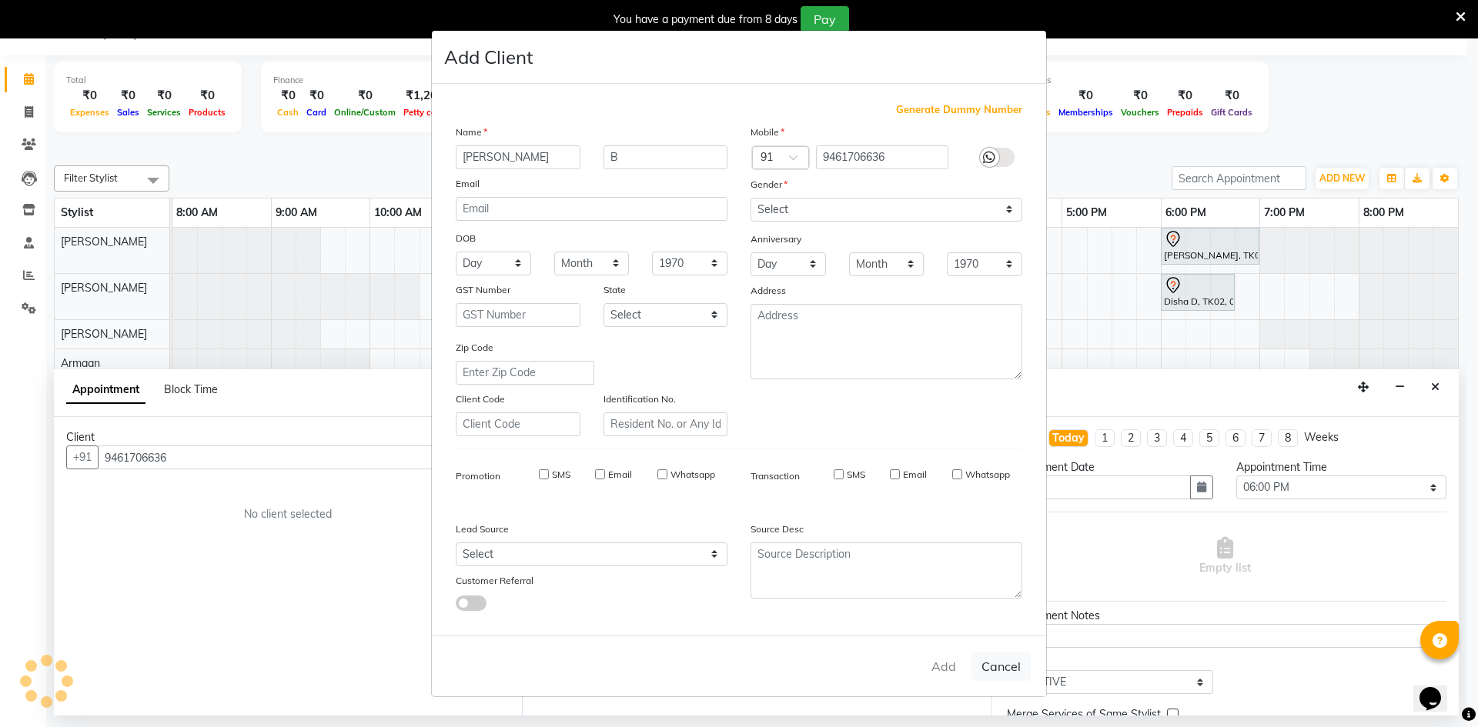
checkbox input "false"
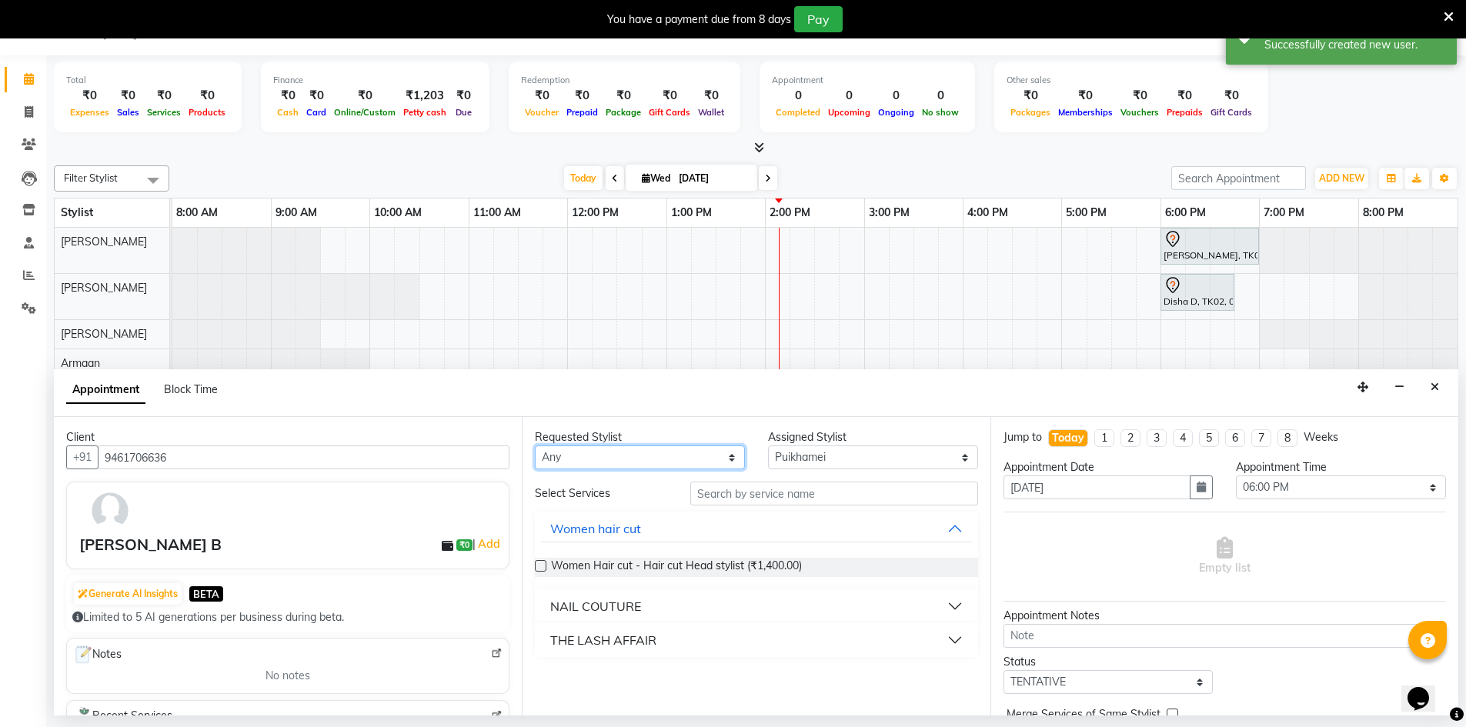
click at [732, 459] on select "Any Armaan [PERSON_NAME] Boicy Gaiphunliu Kamei Hauzel [PERSON_NAME] Puikhamei …" at bounding box center [640, 458] width 210 height 24
select select "88578"
click at [535, 446] on select "Any Armaan [PERSON_NAME] Boicy Gaiphunliu Kamei Hauzel [PERSON_NAME] Puikhamei …" at bounding box center [640, 458] width 210 height 24
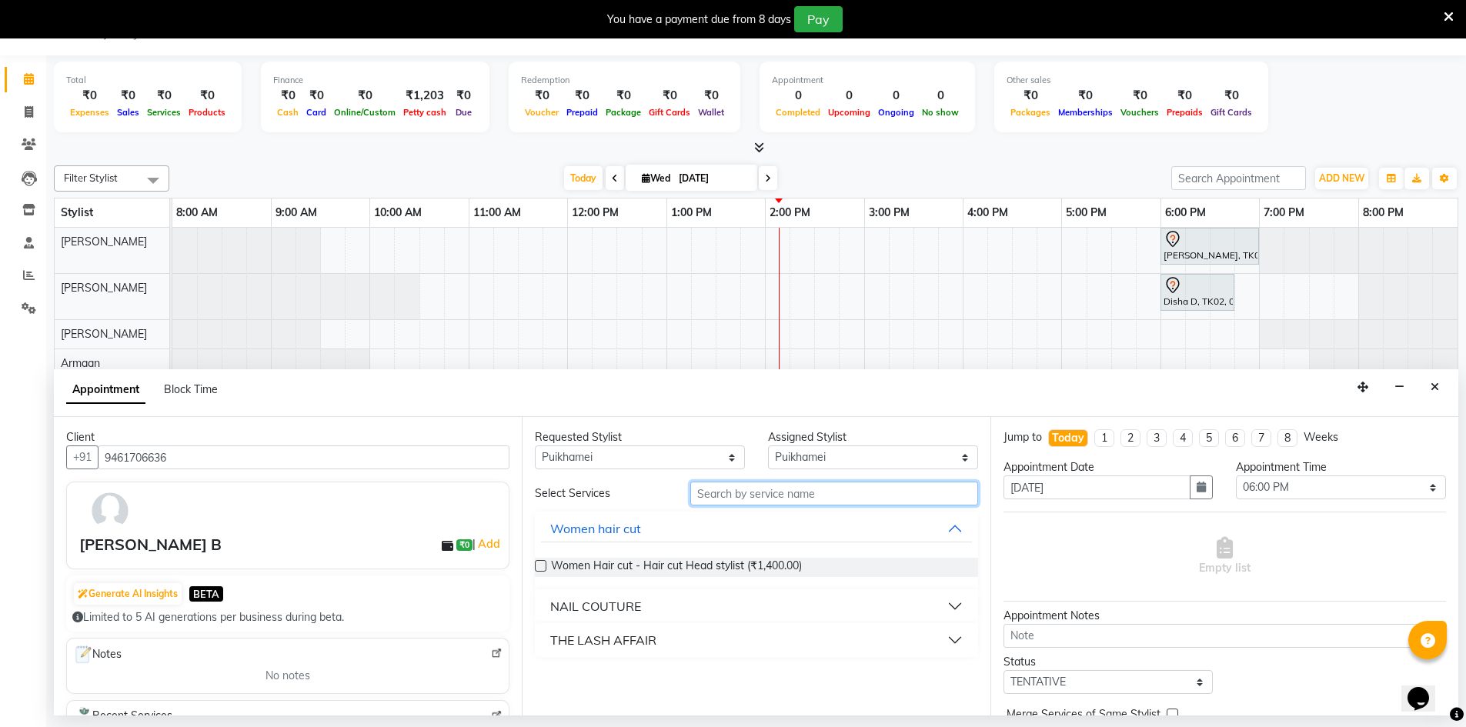
click at [870, 491] on input "text" at bounding box center [834, 494] width 288 height 24
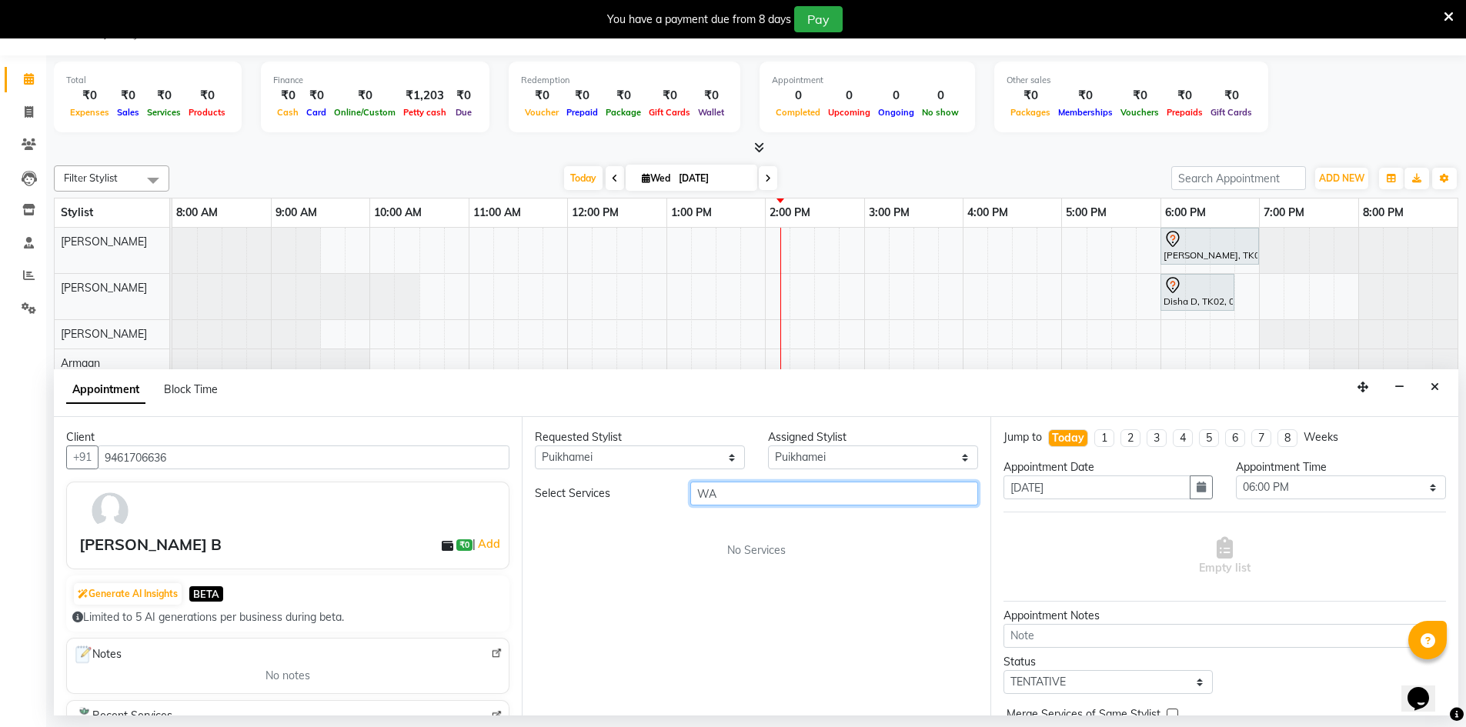
type input "W"
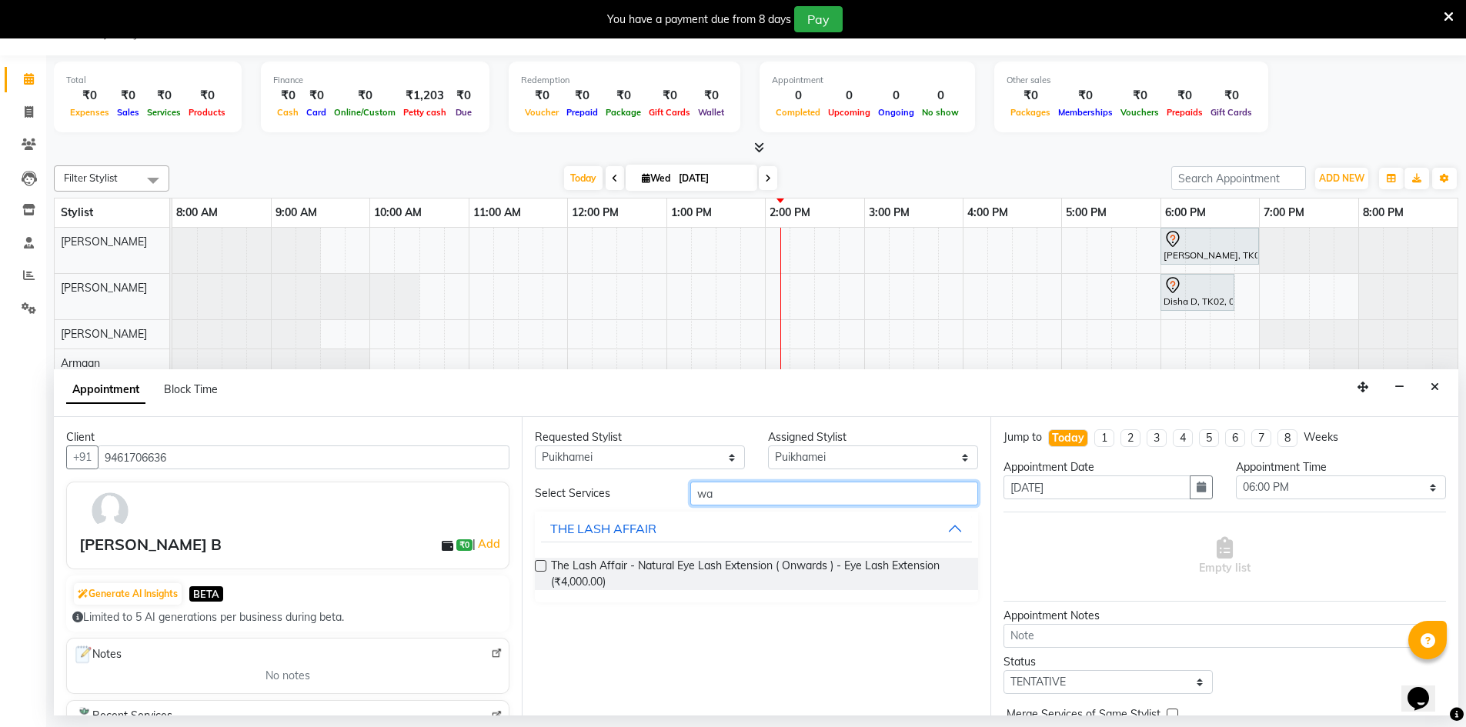
type input "w"
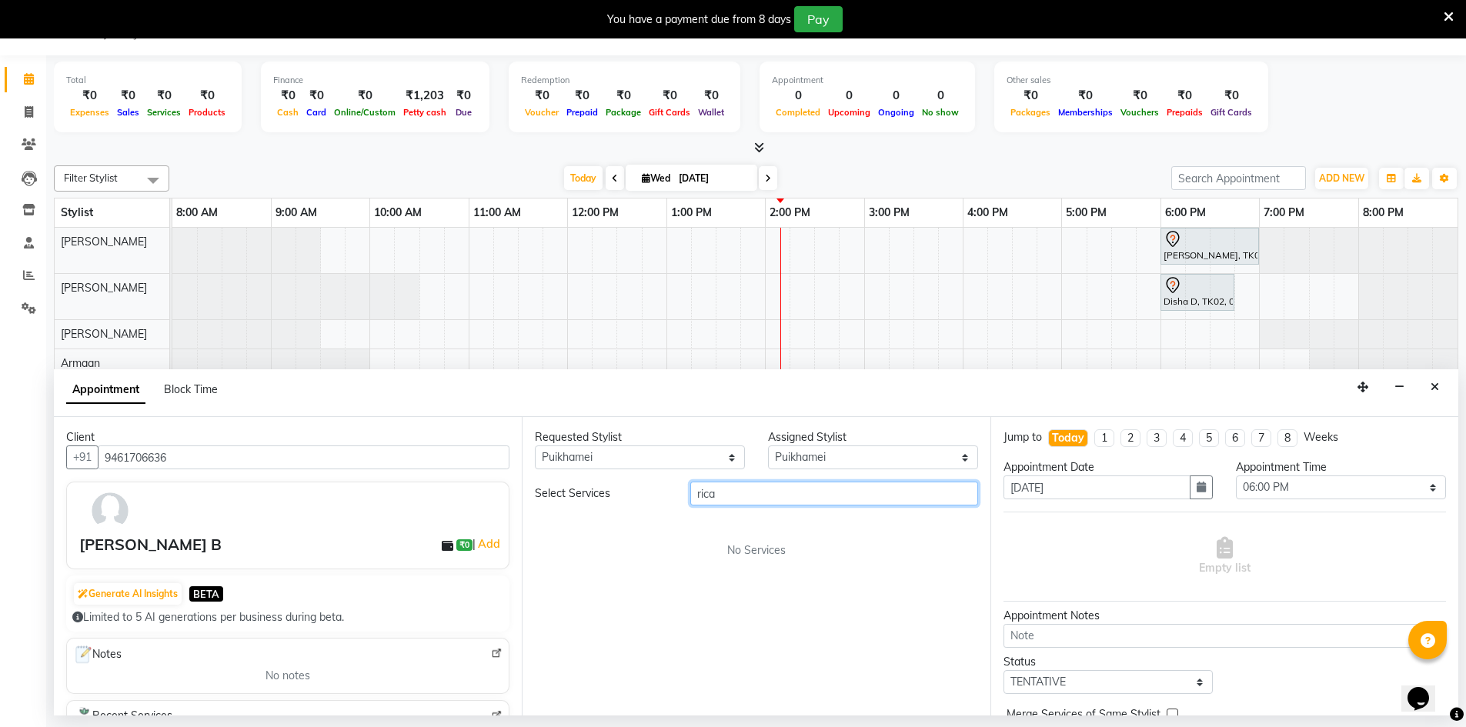
type input "rica"
click at [726, 459] on select "Any Armaan [PERSON_NAME] Boicy Gaiphunliu Kamei Hauzel [PERSON_NAME] Puikhamei …" at bounding box center [640, 458] width 210 height 24
select select "88573"
click at [535, 446] on select "Any Armaan [PERSON_NAME] Boicy Gaiphunliu Kamei Hauzel [PERSON_NAME] Puikhamei …" at bounding box center [640, 458] width 210 height 24
select select "88573"
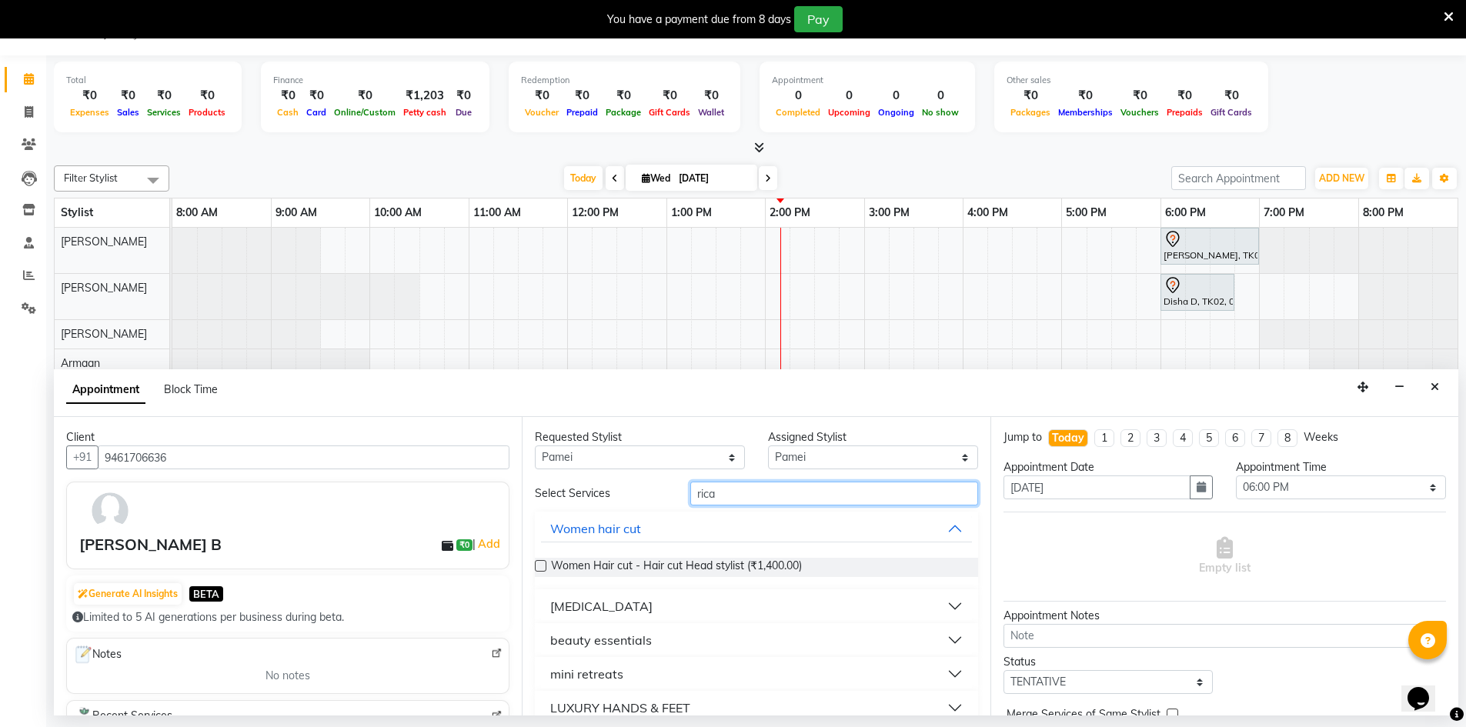
click at [917, 494] on input "rica" at bounding box center [834, 494] width 288 height 24
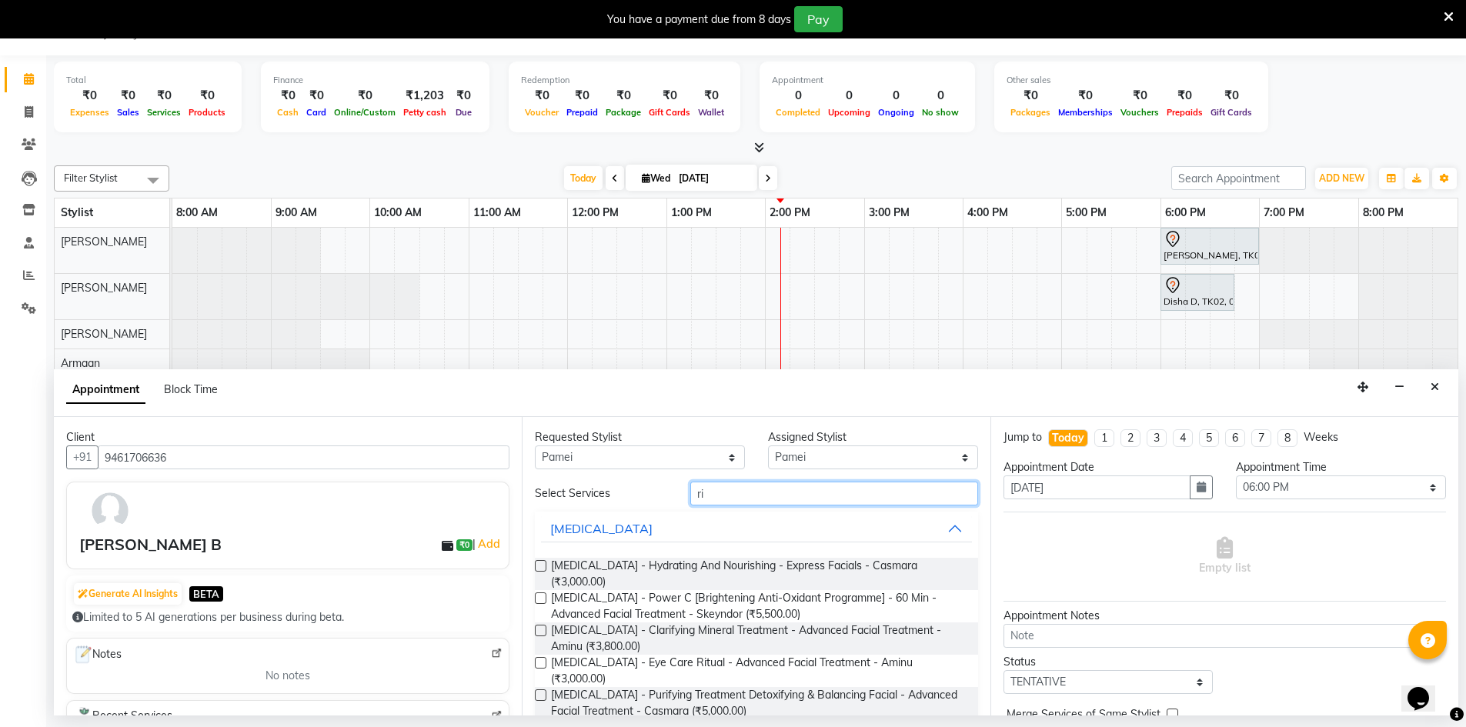
type input "r"
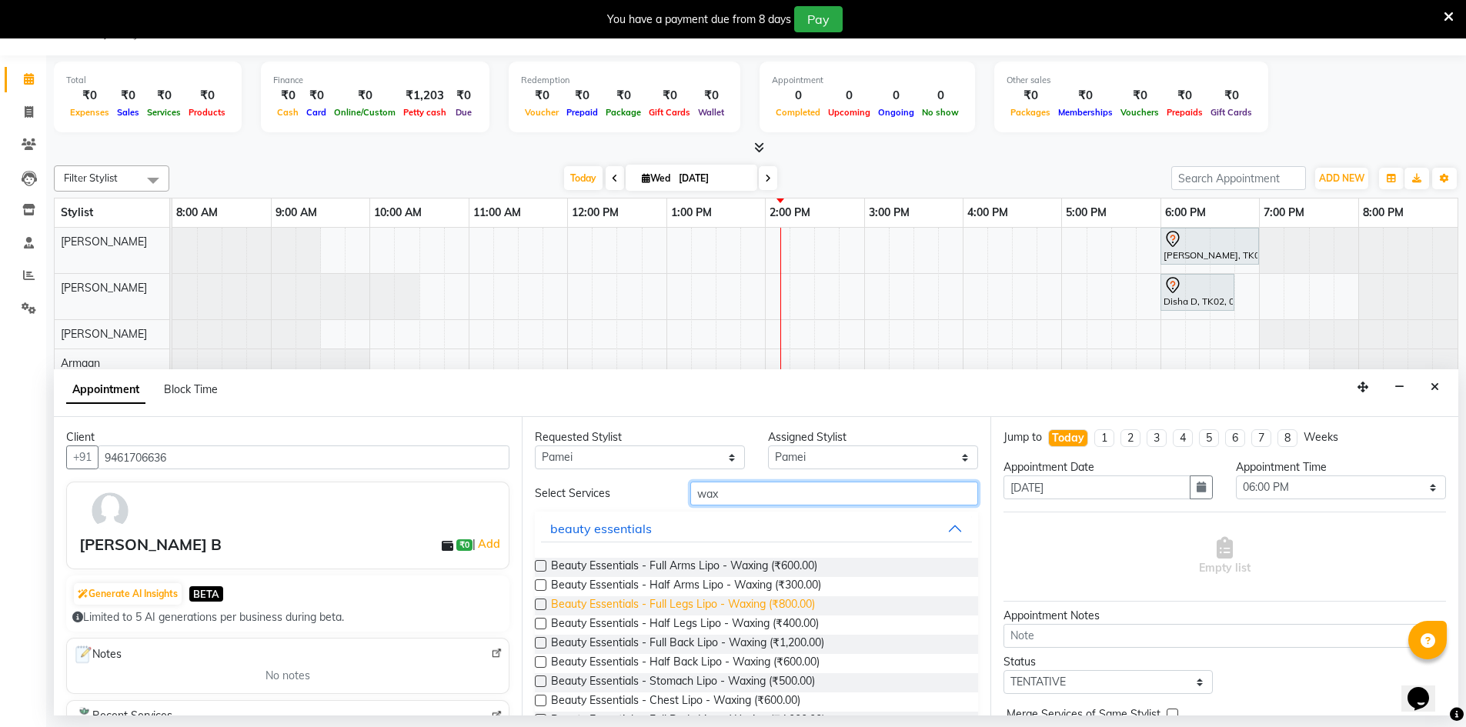
type input "wax"
click at [714, 606] on span "Beauty Essentials - Full Legs Lipo - Waxing (₹800.00)" at bounding box center [683, 605] width 264 height 19
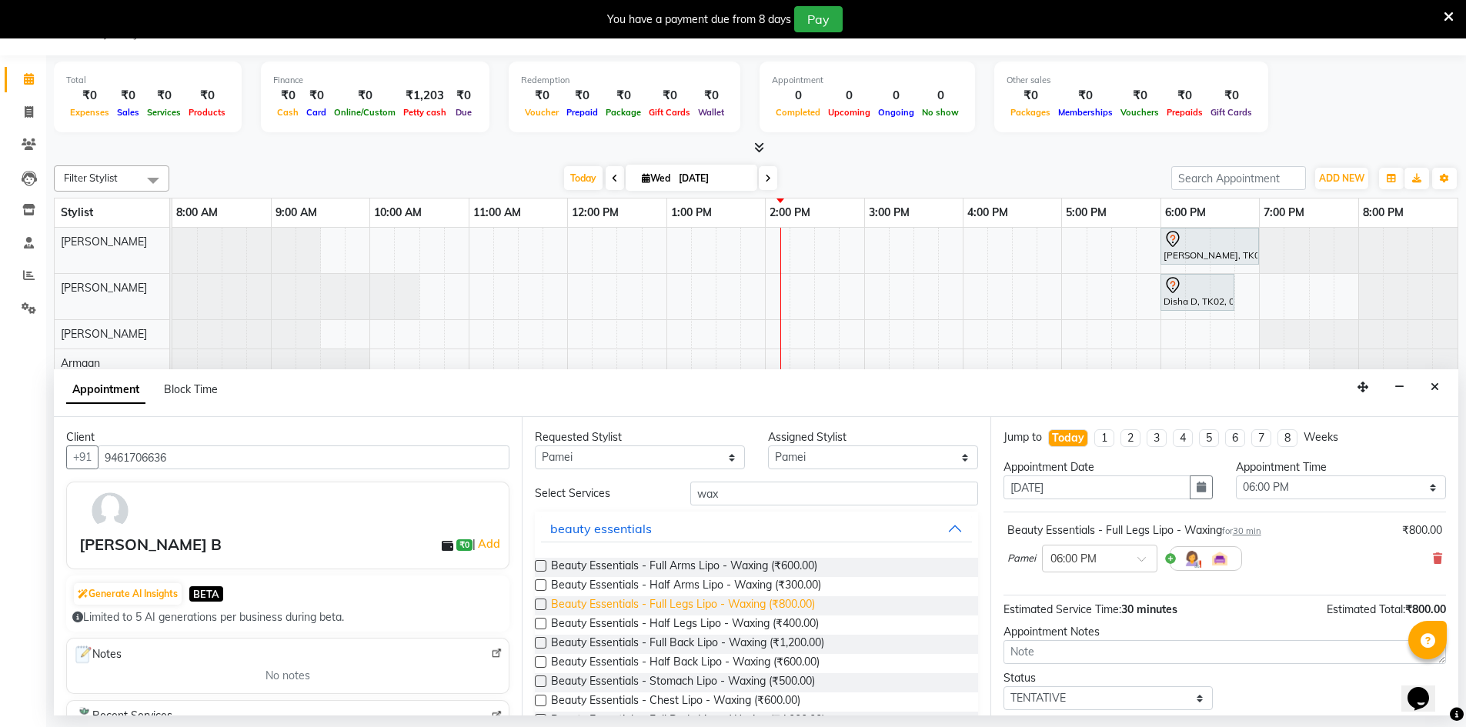
click at [555, 606] on span "Beauty Essentials - Full Legs Lipo - Waxing (₹800.00)" at bounding box center [683, 605] width 264 height 19
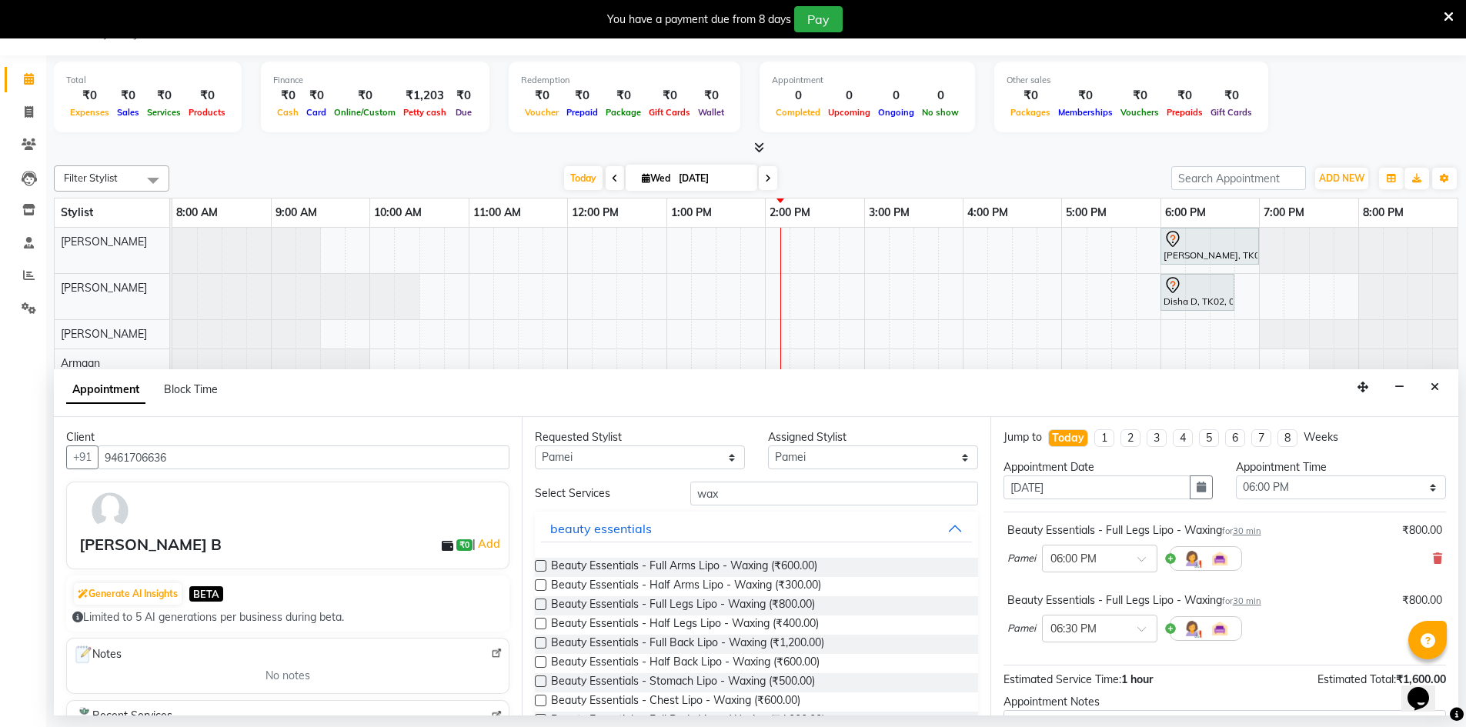
click at [537, 606] on label at bounding box center [541, 605] width 12 height 12
click at [537, 606] on input "checkbox" at bounding box center [540, 606] width 10 height 10
checkbox input "false"
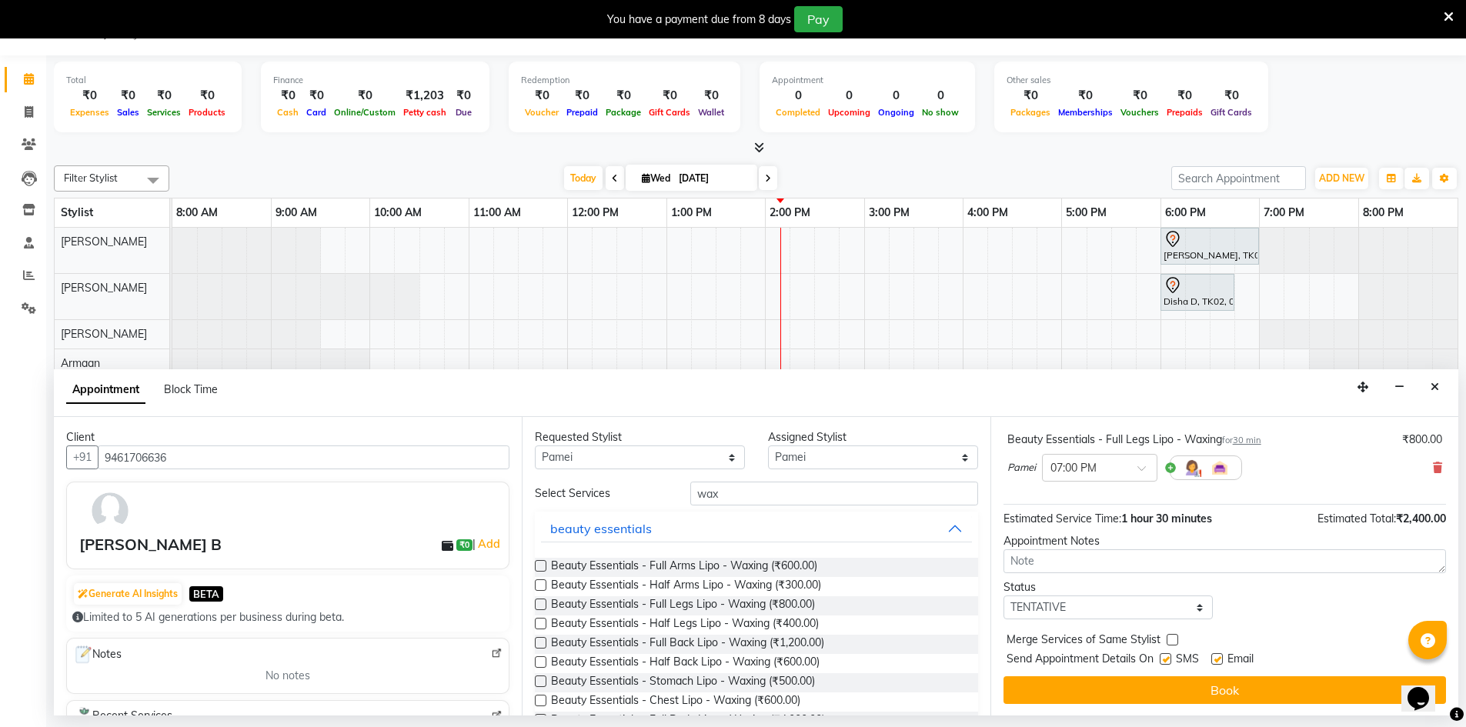
scroll to position [232, 0]
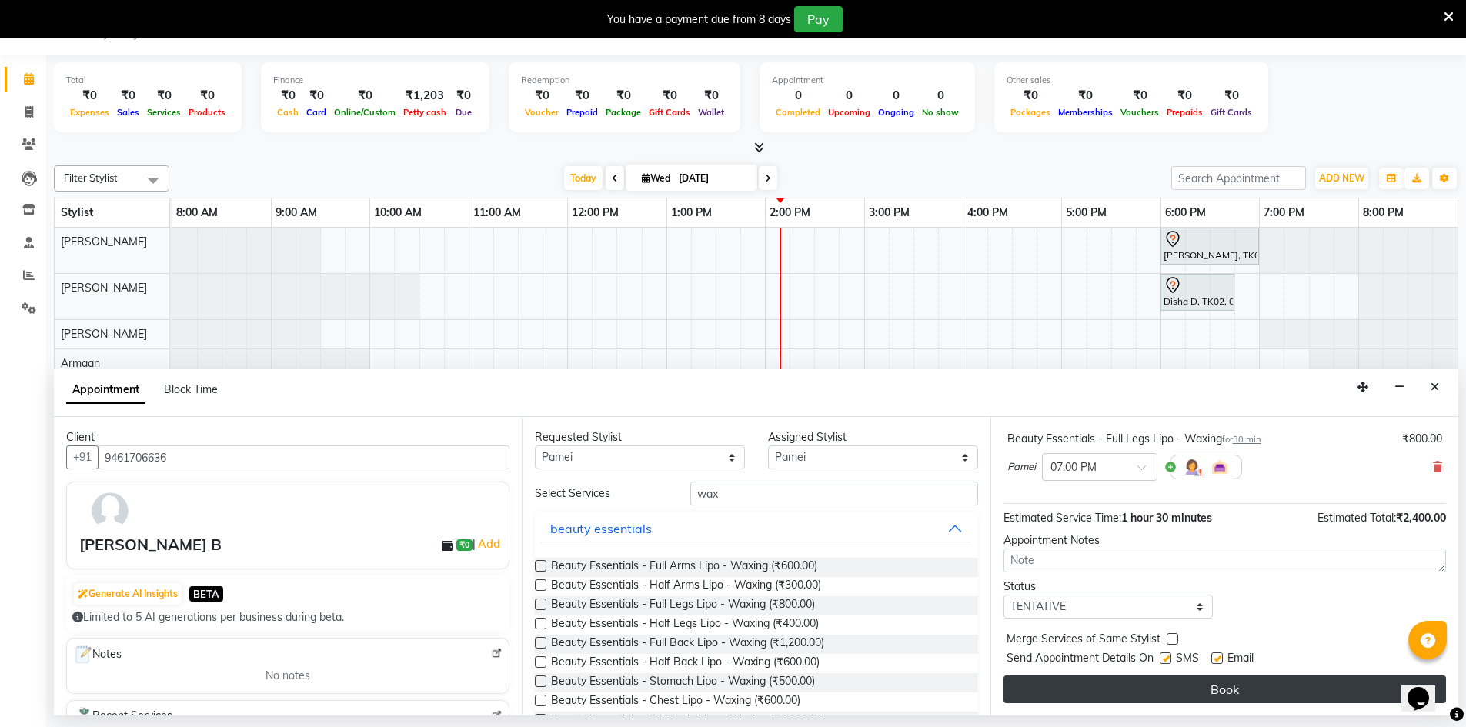
click at [1216, 699] on button "Book" at bounding box center [1225, 690] width 443 height 28
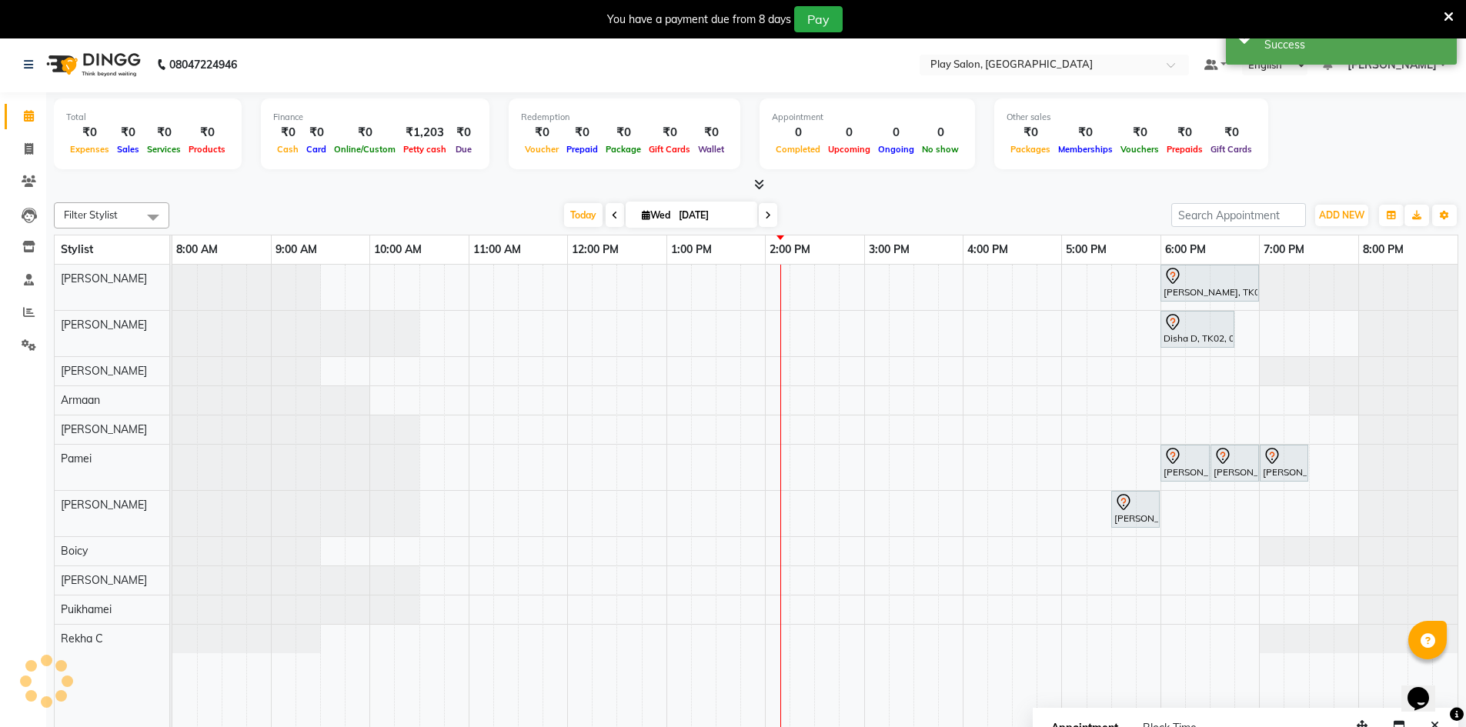
scroll to position [0, 0]
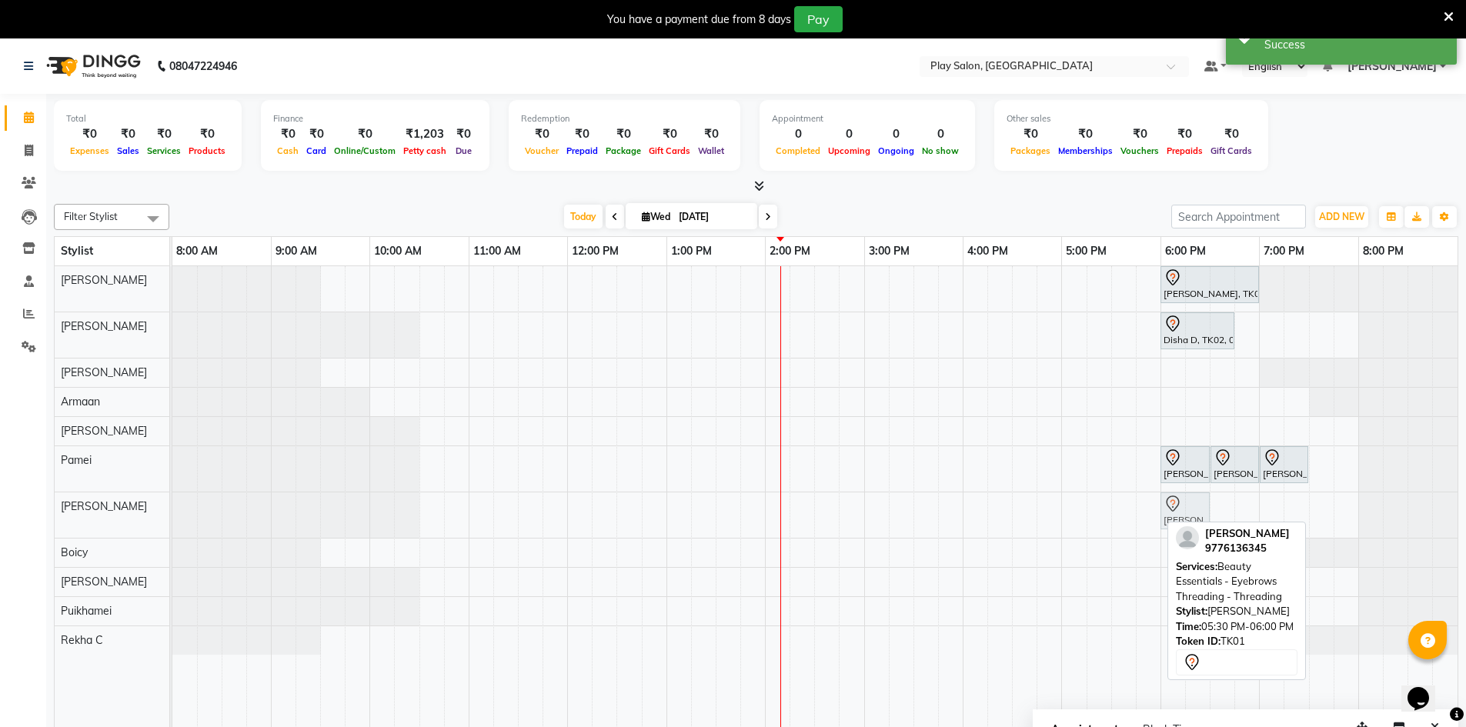
click at [172, 520] on div "[PERSON_NAME], TK01, 05:30 PM-06:00 PM, Beauty Essentials - Eyebrows Threading …" at bounding box center [172, 515] width 0 height 45
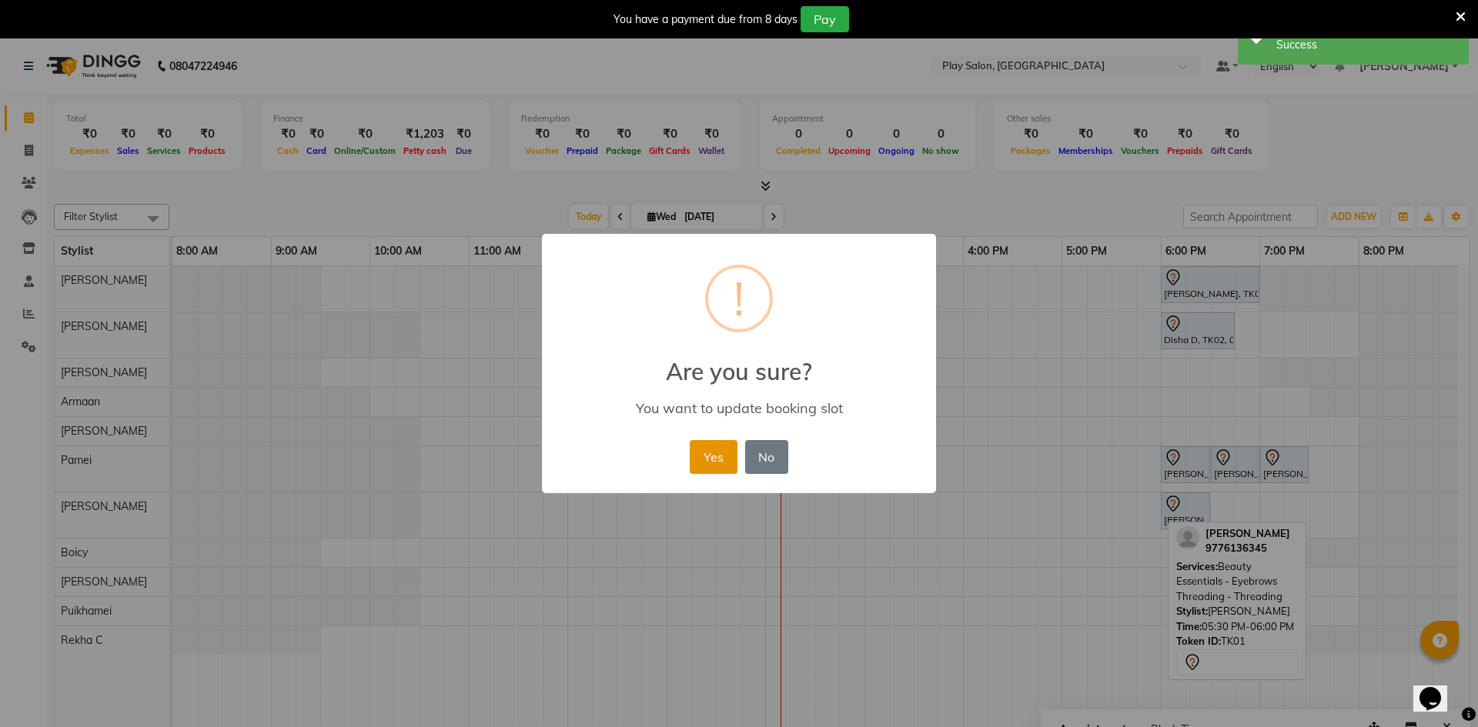
click at [728, 452] on button "Yes" at bounding box center [713, 457] width 47 height 34
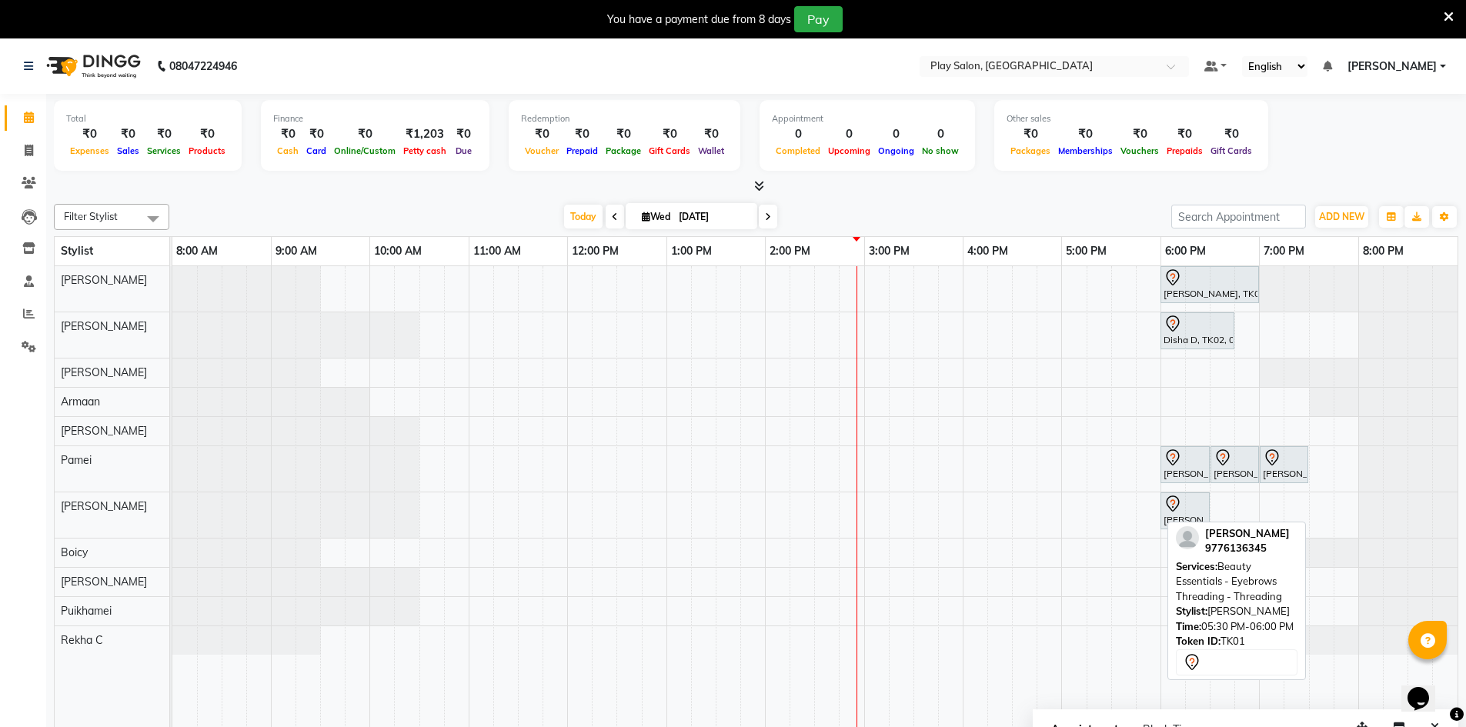
click at [565, 237] on div "11:00 AM" at bounding box center [518, 251] width 98 height 28
